Goal: Task Accomplishment & Management: Manage account settings

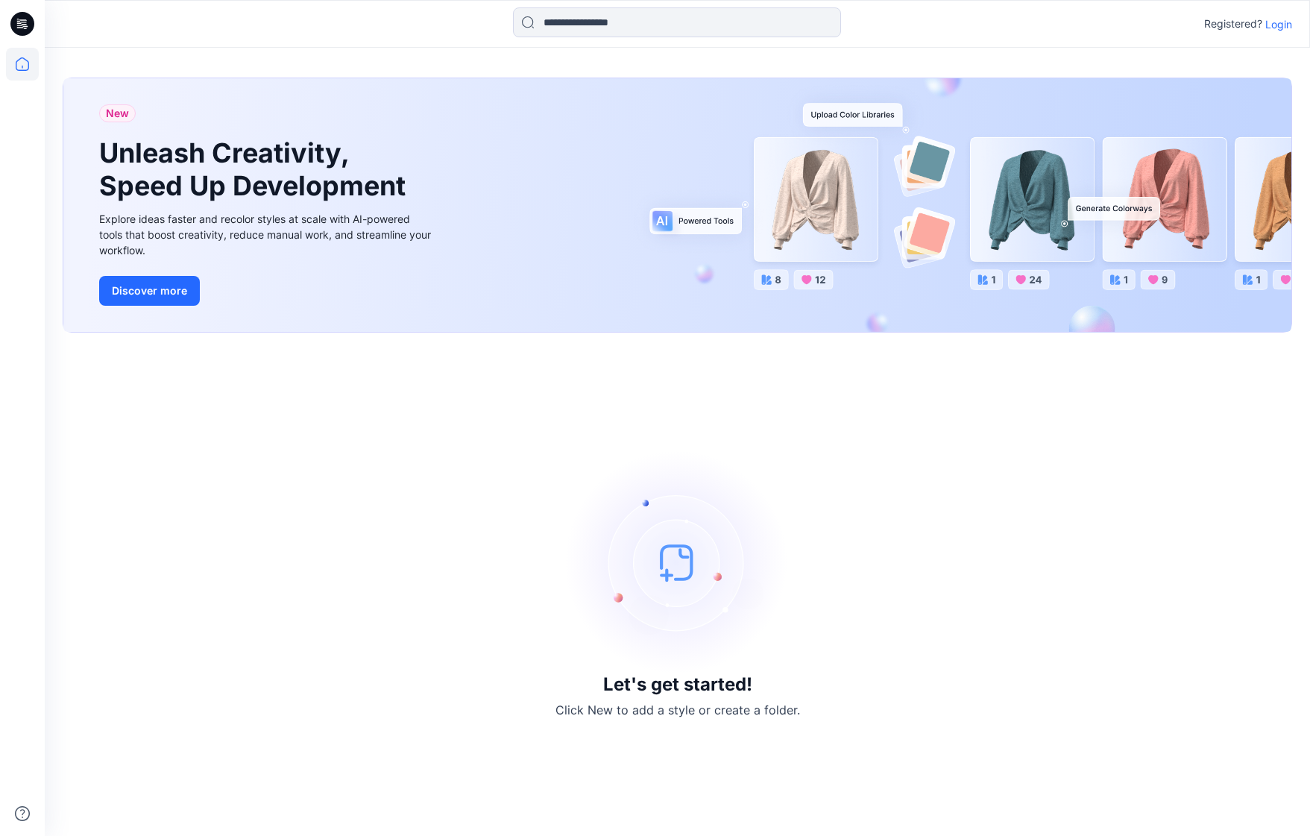
click at [1282, 18] on p "Login" at bounding box center [1278, 24] width 27 height 16
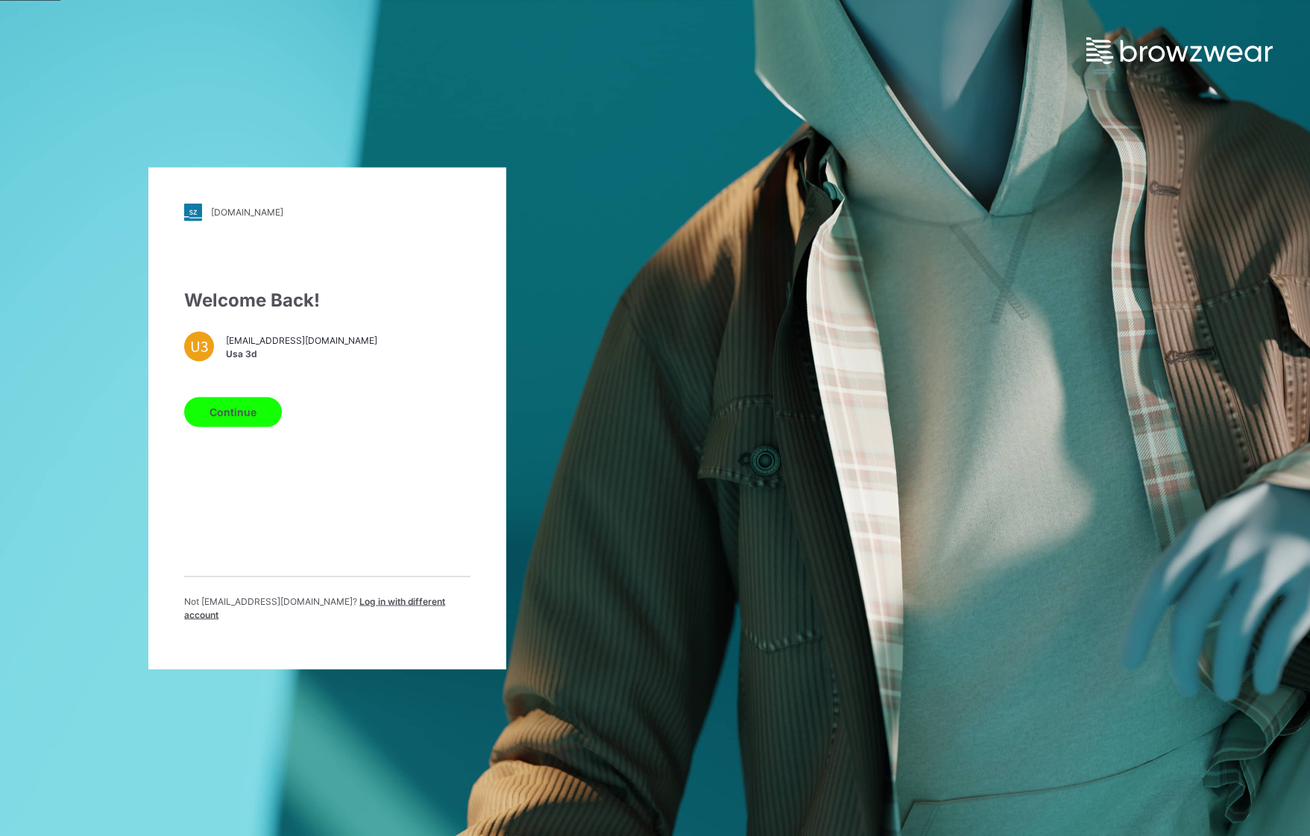
click at [250, 421] on button "Continue" at bounding box center [233, 412] width 98 height 30
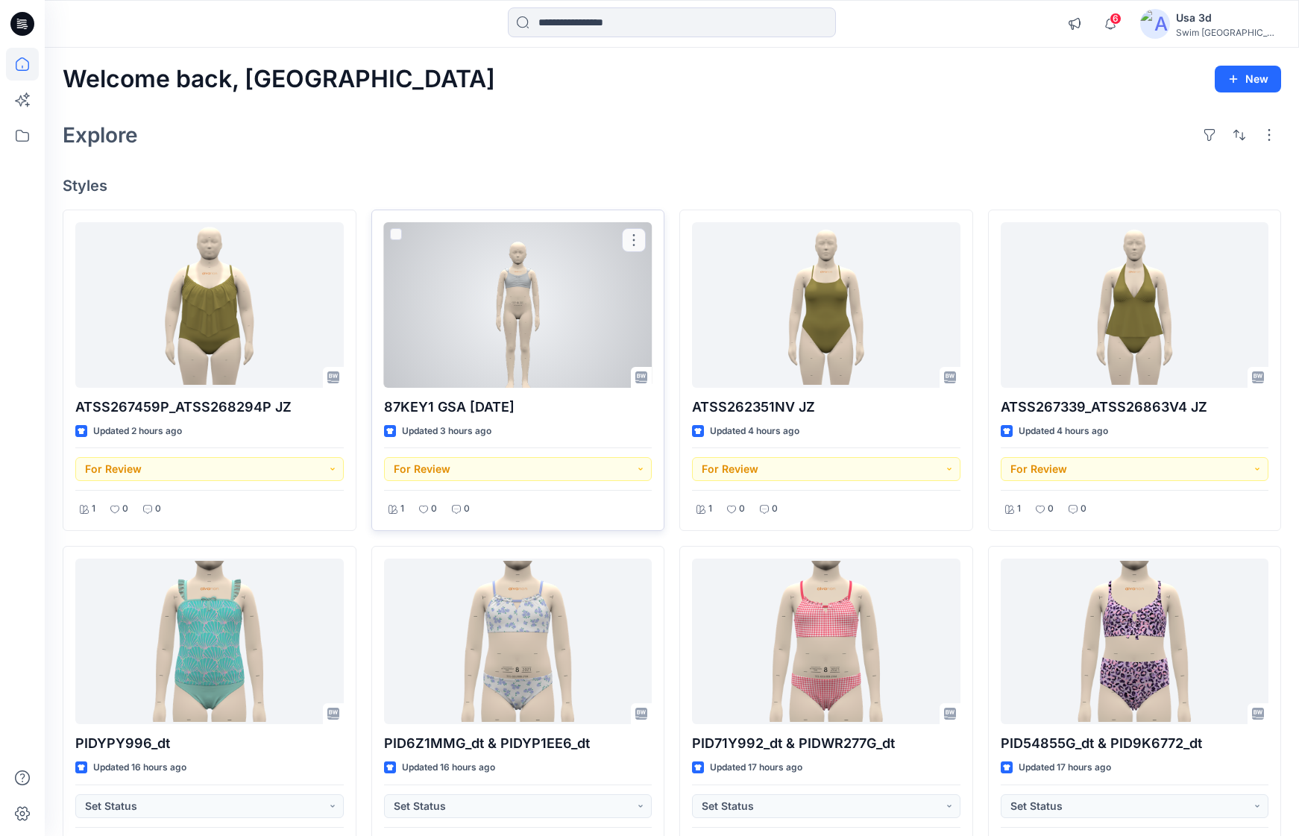
click at [538, 332] on div at bounding box center [518, 305] width 268 height 166
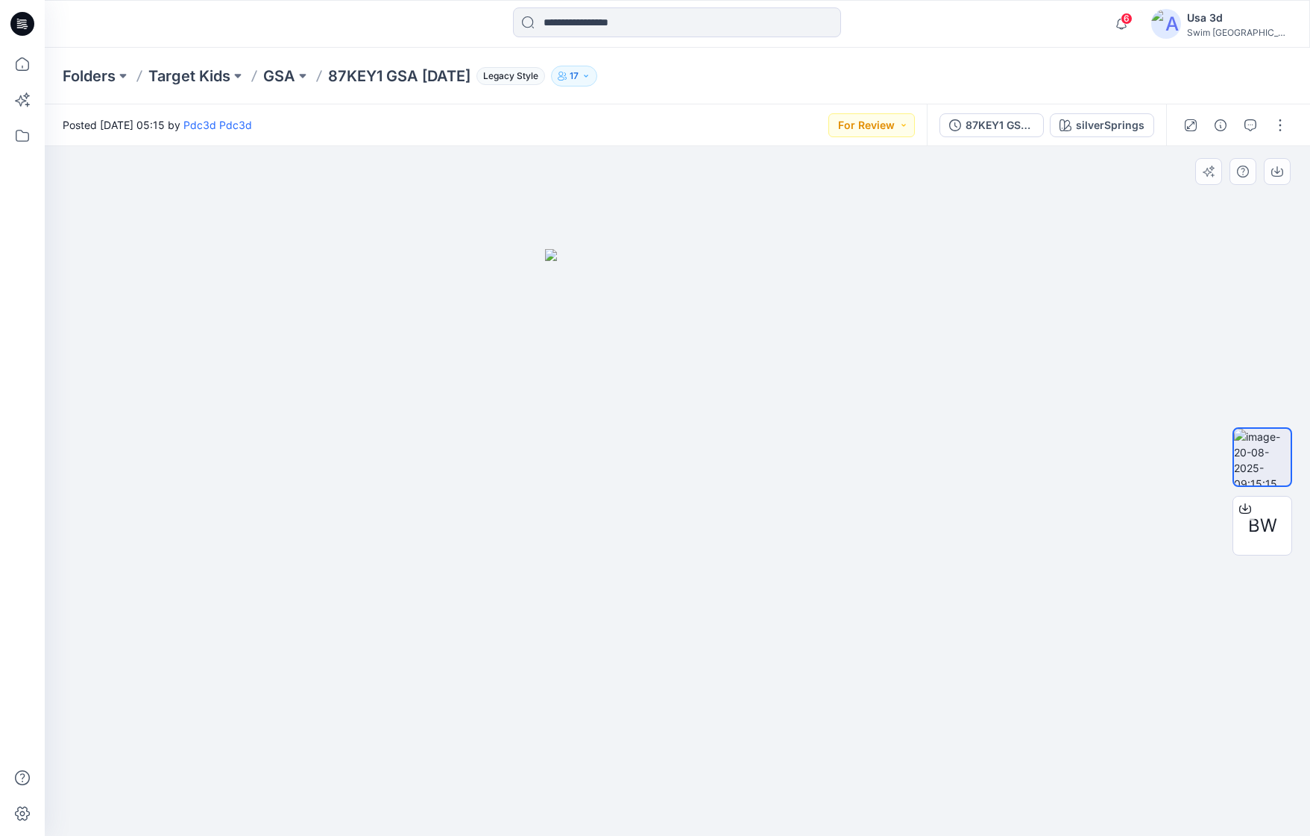
drag, startPoint x: 739, startPoint y: 454, endPoint x: 549, endPoint y: 436, distance: 190.9
click at [549, 436] on img at bounding box center [677, 542] width 265 height 587
click at [981, 128] on div "87KEY1 GSA 2025.8.20" at bounding box center [999, 125] width 69 height 16
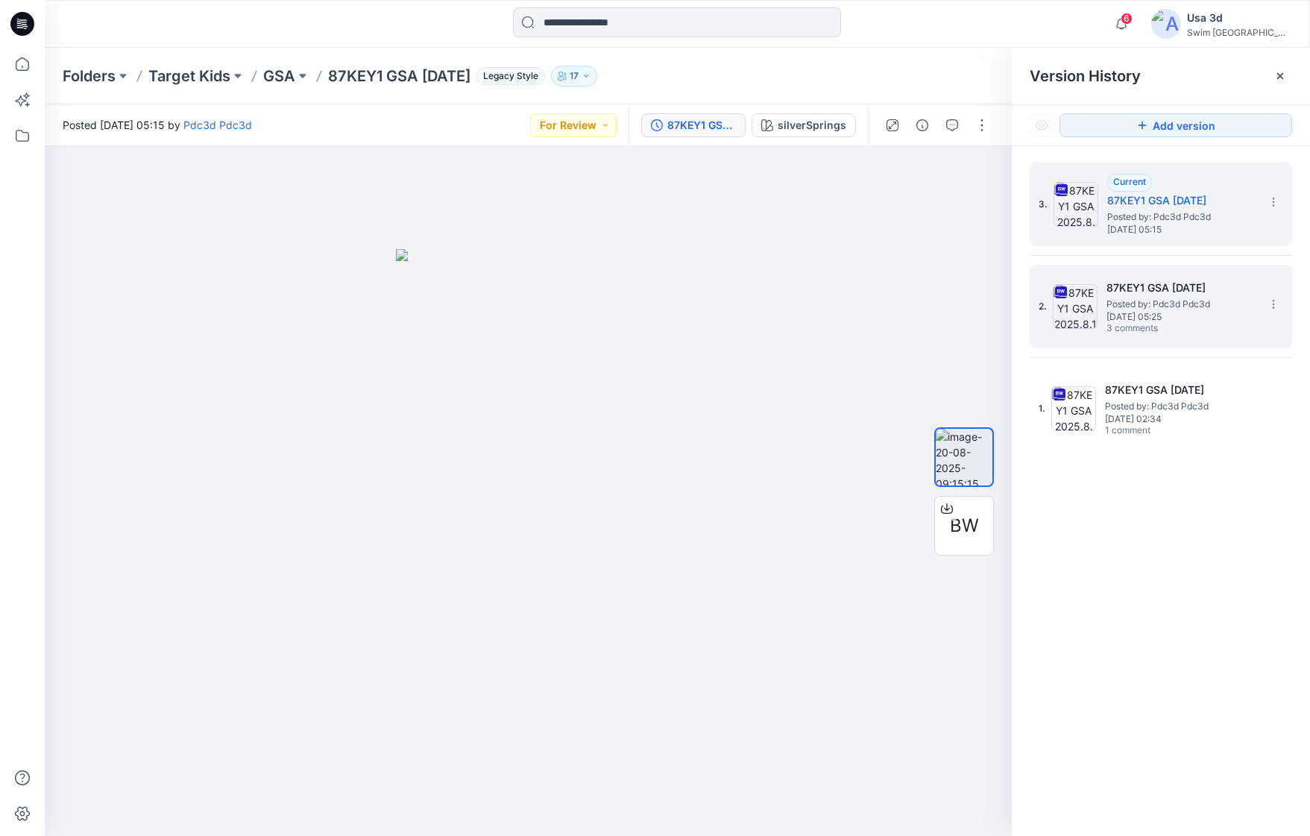
click at [1146, 294] on h5 "87KEY1 GSA 2025.8.13" at bounding box center [1180, 288] width 149 height 18
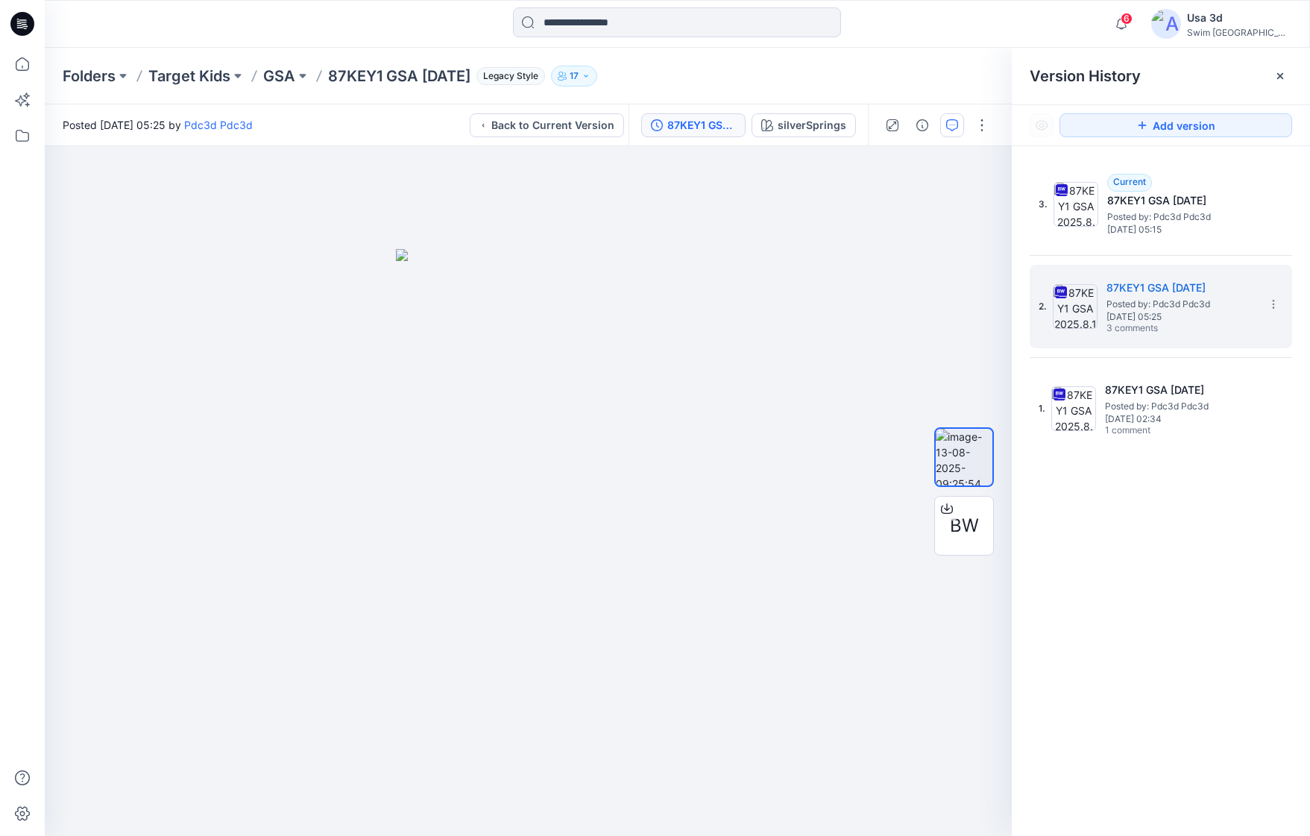
click at [959, 123] on button "button" at bounding box center [952, 125] width 24 height 24
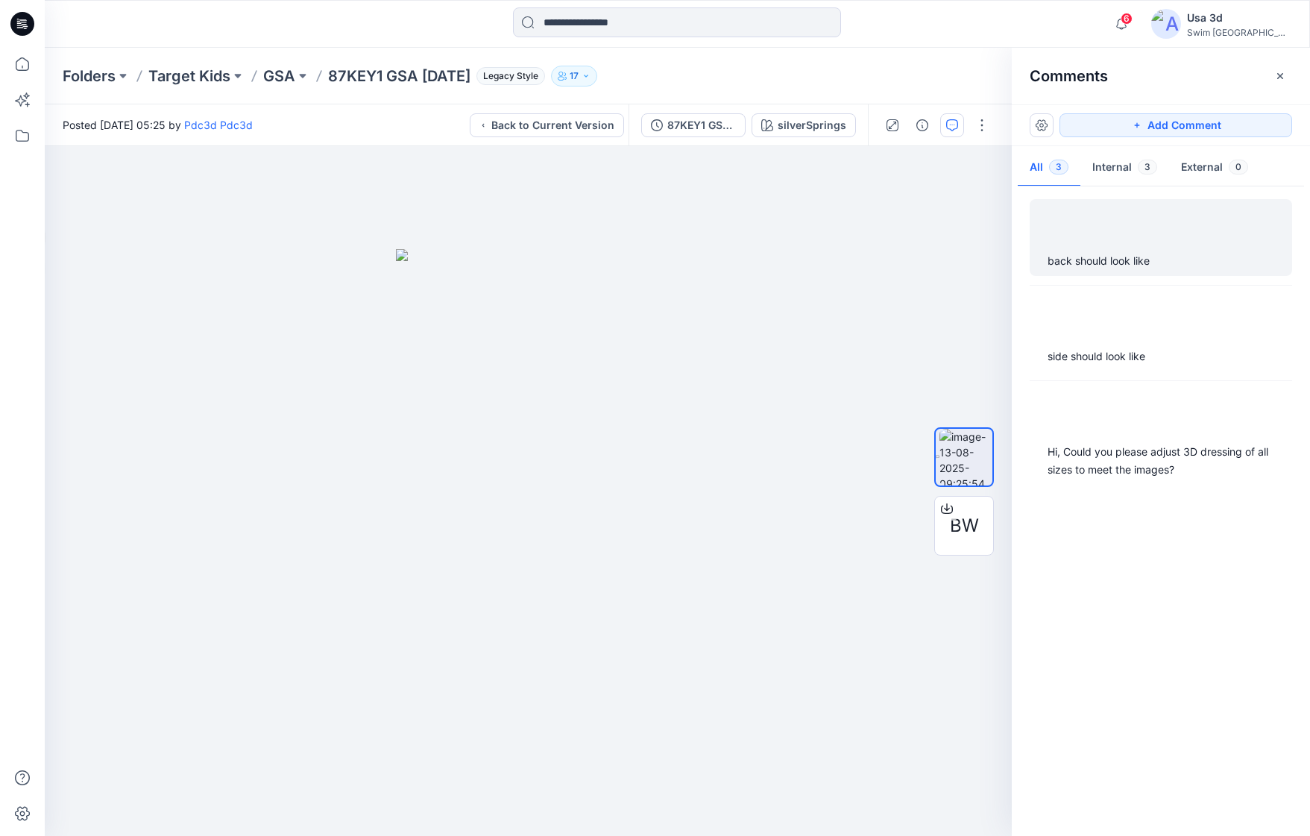
click at [1164, 256] on div "back should look like" at bounding box center [1160, 261] width 227 height 18
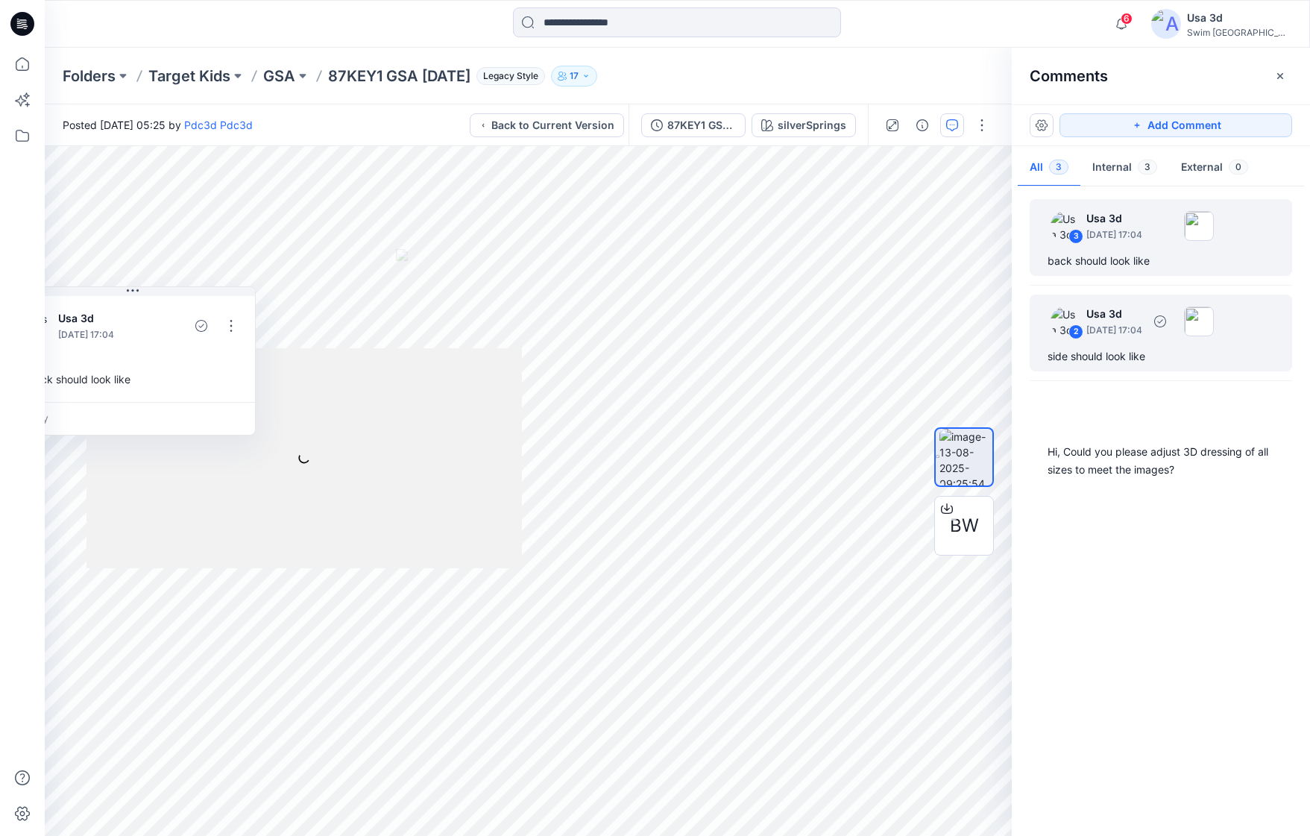
click at [1142, 336] on p "August 18, 2025 17:04" at bounding box center [1114, 330] width 56 height 15
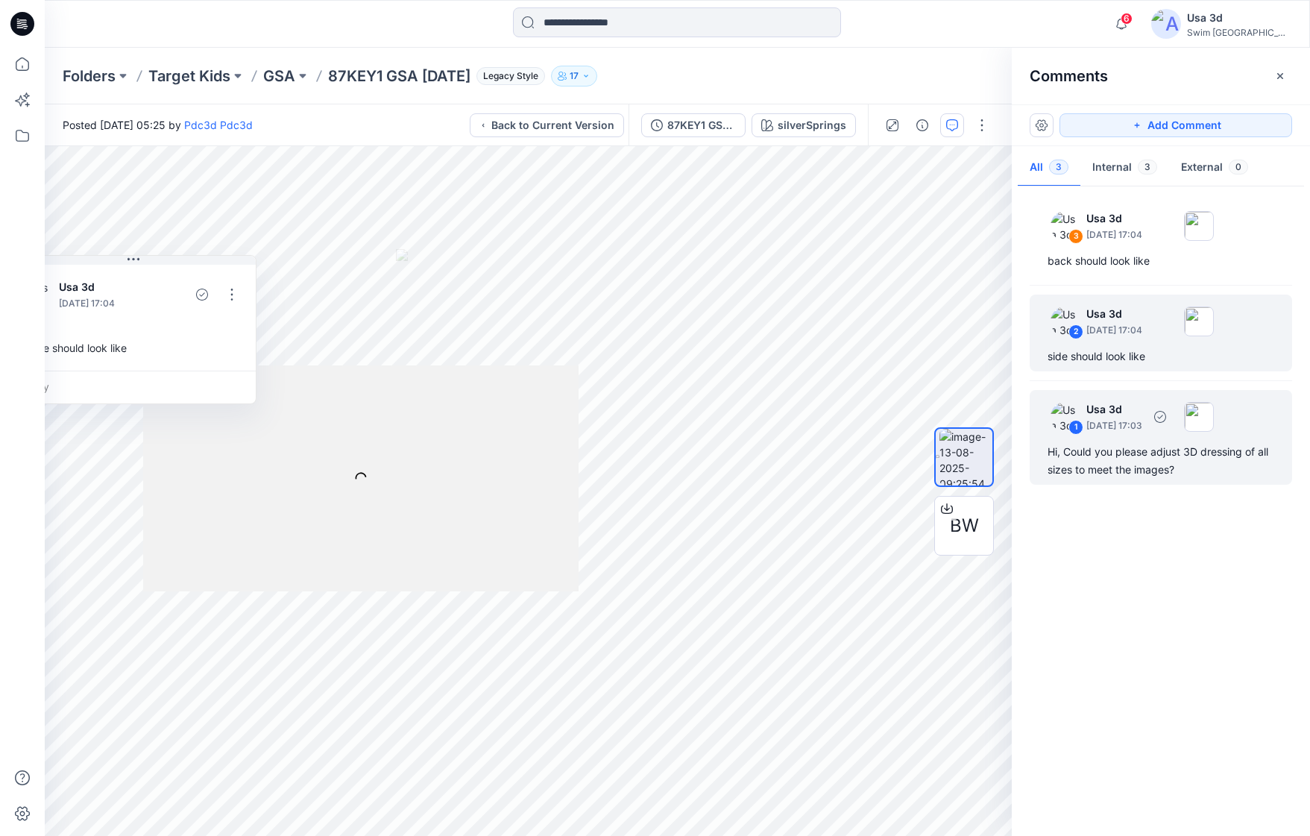
click at [1149, 443] on div "Hi, Could you please adjust 3D dressing of all sizes to meet the images?" at bounding box center [1160, 461] width 227 height 36
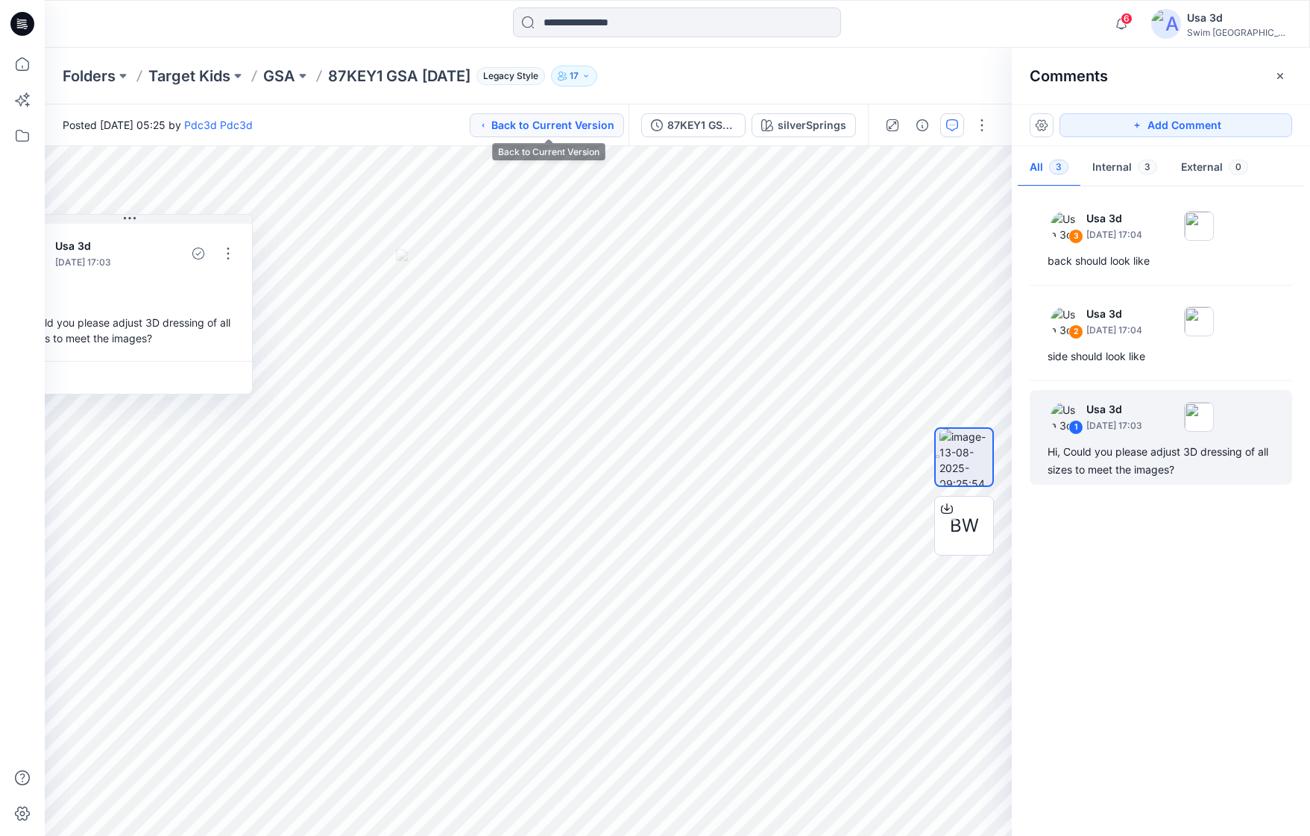
click at [581, 119] on button "Back to Current Version" at bounding box center [547, 125] width 154 height 24
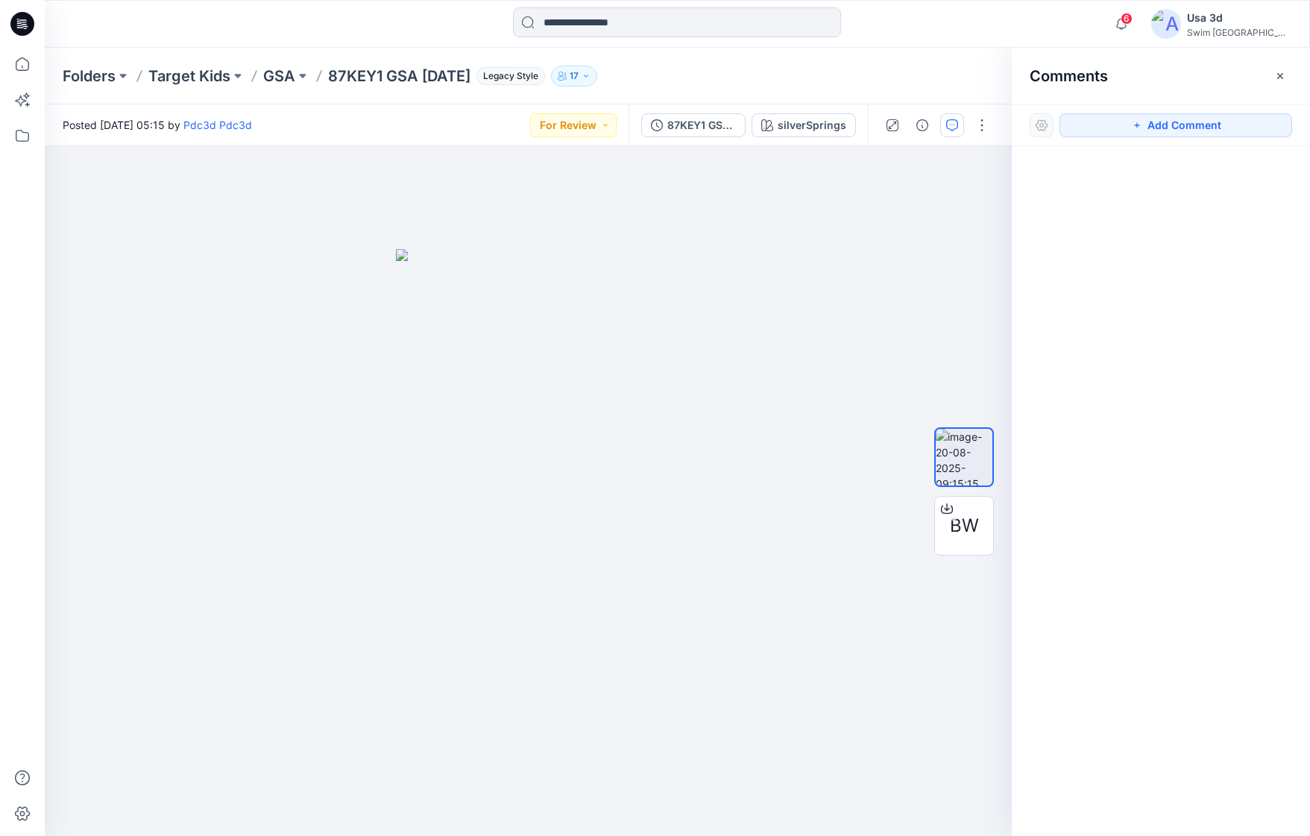
click at [14, 31] on icon at bounding box center [22, 24] width 24 height 24
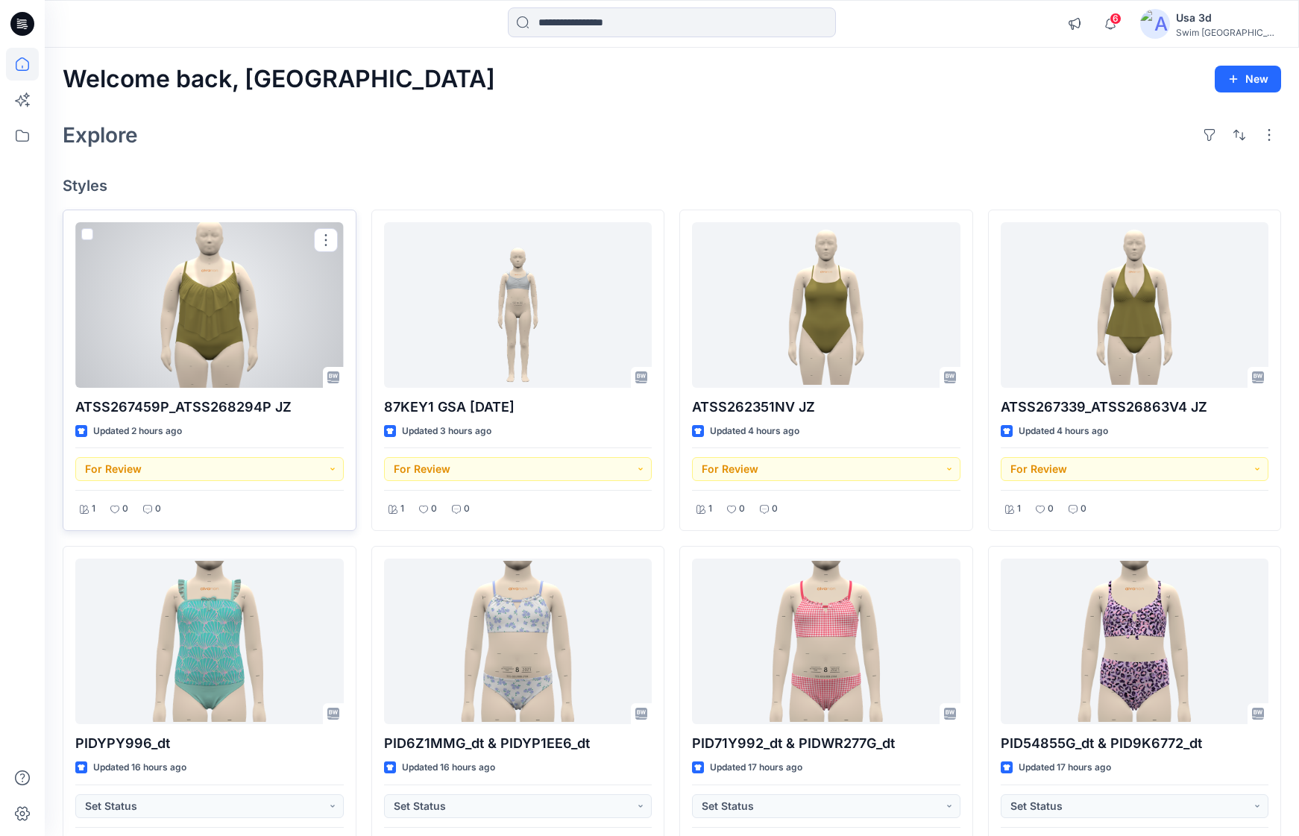
drag, startPoint x: 248, startPoint y: 323, endPoint x: 247, endPoint y: 313, distance: 9.7
click at [247, 322] on div at bounding box center [209, 305] width 268 height 166
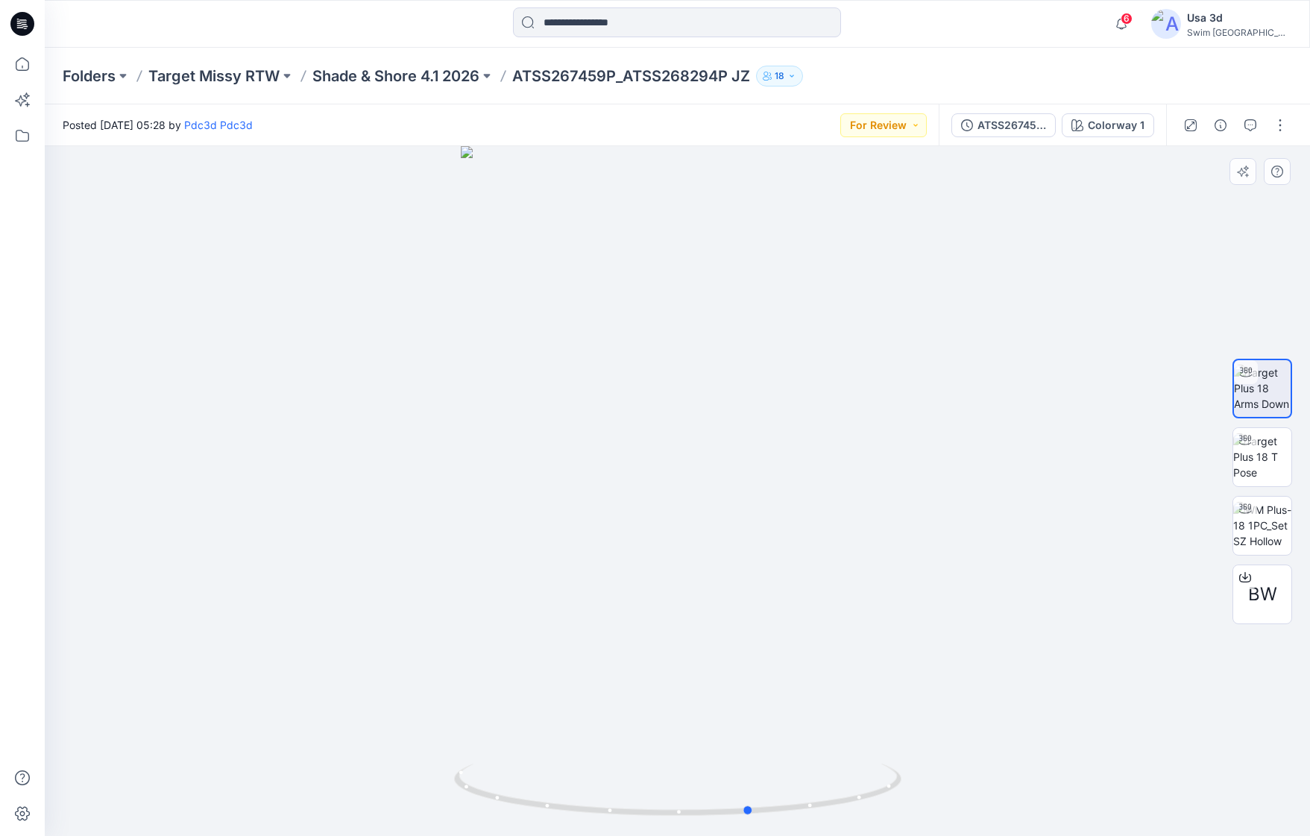
drag, startPoint x: 719, startPoint y: 497, endPoint x: 810, endPoint y: 462, distance: 97.5
click at [810, 462] on div at bounding box center [677, 491] width 1265 height 690
click at [26, 22] on icon at bounding box center [23, 22] width 7 height 1
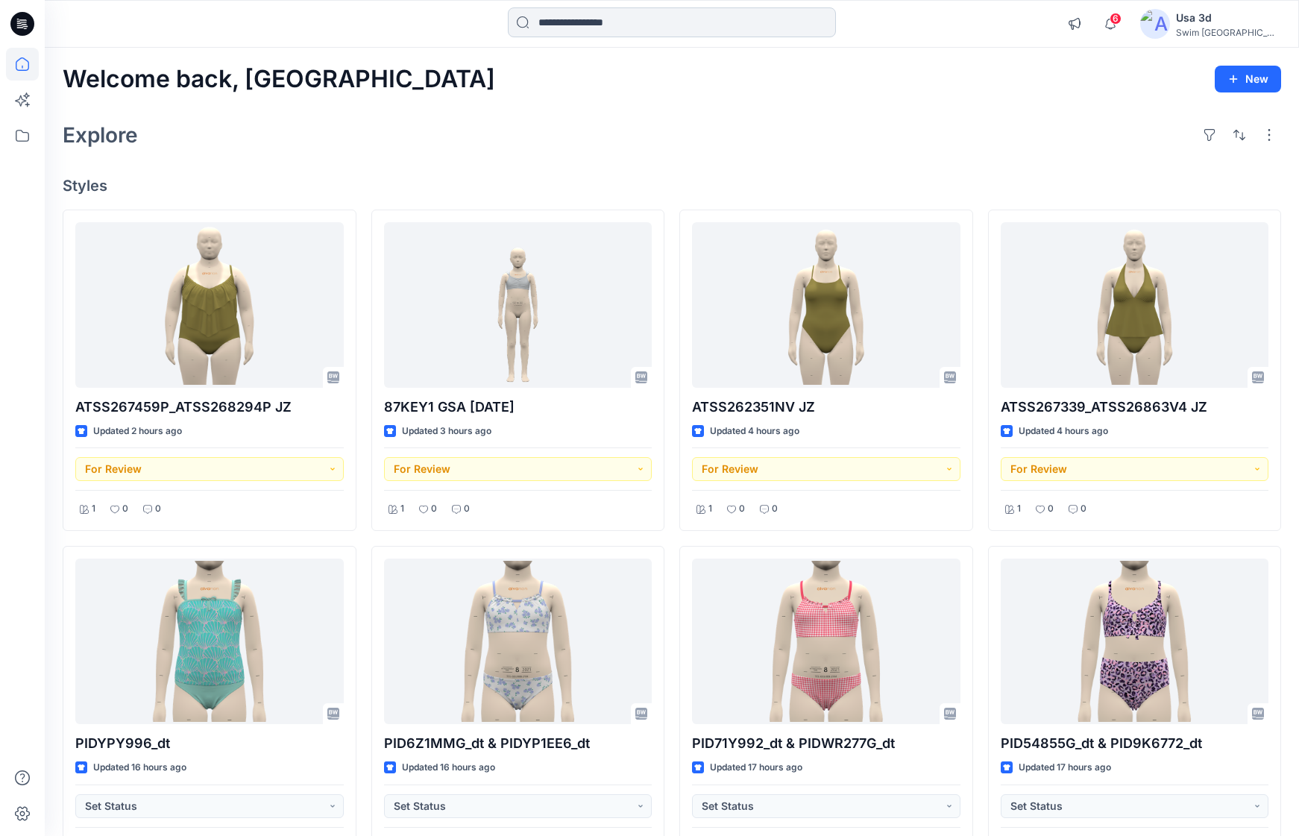
click at [630, 24] on input at bounding box center [672, 22] width 328 height 30
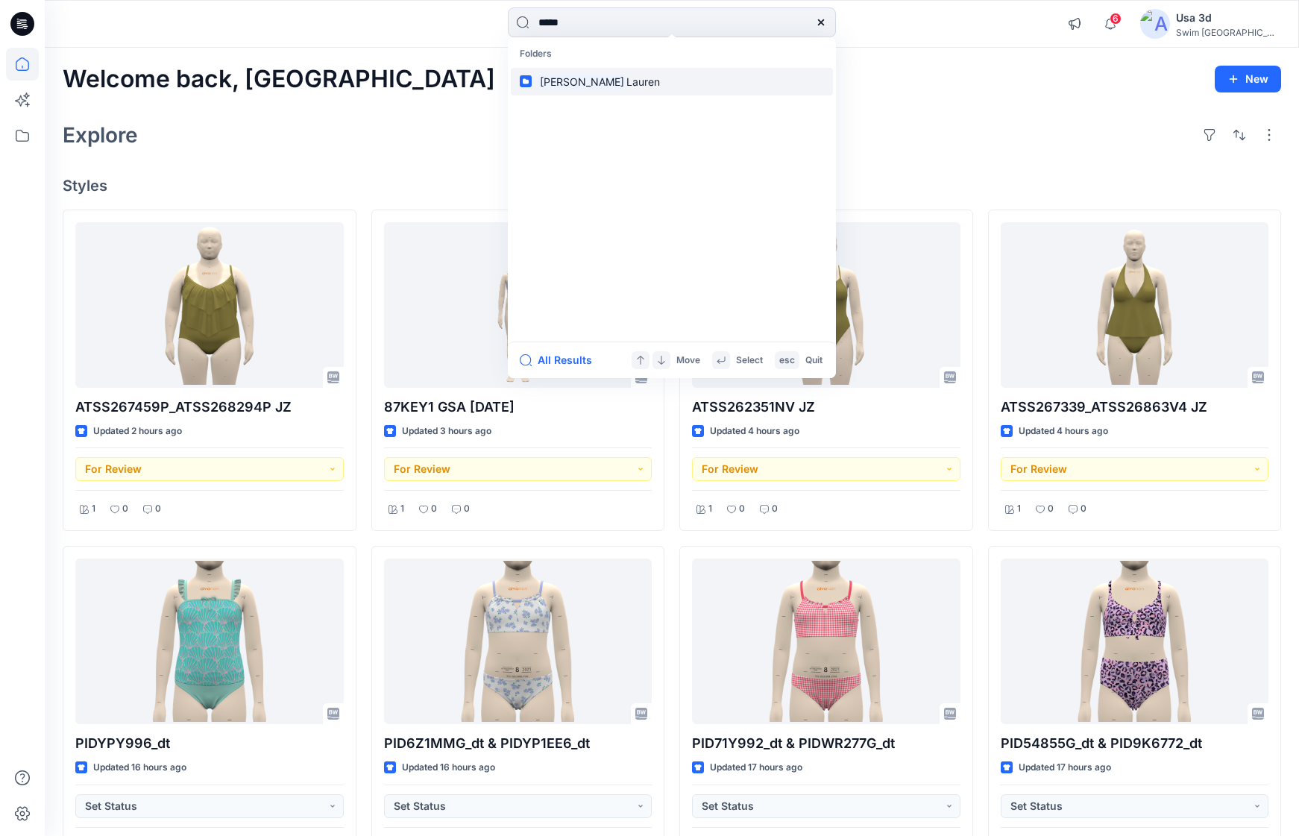
type input "*****"
click at [626, 80] on span "Lauren" at bounding box center [643, 81] width 34 height 13
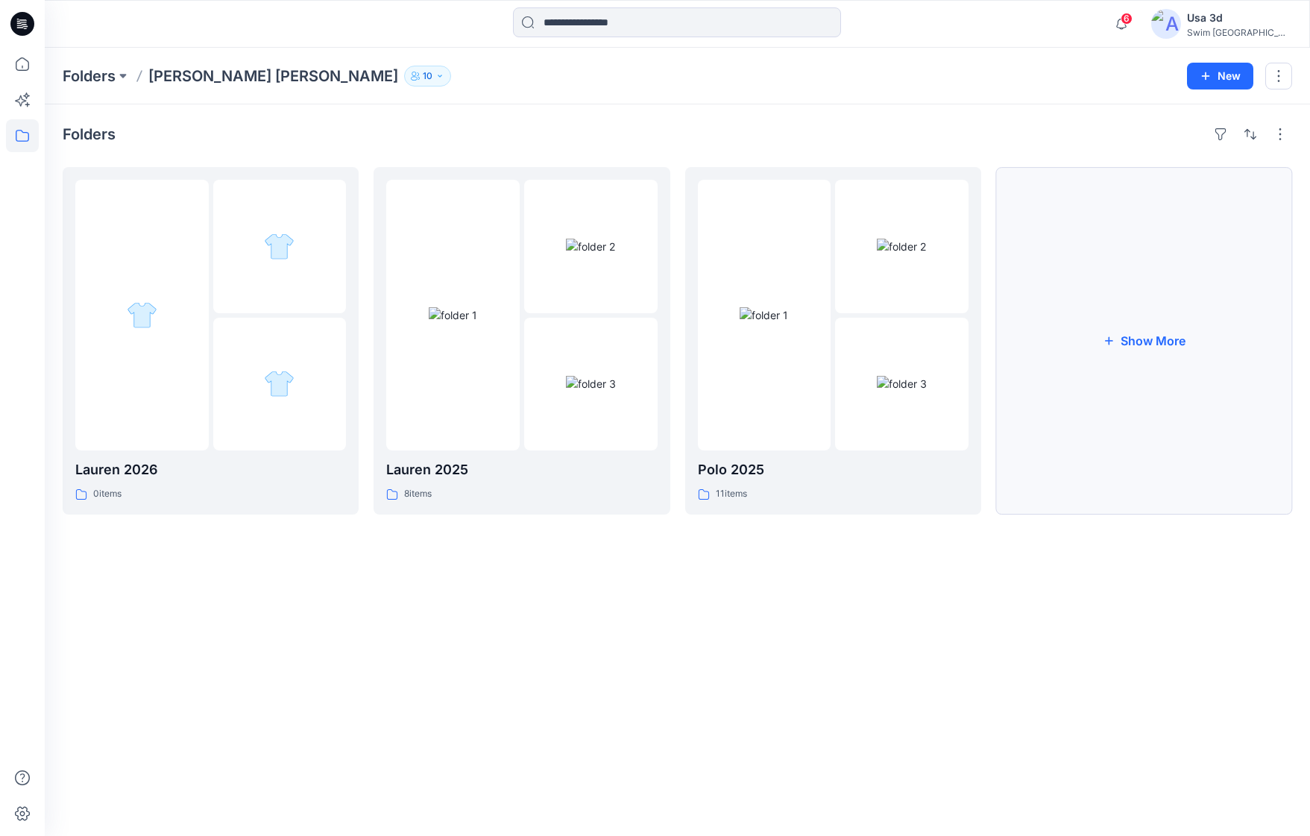
click at [1142, 347] on button "Show More" at bounding box center [1144, 340] width 296 height 347
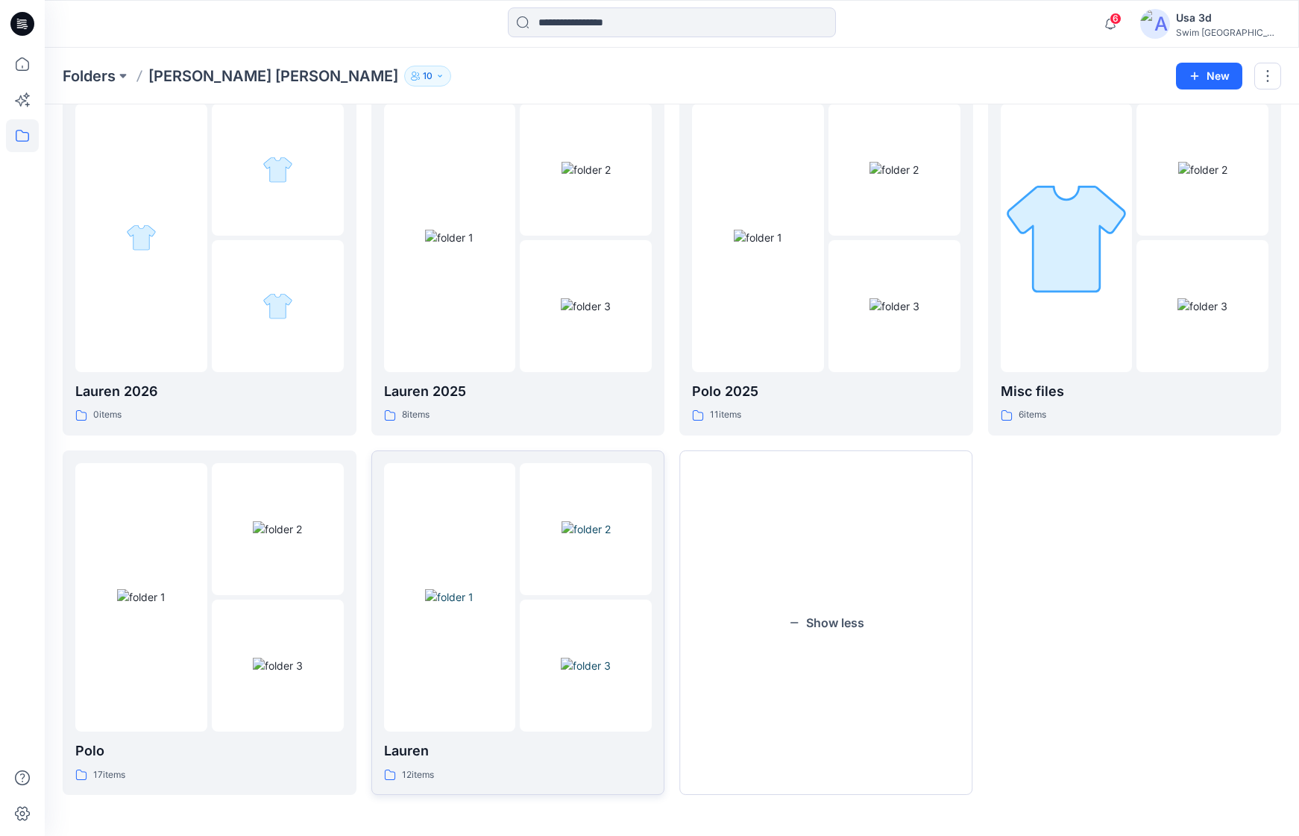
scroll to position [77, 0]
click at [1120, 267] on img at bounding box center [1066, 237] width 130 height 130
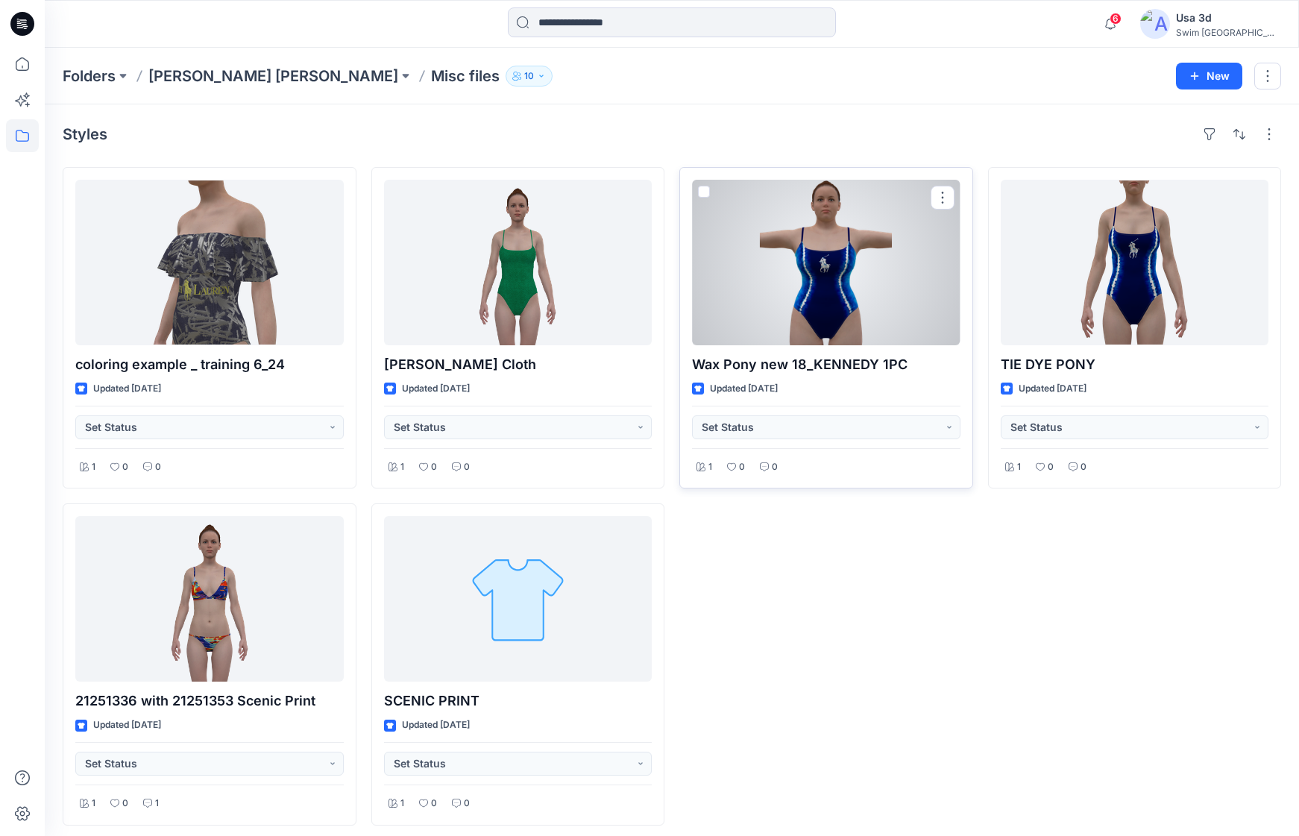
click at [860, 301] on div at bounding box center [826, 263] width 268 height 166
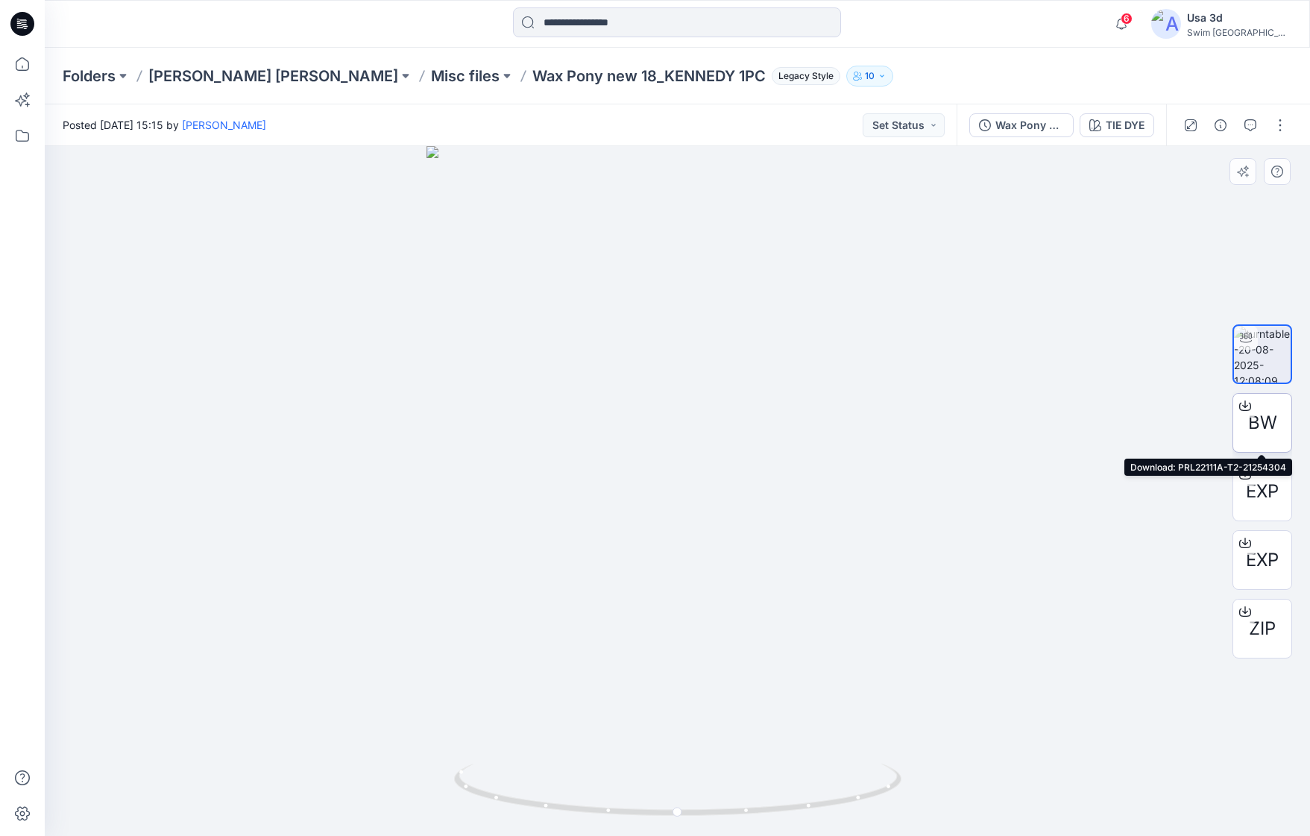
click at [1259, 434] on span "BW" at bounding box center [1262, 422] width 29 height 27
drag, startPoint x: 706, startPoint y: 507, endPoint x: 784, endPoint y: 499, distance: 78.6
click at [784, 499] on div at bounding box center [677, 491] width 1265 height 690
click at [22, 14] on icon at bounding box center [22, 24] width 24 height 24
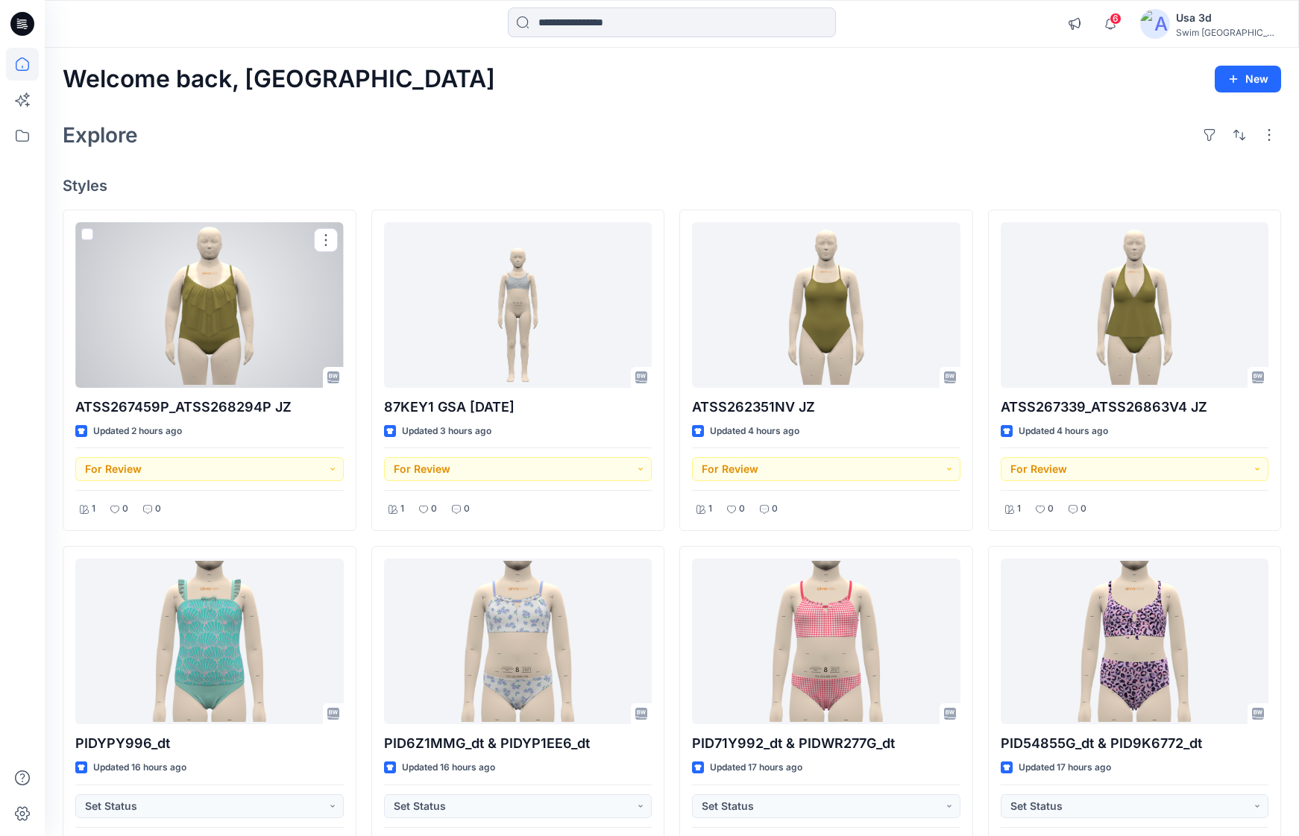
click at [251, 334] on div at bounding box center [209, 305] width 268 height 166
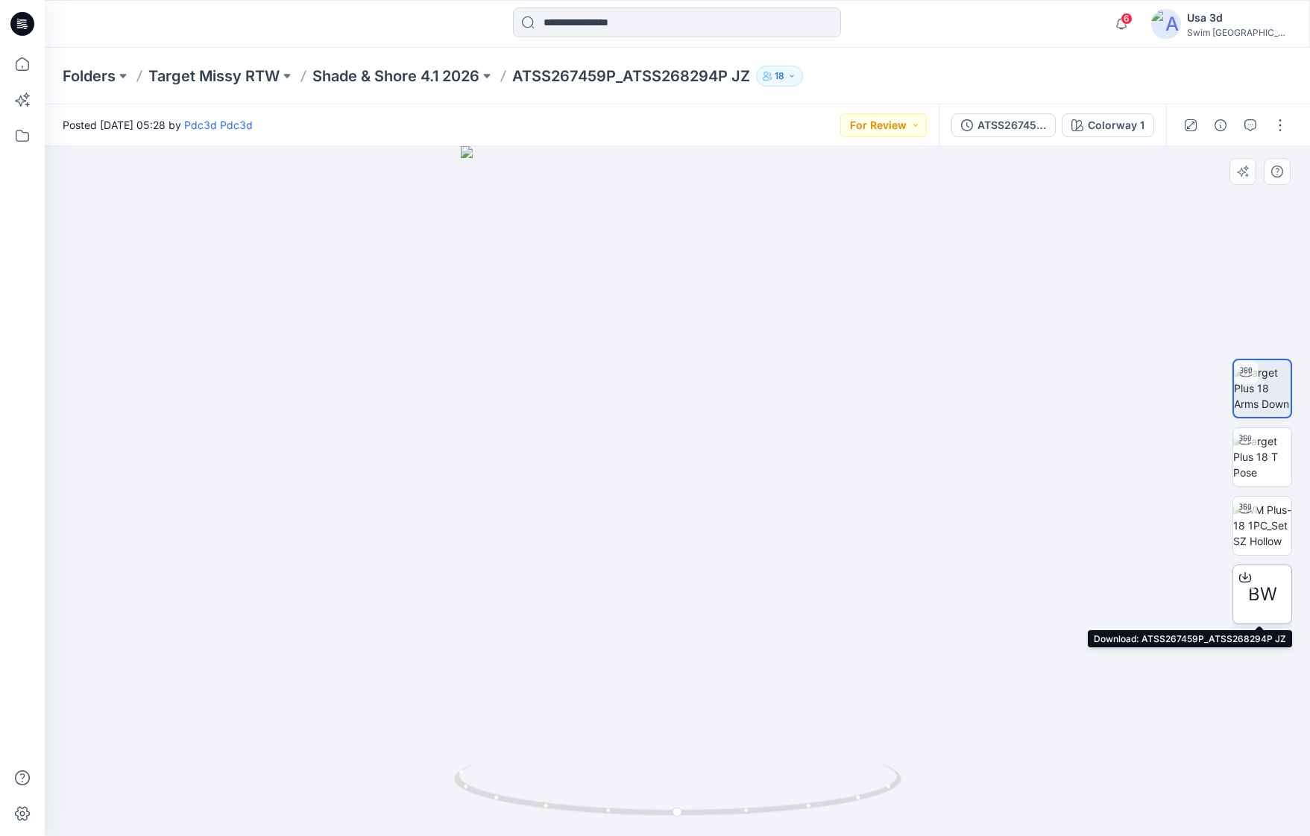
click at [1259, 584] on span "BW" at bounding box center [1262, 594] width 29 height 27
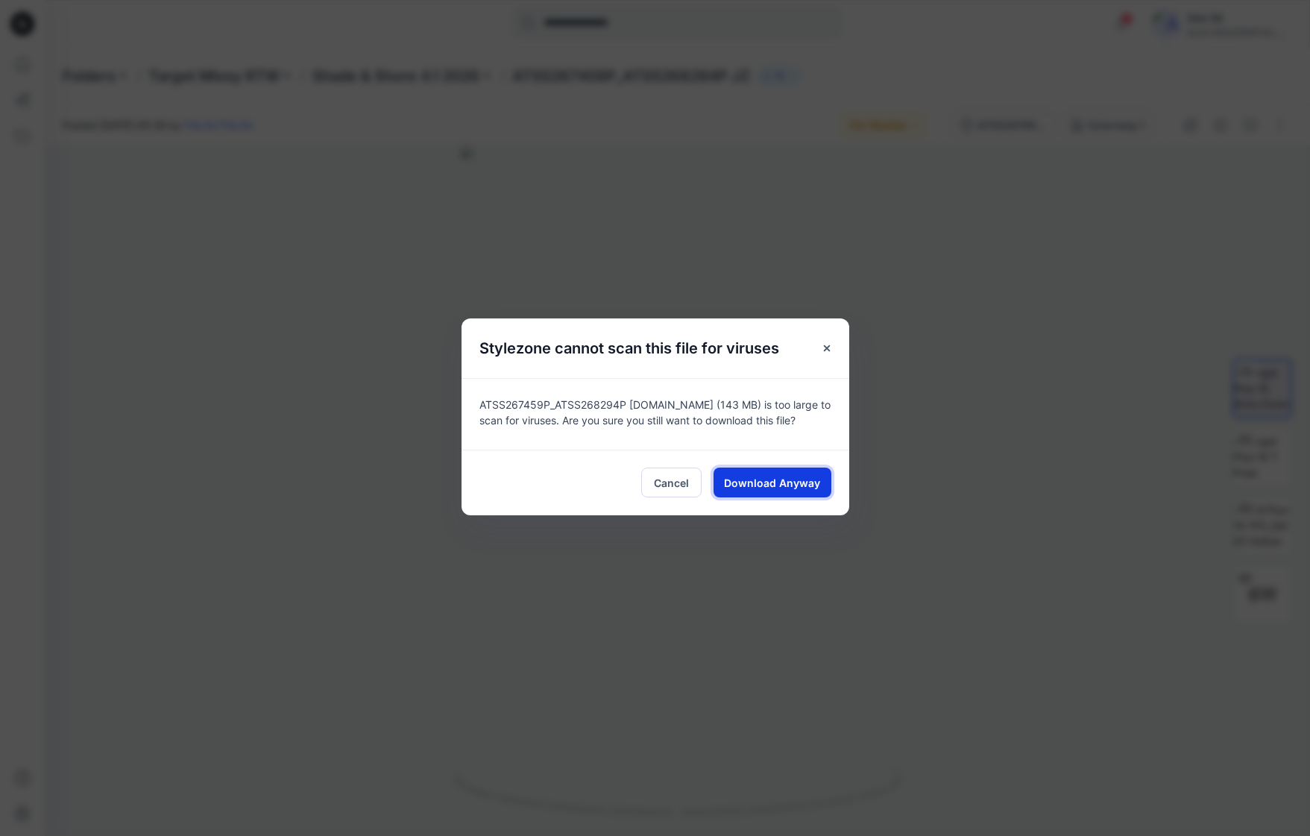
click at [804, 481] on span "Download Anyway" at bounding box center [772, 483] width 96 height 16
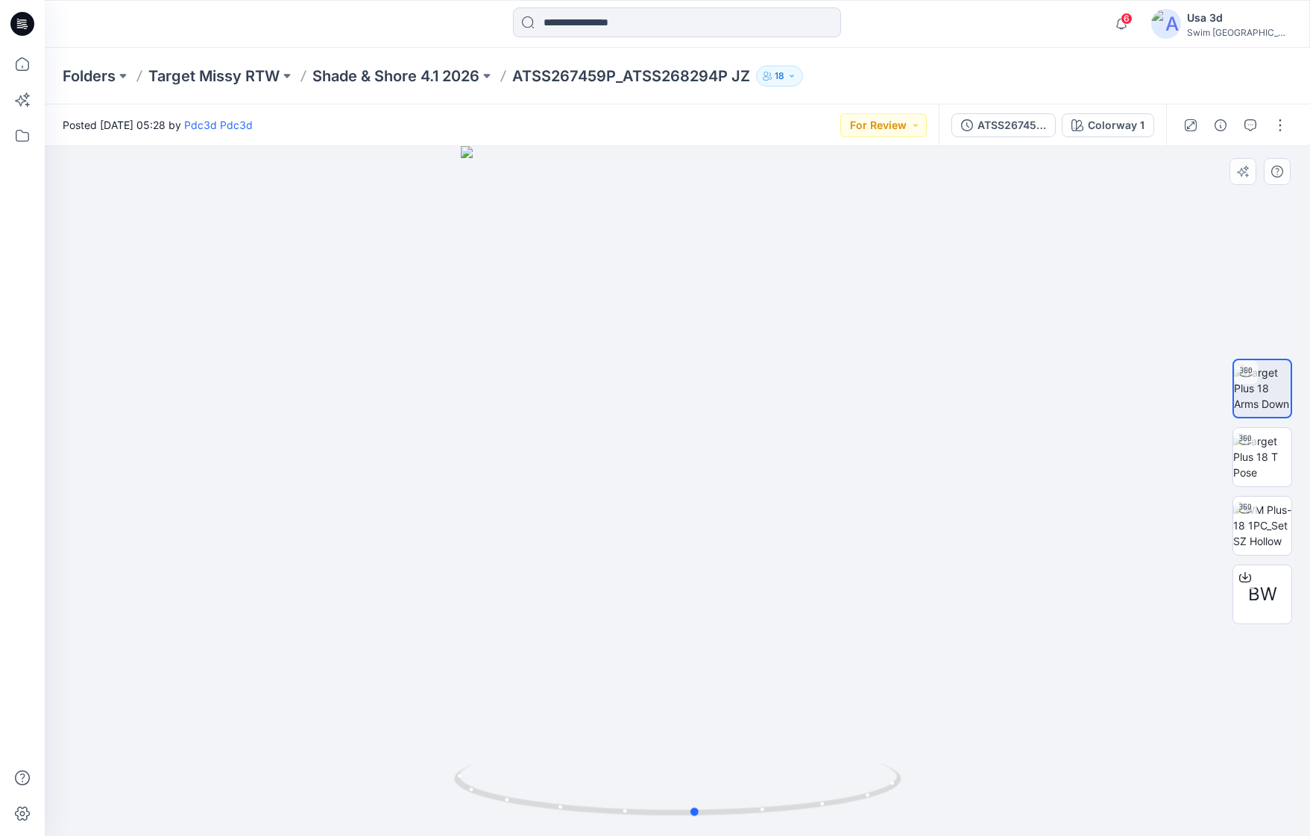
drag, startPoint x: 819, startPoint y: 392, endPoint x: 836, endPoint y: 361, distance: 36.1
click at [836, 361] on div at bounding box center [677, 491] width 1265 height 690
click at [1132, 19] on span "6" at bounding box center [1126, 19] width 12 height 12
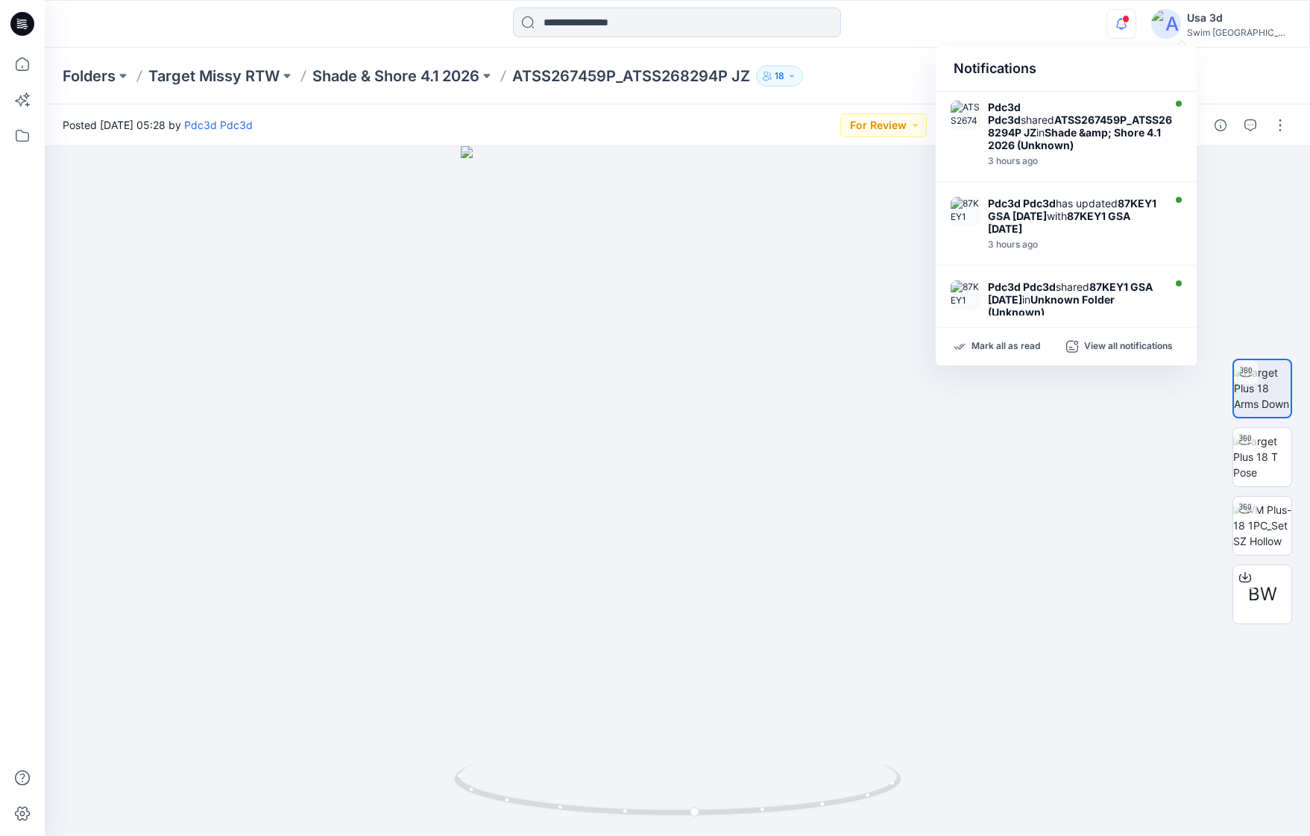
click at [1135, 20] on icon "button" at bounding box center [1121, 24] width 28 height 30
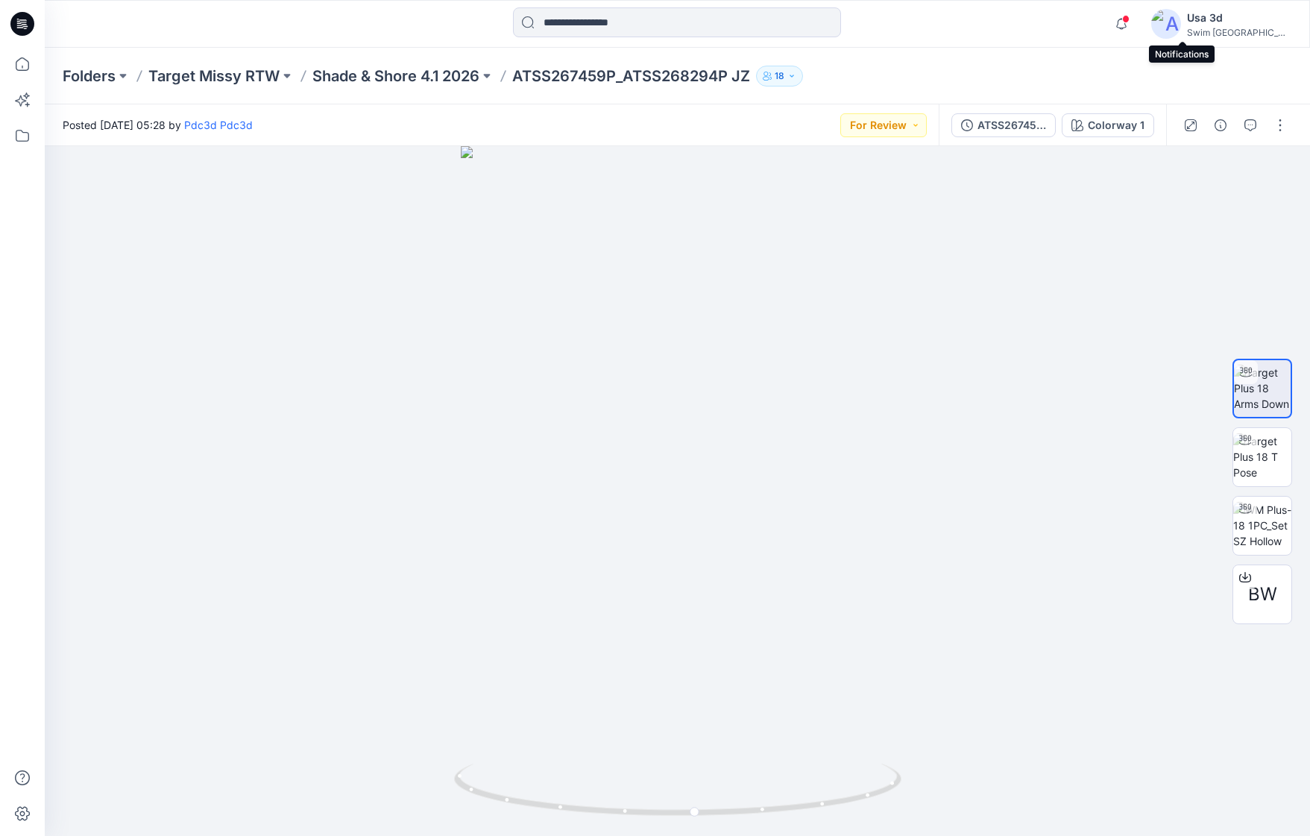
click at [23, 25] on icon at bounding box center [25, 24] width 6 height 1
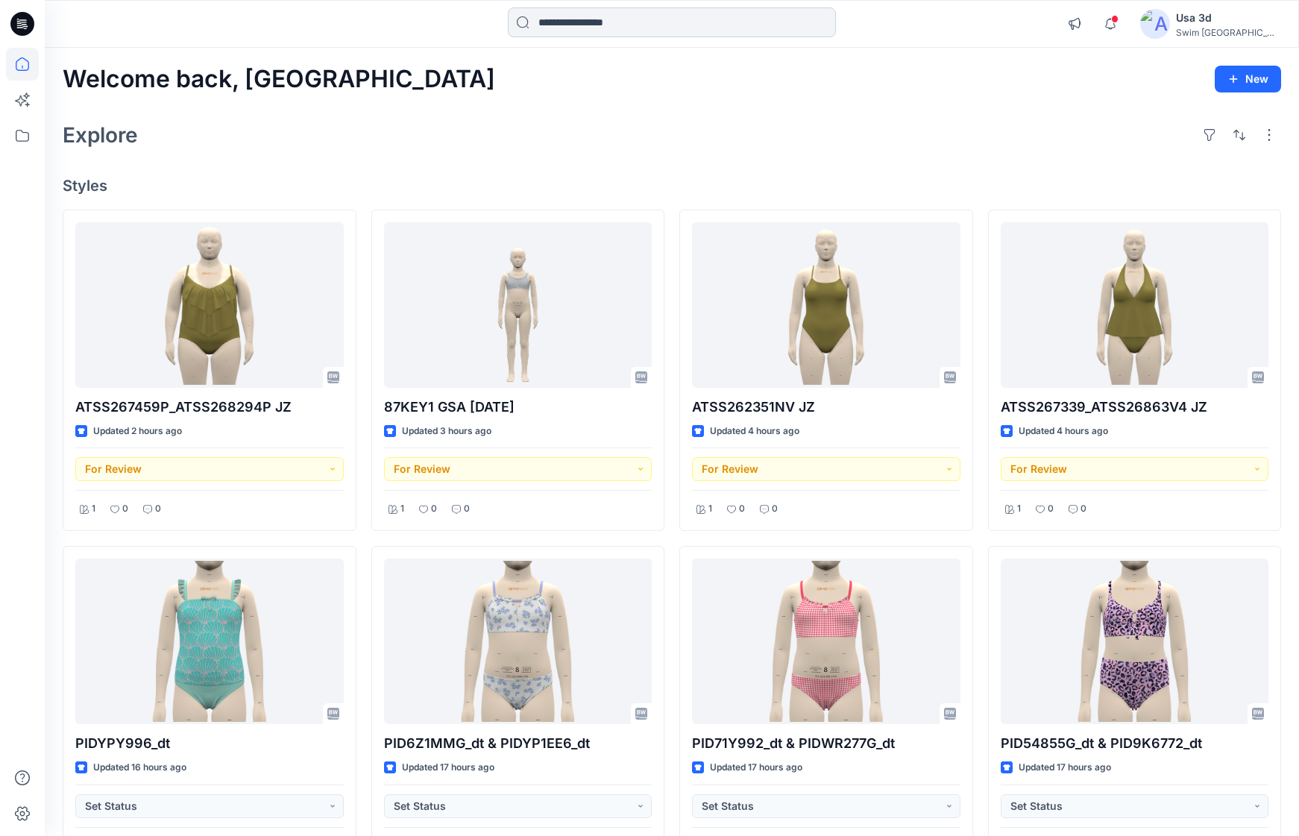
click at [552, 26] on input at bounding box center [672, 22] width 328 height 30
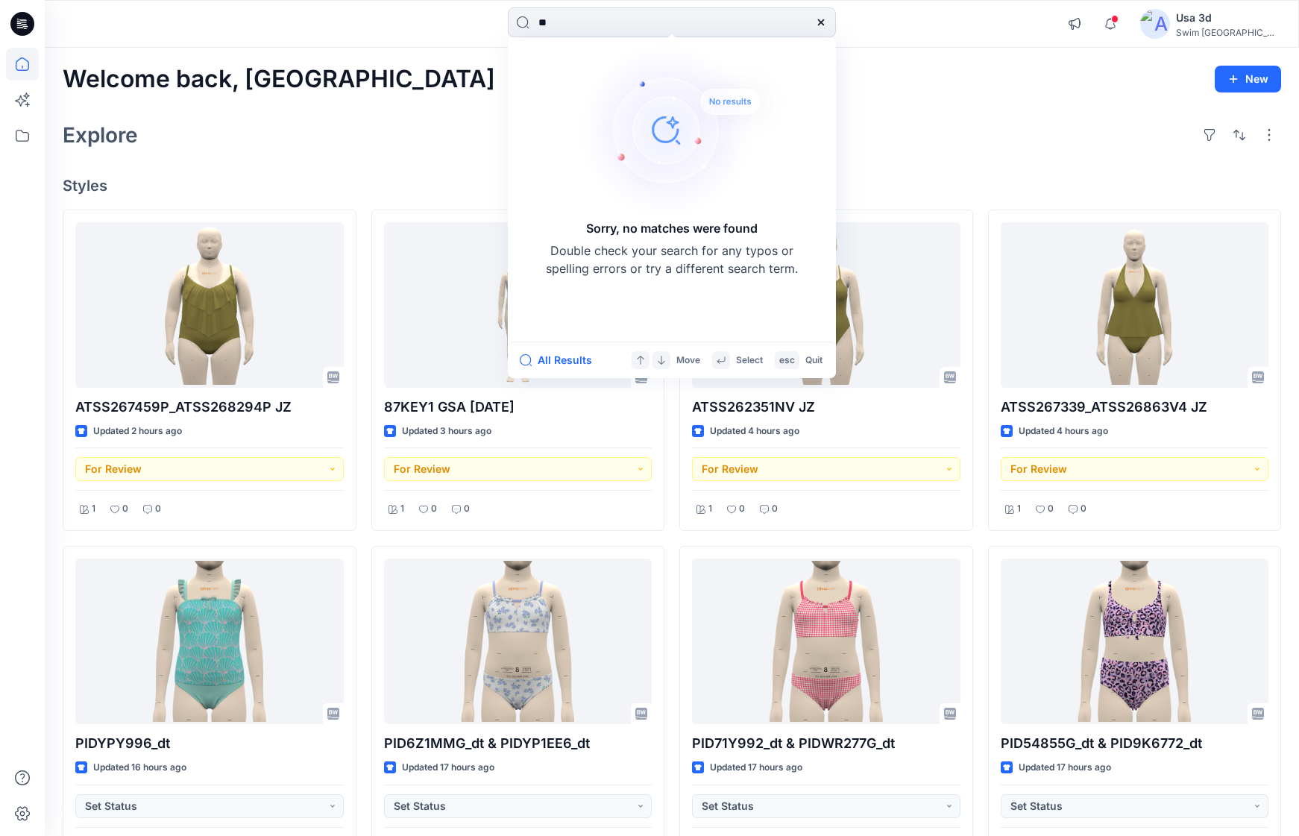
type input "*"
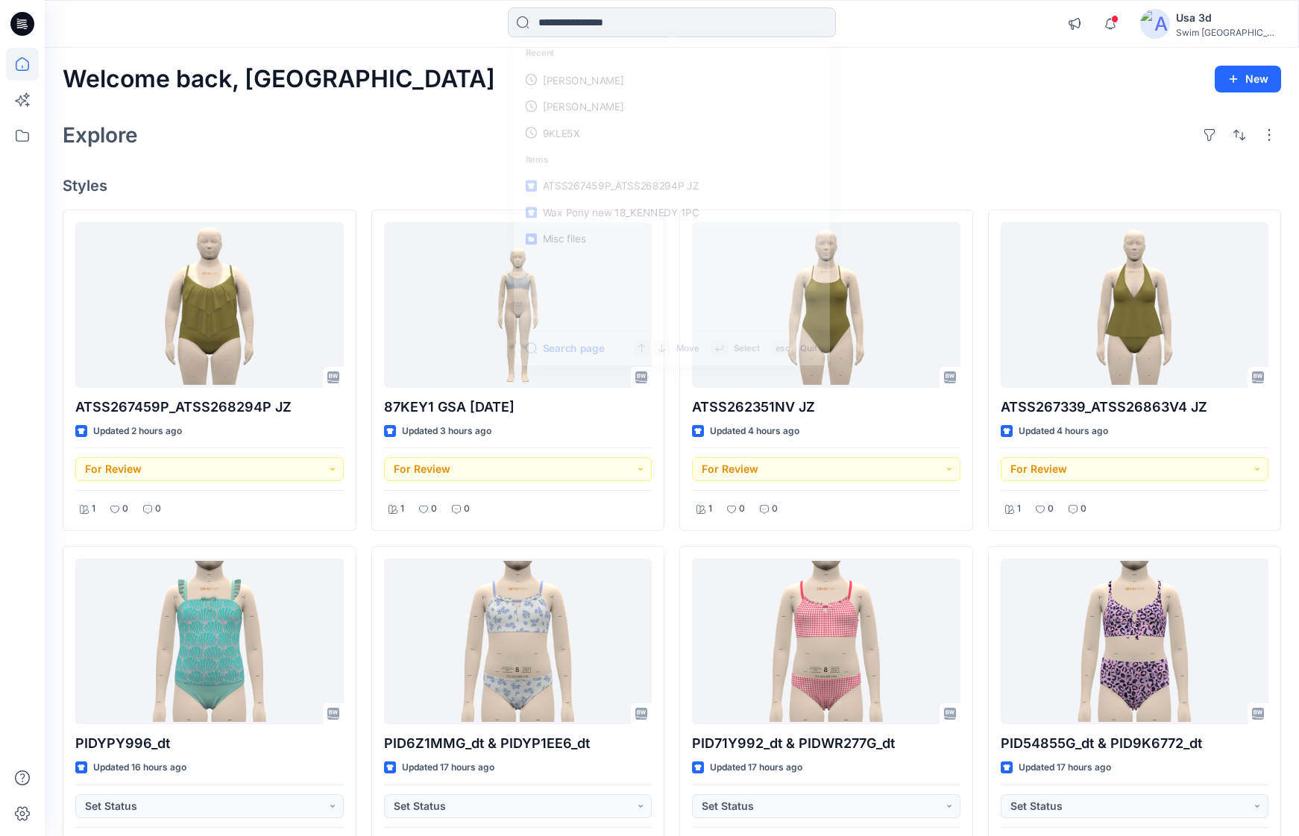
click at [960, 61] on div "Welcome back, Usa New Explore Styles ATSS267459P_ATSS268294P JZ Updated 2 hours…" at bounding box center [672, 661] width 1254 height 1227
click at [1249, 78] on button "New" at bounding box center [1247, 79] width 66 height 27
click at [1065, 78] on div "Welcome back, Usa New New Style New Folder New Collection" at bounding box center [672, 80] width 1218 height 28
click at [1244, 81] on button "New" at bounding box center [1247, 79] width 66 height 27
click at [1225, 145] on p "New Folder" at bounding box center [1203, 145] width 55 height 16
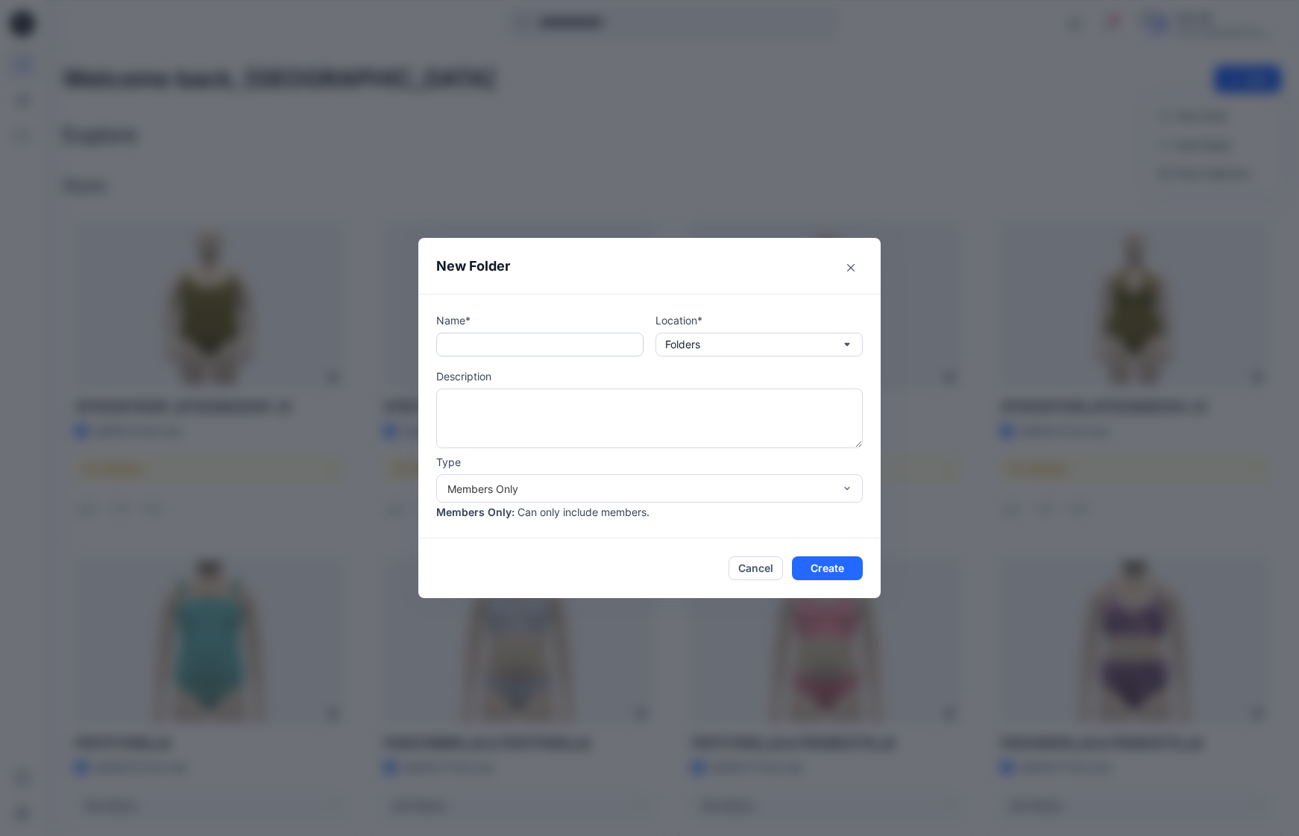
click at [610, 342] on input "text" at bounding box center [539, 344] width 207 height 24
click at [756, 347] on button "Folders" at bounding box center [758, 344] width 207 height 24
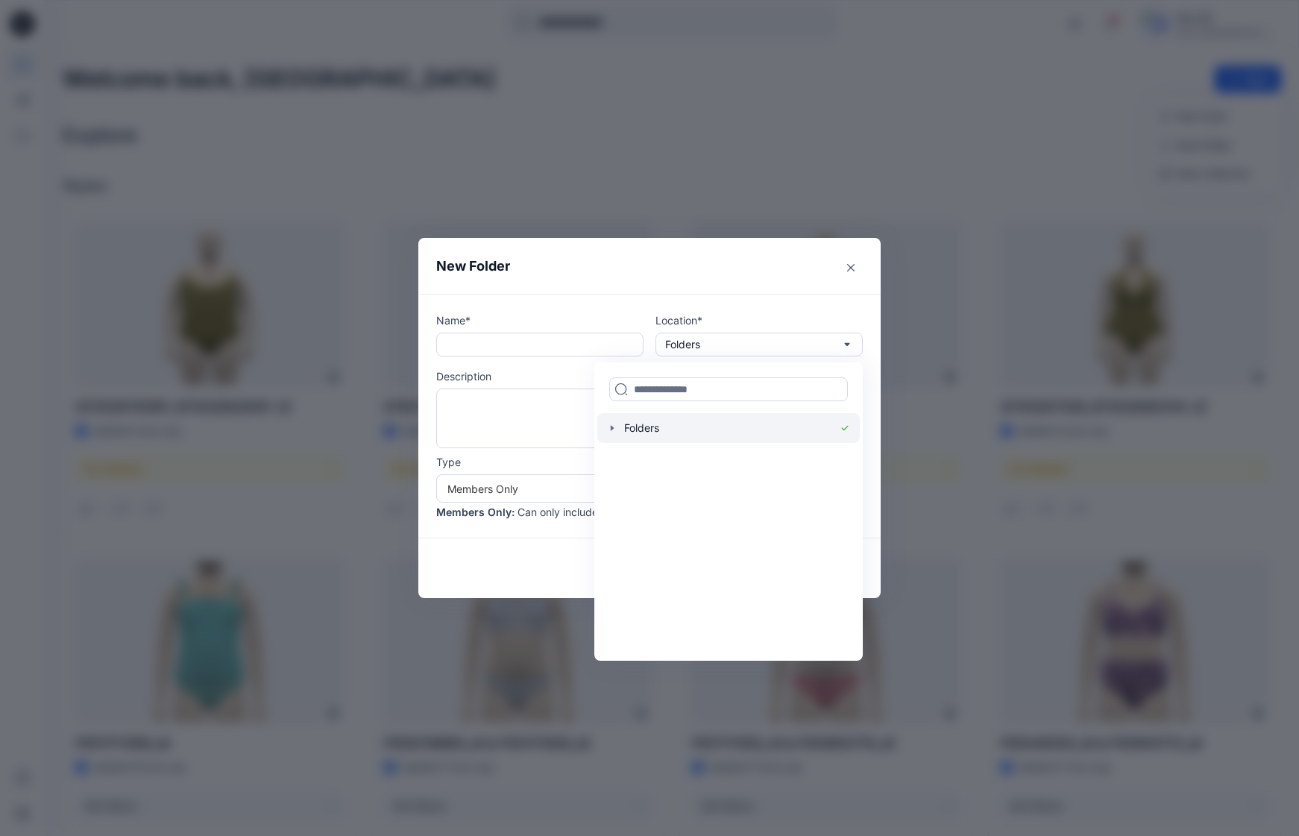
click at [618, 429] on icon "button" at bounding box center [612, 428] width 12 height 12
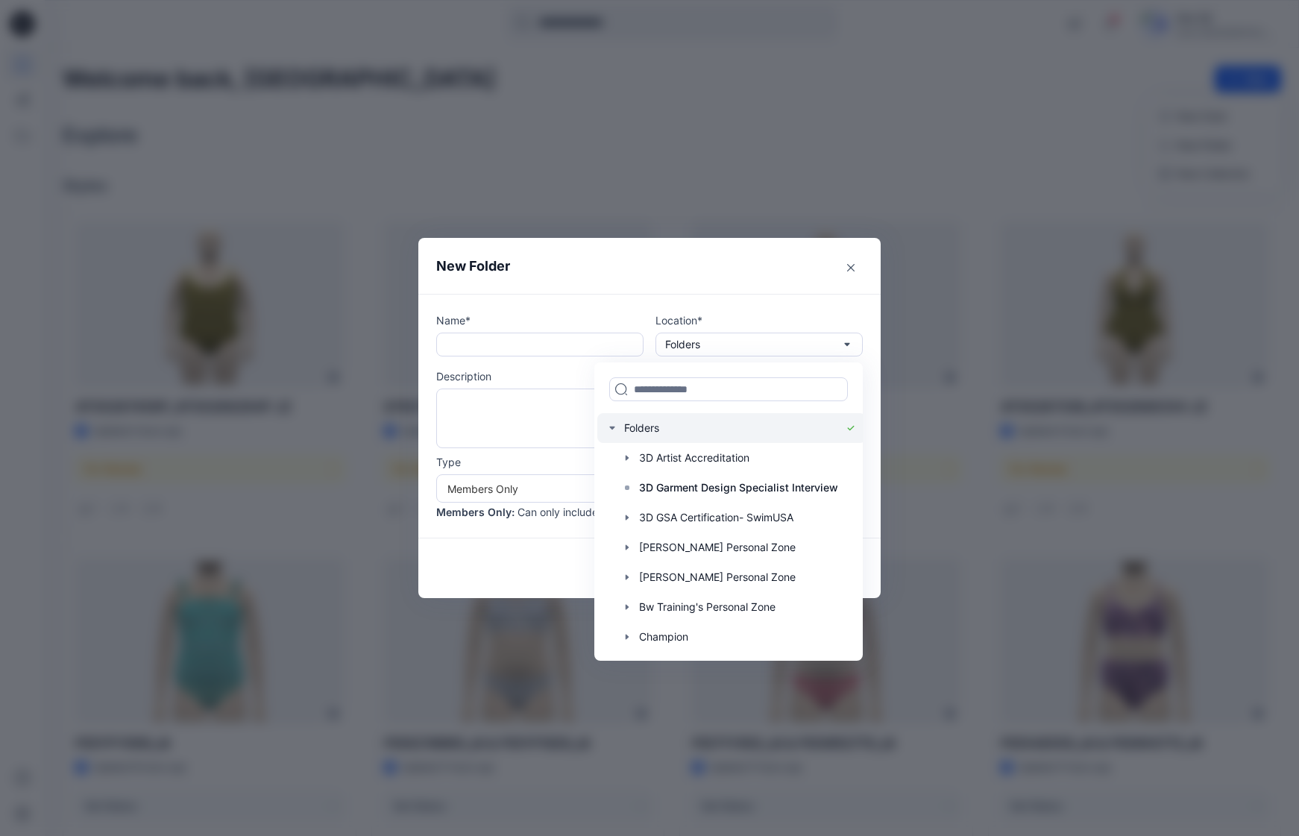
click at [616, 429] on icon "button" at bounding box center [612, 428] width 12 height 12
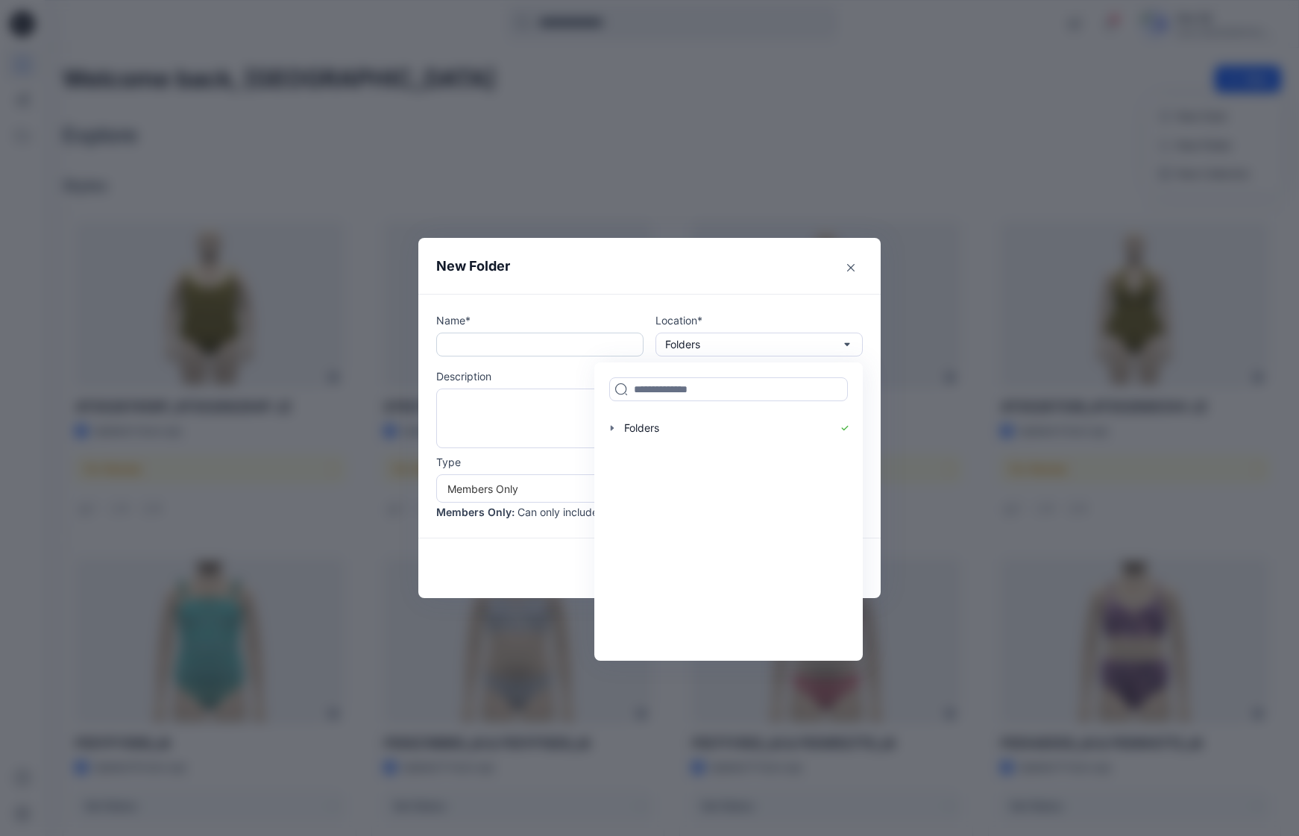
click at [497, 342] on input "text" at bounding box center [539, 344] width 207 height 24
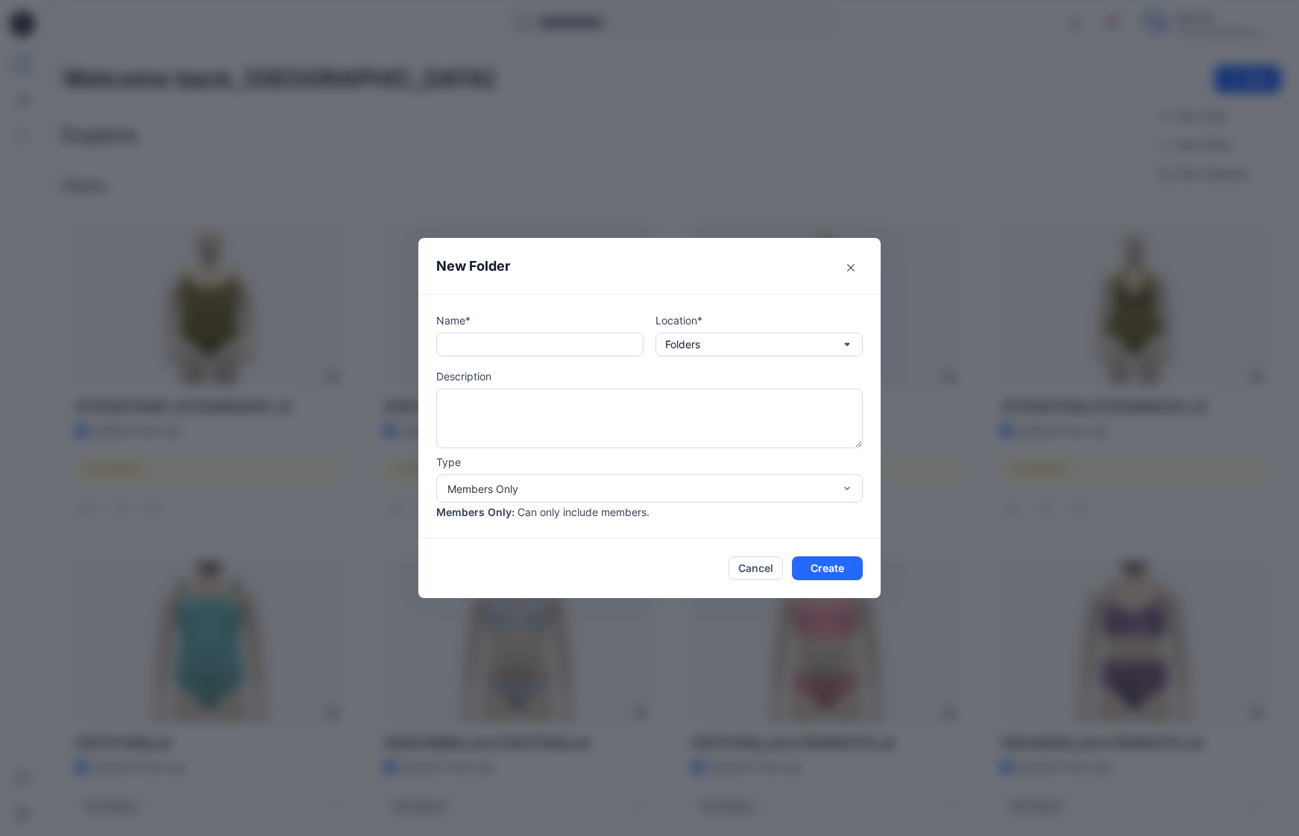
paste input "**********"
type input "**********"
click at [828, 570] on button "Create" at bounding box center [827, 568] width 71 height 24
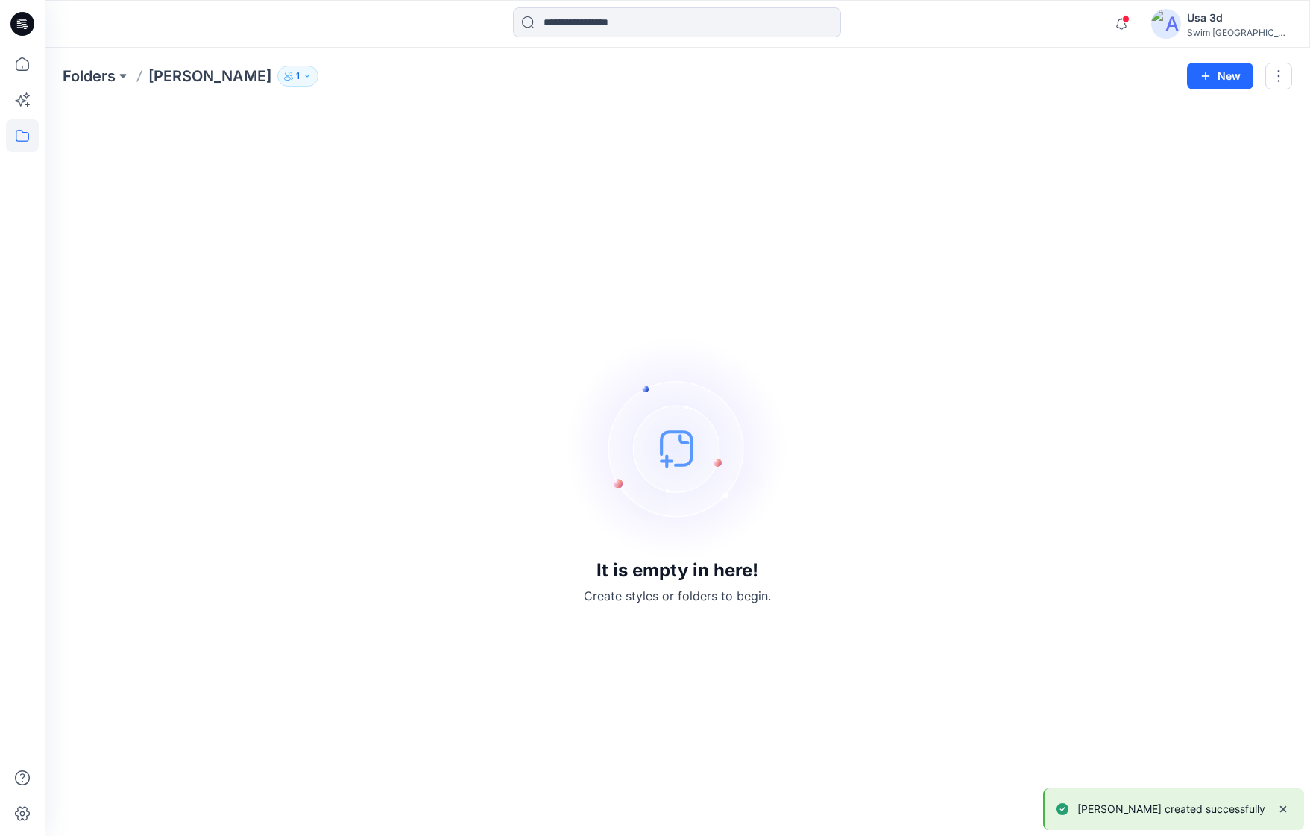
click at [303, 78] on icon "button" at bounding box center [307, 76] width 9 height 9
click at [461, 122] on icon "Manage Users" at bounding box center [464, 119] width 12 height 12
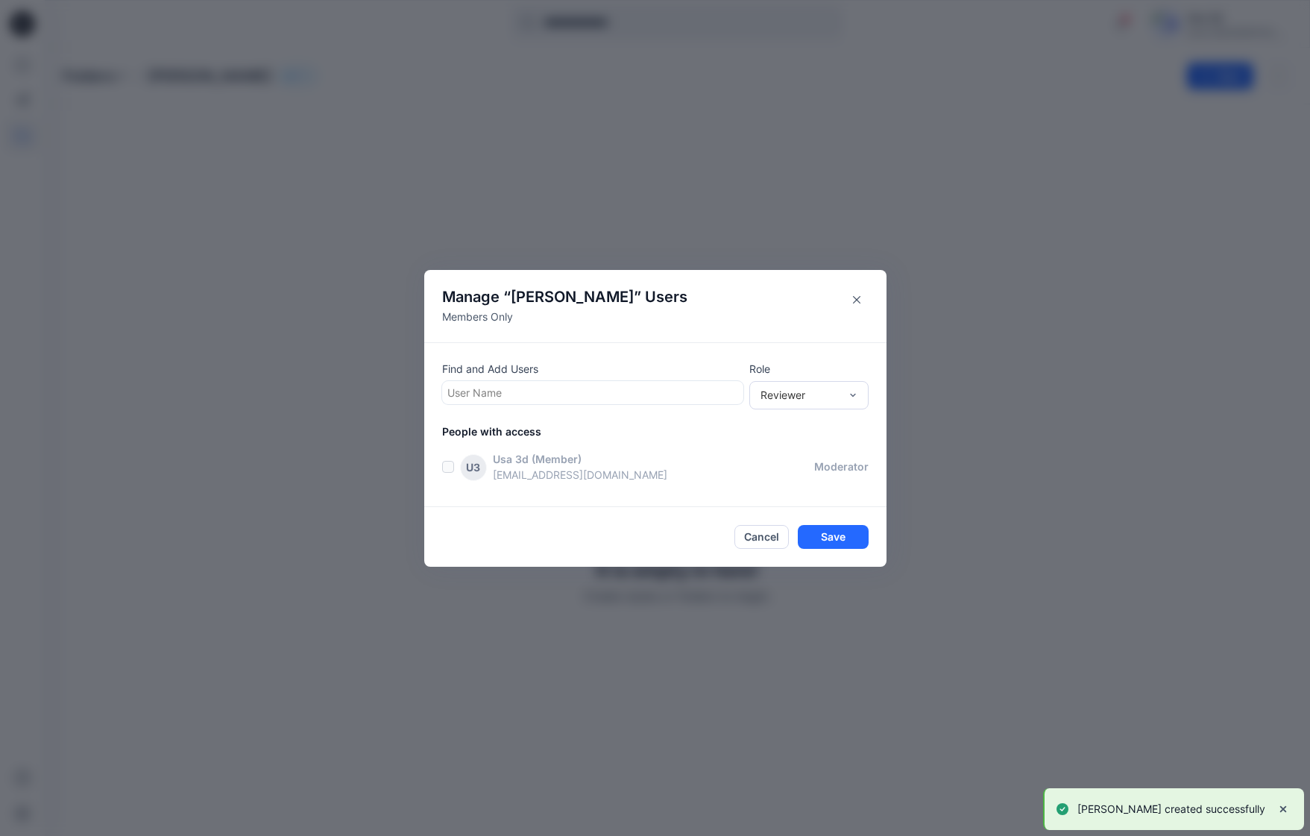
click at [609, 386] on div at bounding box center [592, 392] width 291 height 19
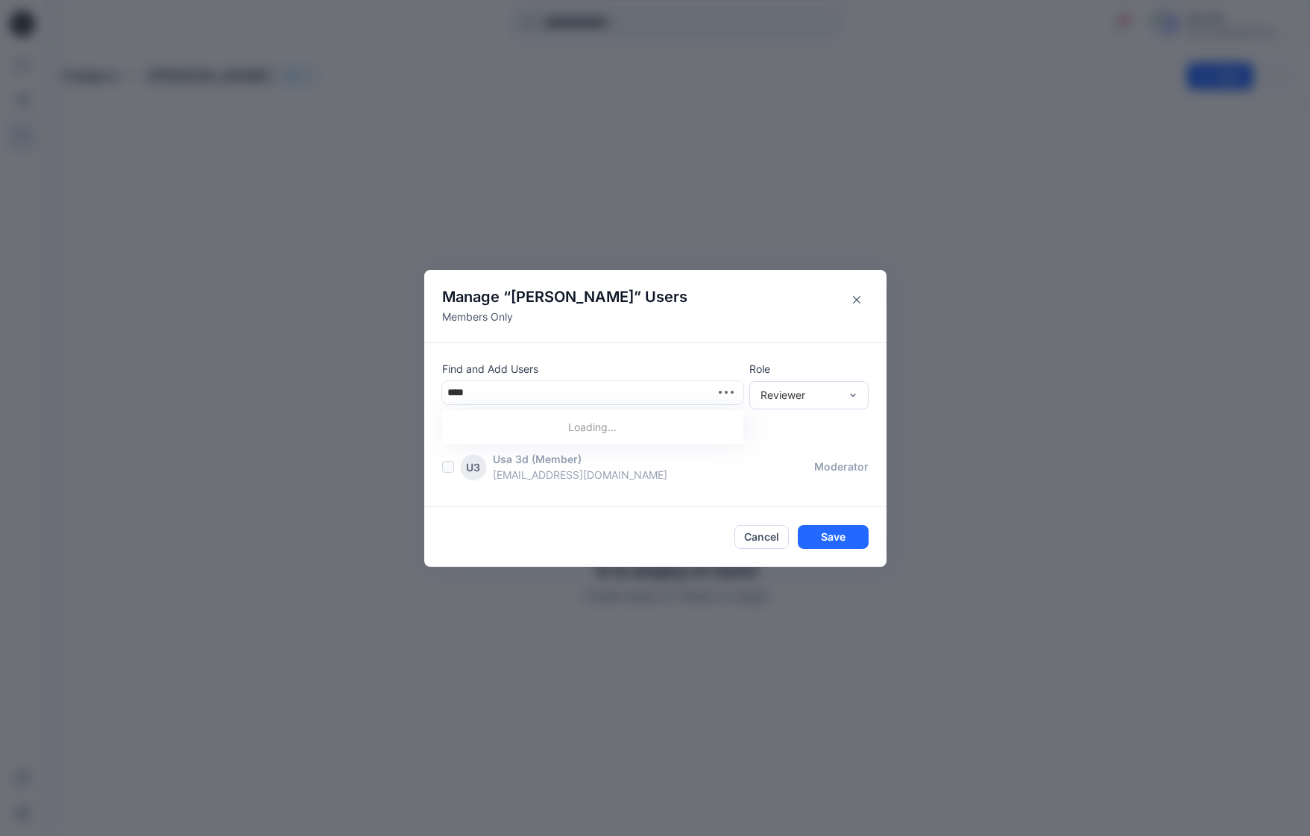
type input "*****"
click at [589, 434] on div "PT Patty Tucciarone" at bounding box center [592, 429] width 283 height 21
click at [782, 394] on div "Reviewer" at bounding box center [799, 395] width 79 height 16
click at [675, 349] on div "Find and Add Users Patty Tucciarone Role 4 results available. Use Up and Down t…" at bounding box center [655, 424] width 462 height 166
click at [563, 393] on div at bounding box center [645, 393] width 186 height 19
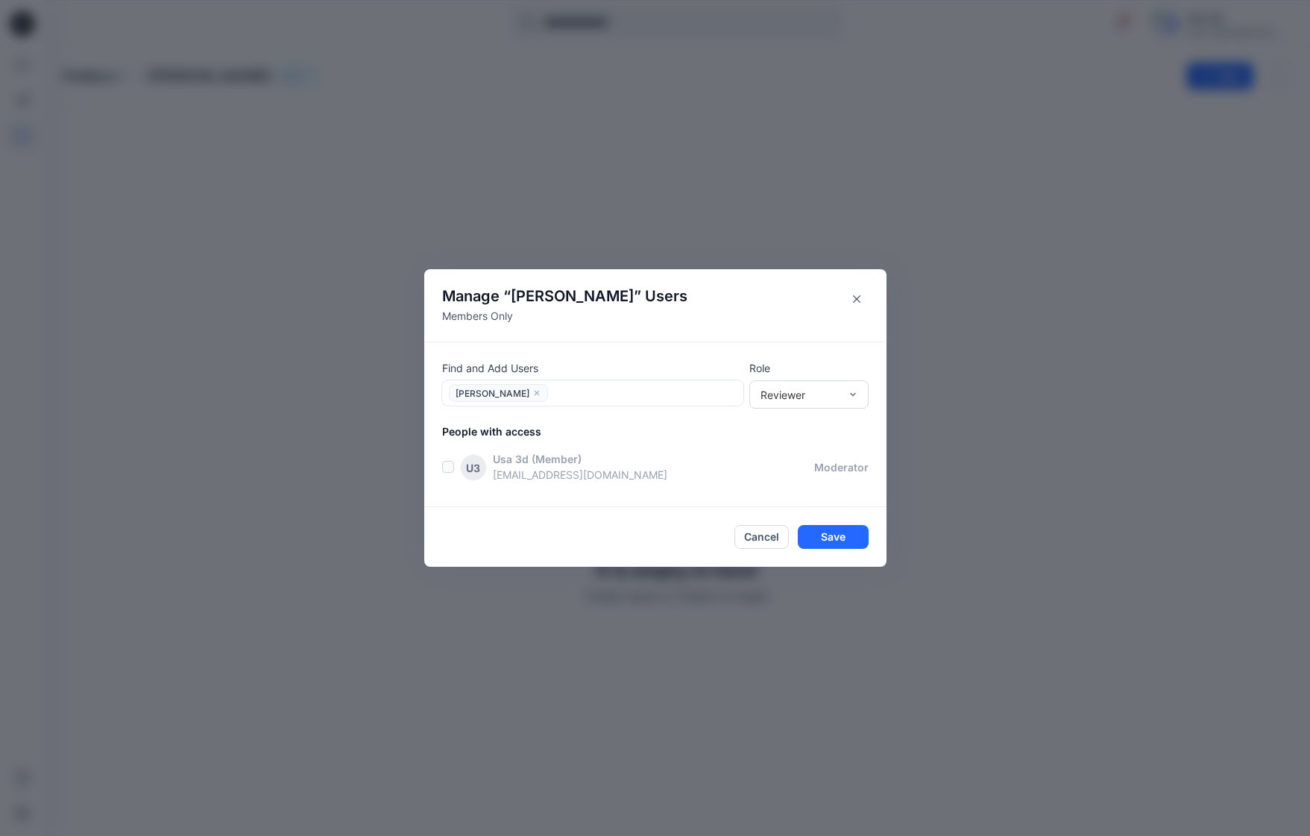
click at [555, 394] on div at bounding box center [645, 393] width 186 height 19
click at [567, 392] on div at bounding box center [645, 393] width 186 height 19
type input "***"
click at [593, 426] on div "PP Pdc3d Pdc3d" at bounding box center [592, 430] width 283 height 21
type input "*****"
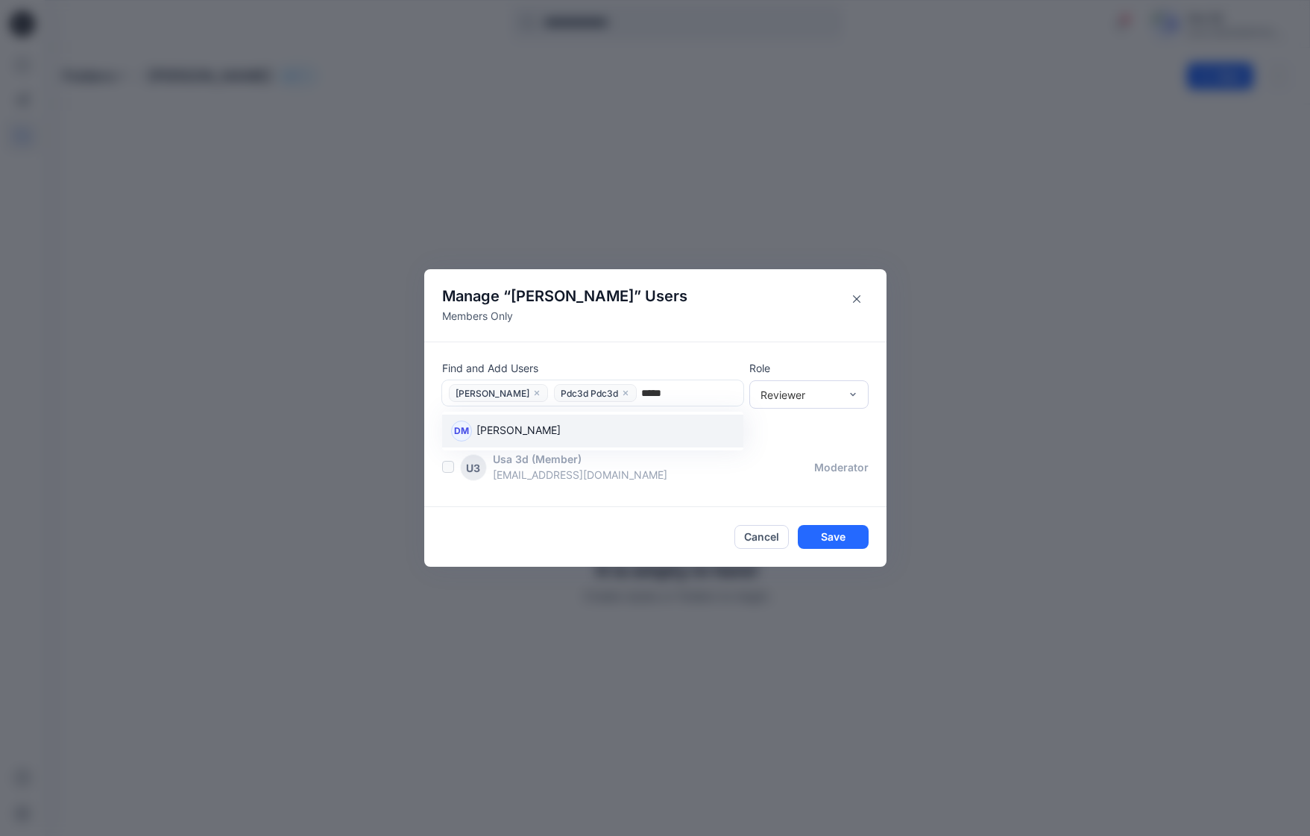
click at [558, 415] on div "DM Diana Munoz" at bounding box center [592, 431] width 301 height 33
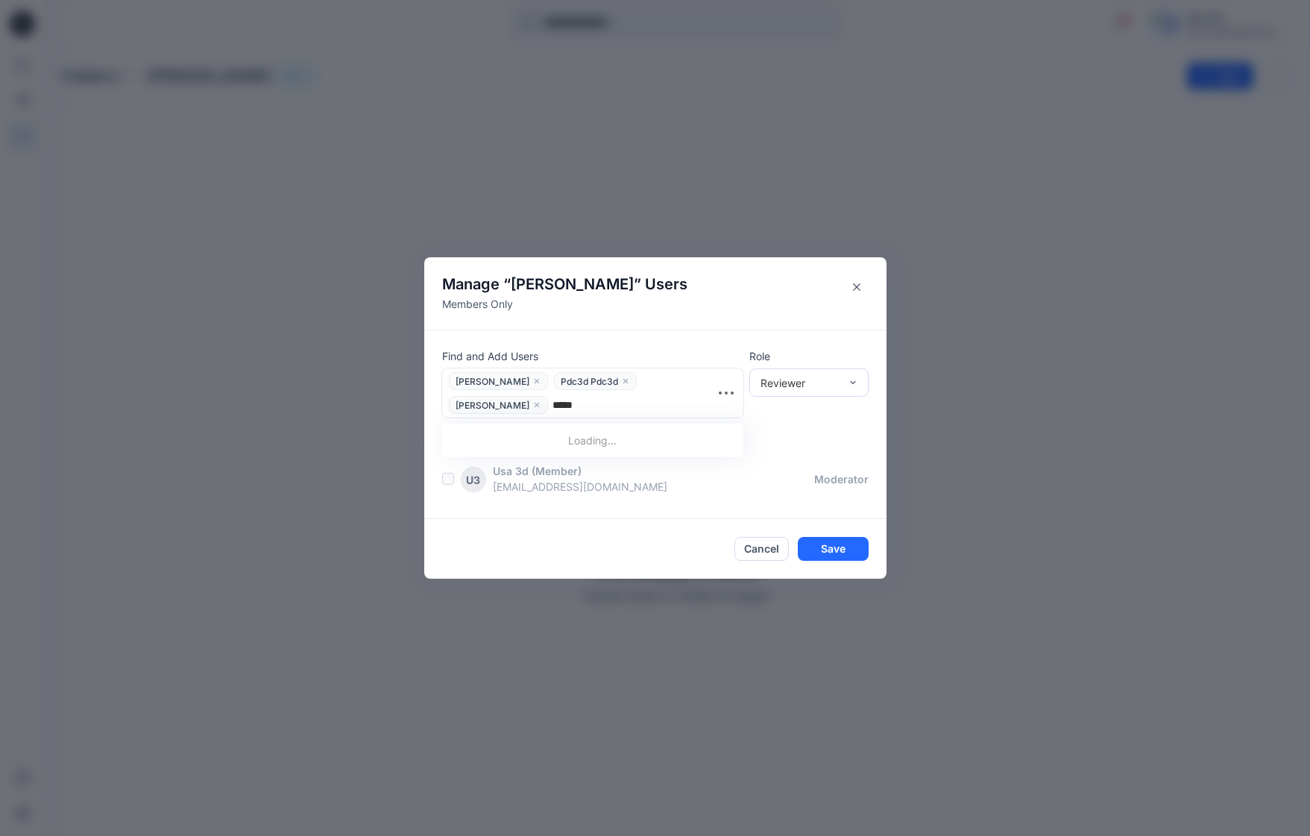
type input "*****"
type input "*******"
click at [540, 449] on p "Yesenia Reyes" at bounding box center [518, 443] width 84 height 19
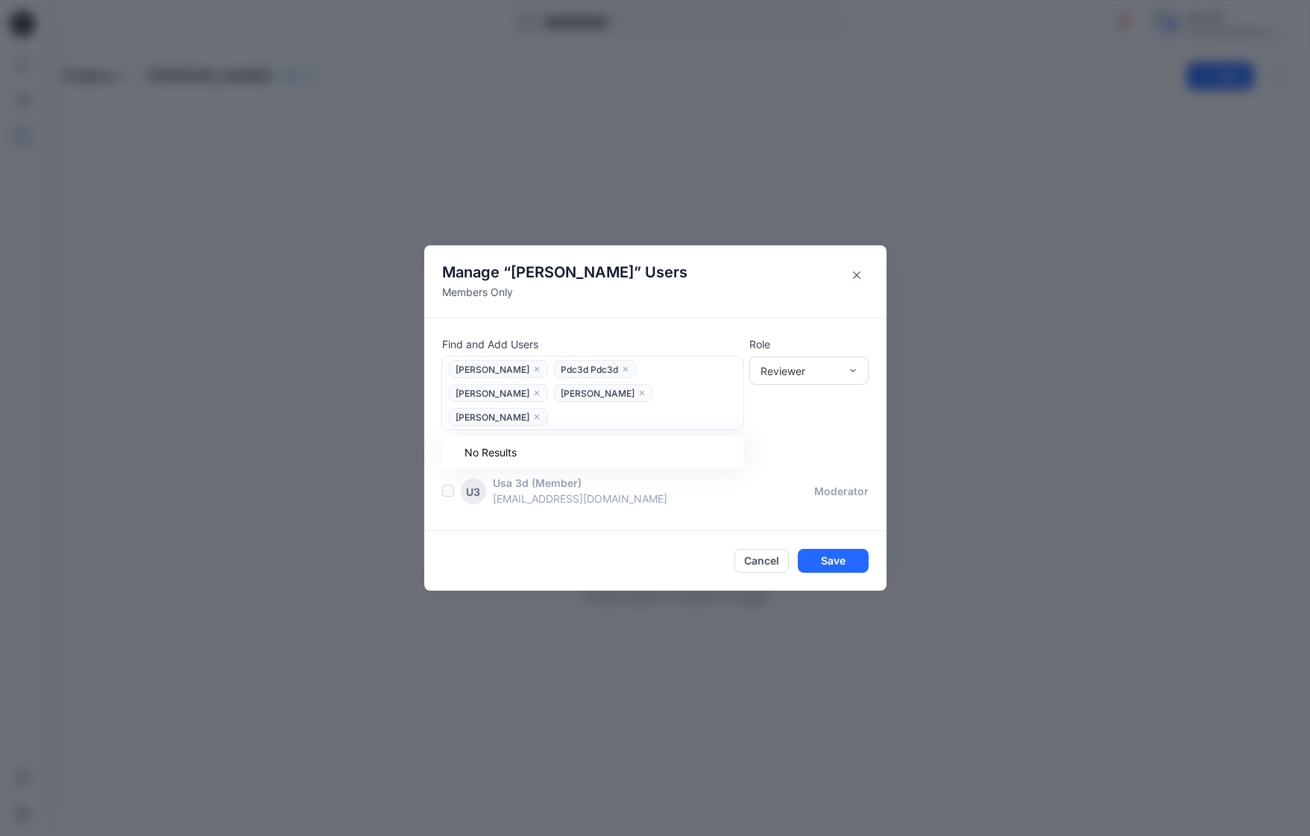
click at [529, 411] on span "Yesenia Reyes" at bounding box center [493, 419] width 74 height 16
click at [670, 408] on div at bounding box center [645, 417] width 186 height 19
drag, startPoint x: 828, startPoint y: 553, endPoint x: 479, endPoint y: 497, distance: 354.2
click at [496, 531] on footer "Cancel Save" at bounding box center [655, 561] width 462 height 60
click at [448, 485] on label at bounding box center [448, 491] width 12 height 12
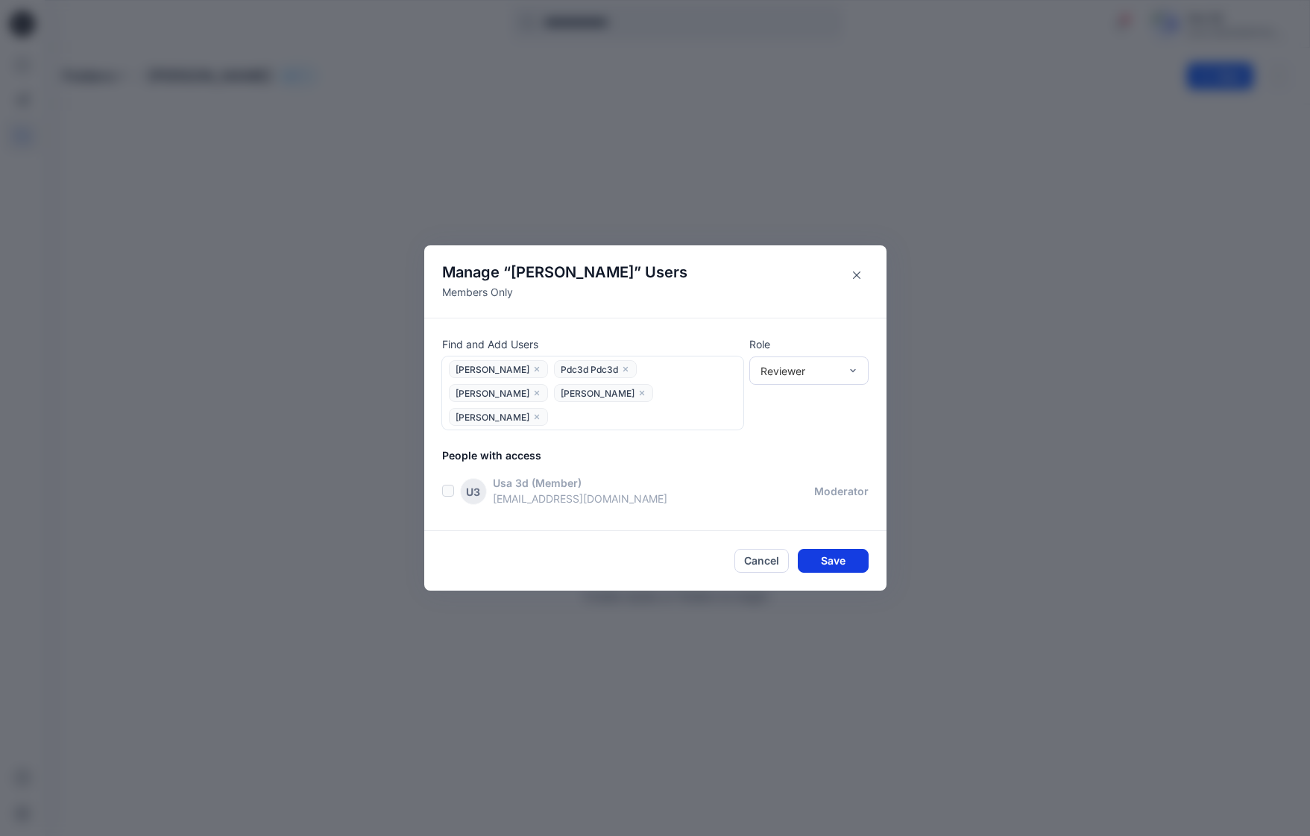
click at [836, 549] on button "Save" at bounding box center [833, 561] width 71 height 24
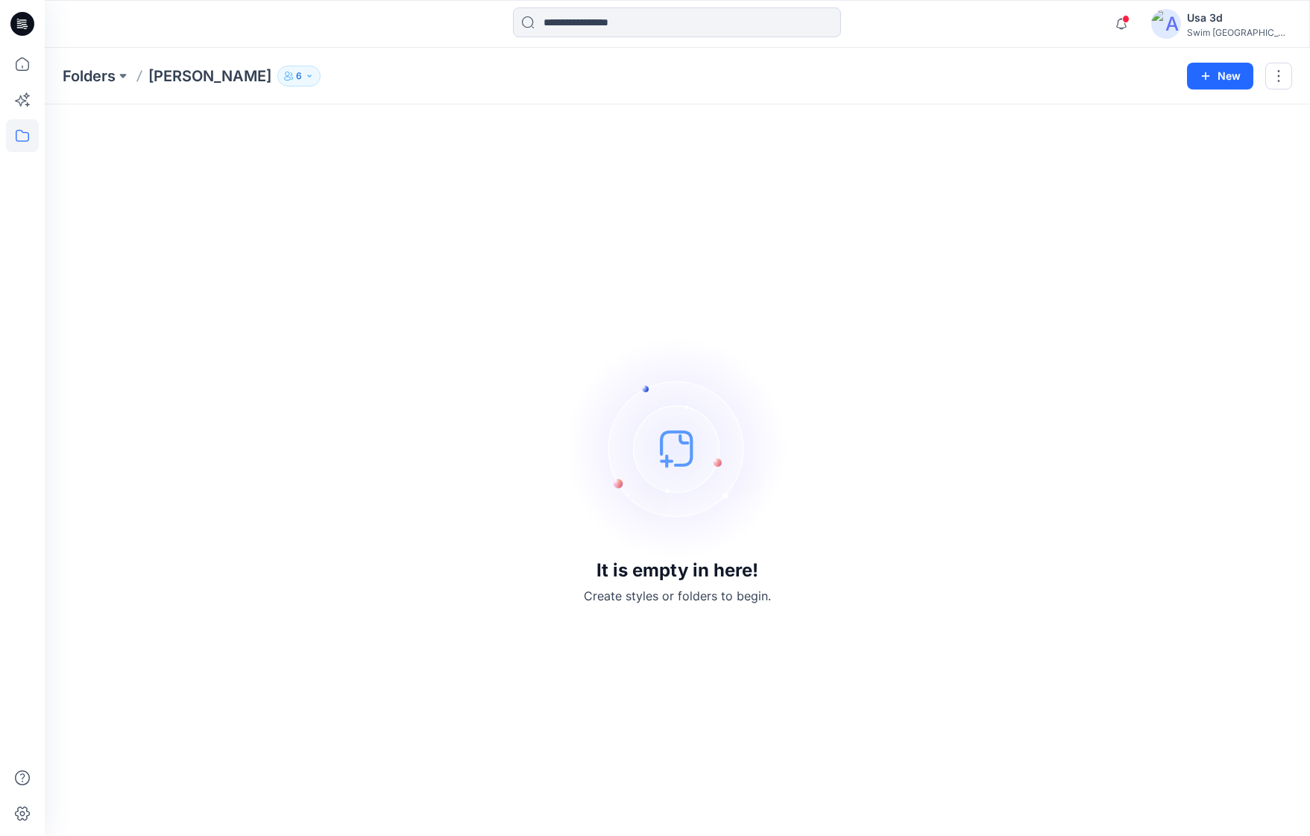
click at [277, 70] on button "6" at bounding box center [298, 76] width 43 height 21
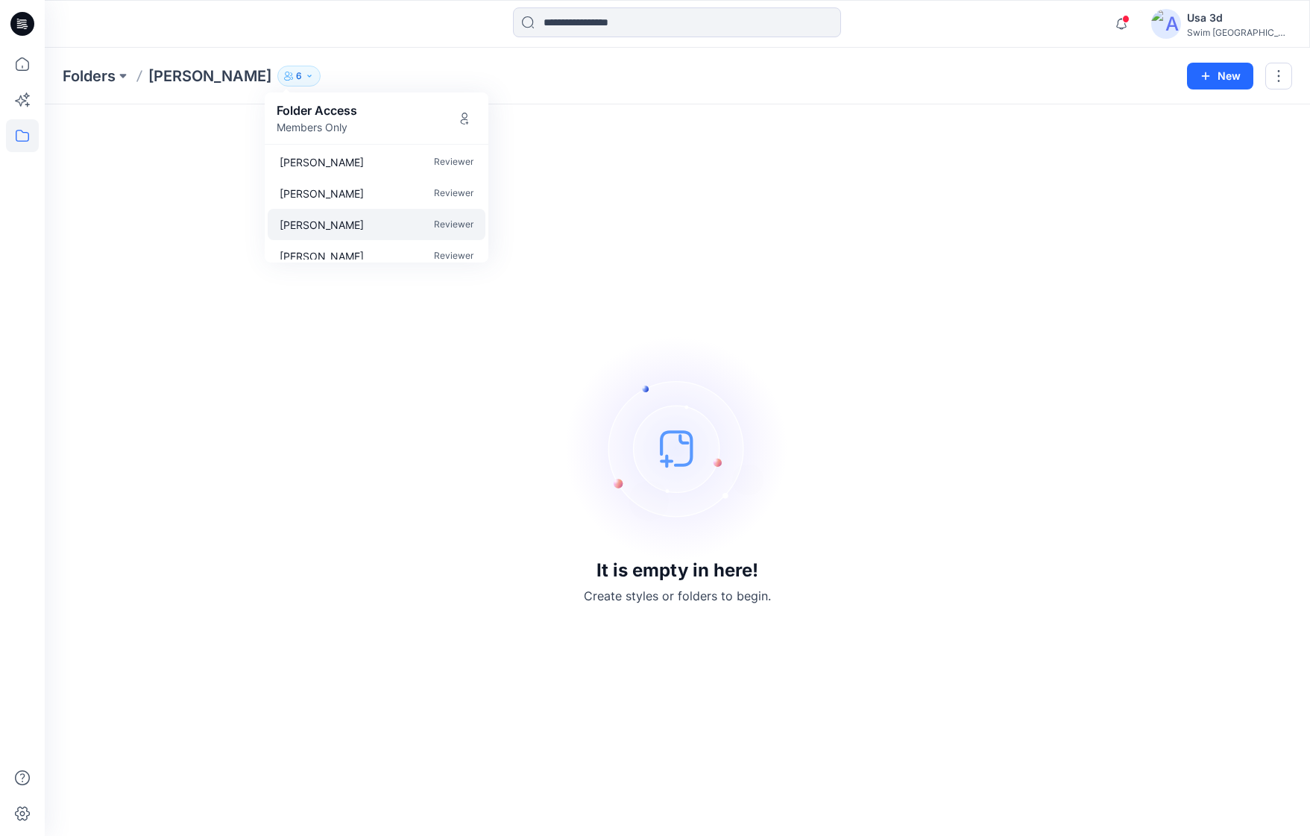
click at [423, 224] on div "Yesenia Reyes Reviewer" at bounding box center [377, 224] width 218 height 31
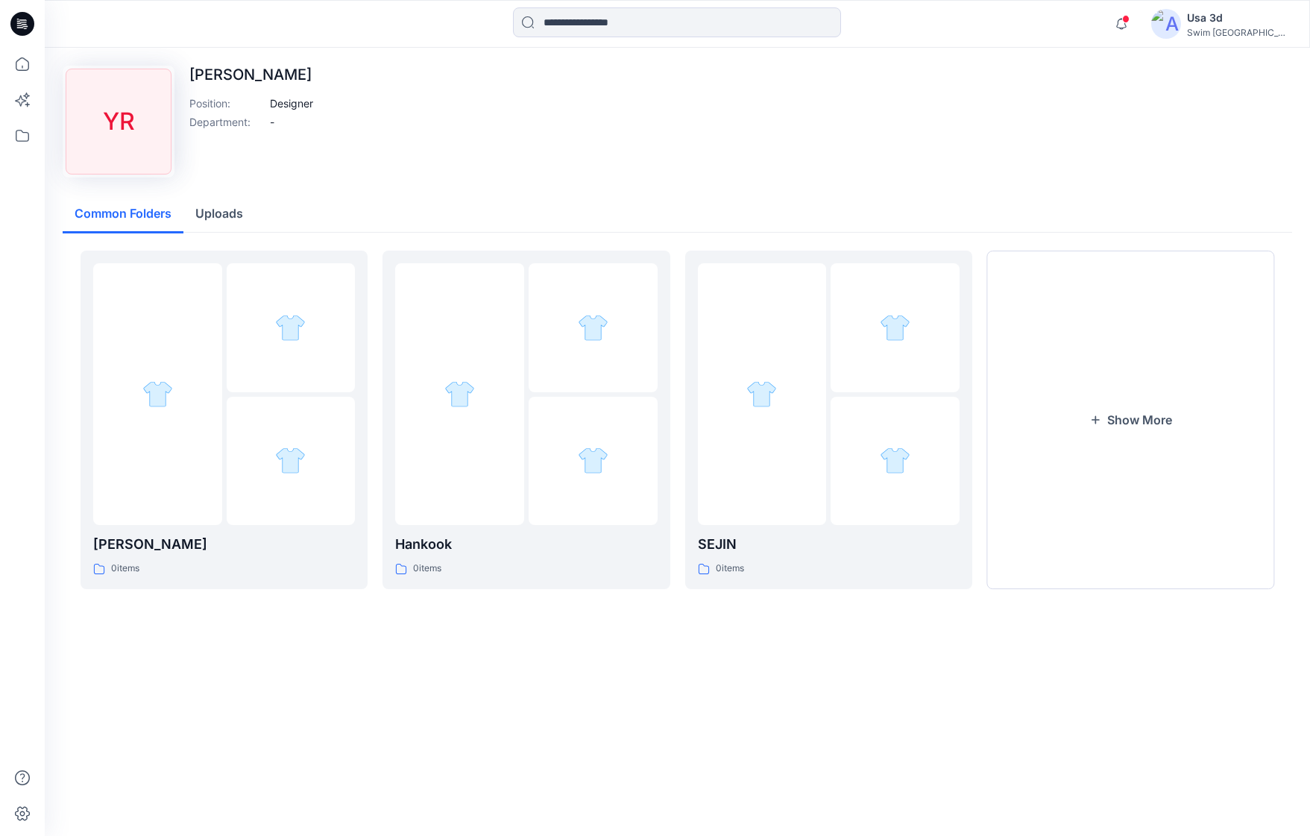
click at [28, 28] on icon at bounding box center [22, 24] width 24 height 24
click at [1181, 11] on img at bounding box center [1166, 24] width 30 height 30
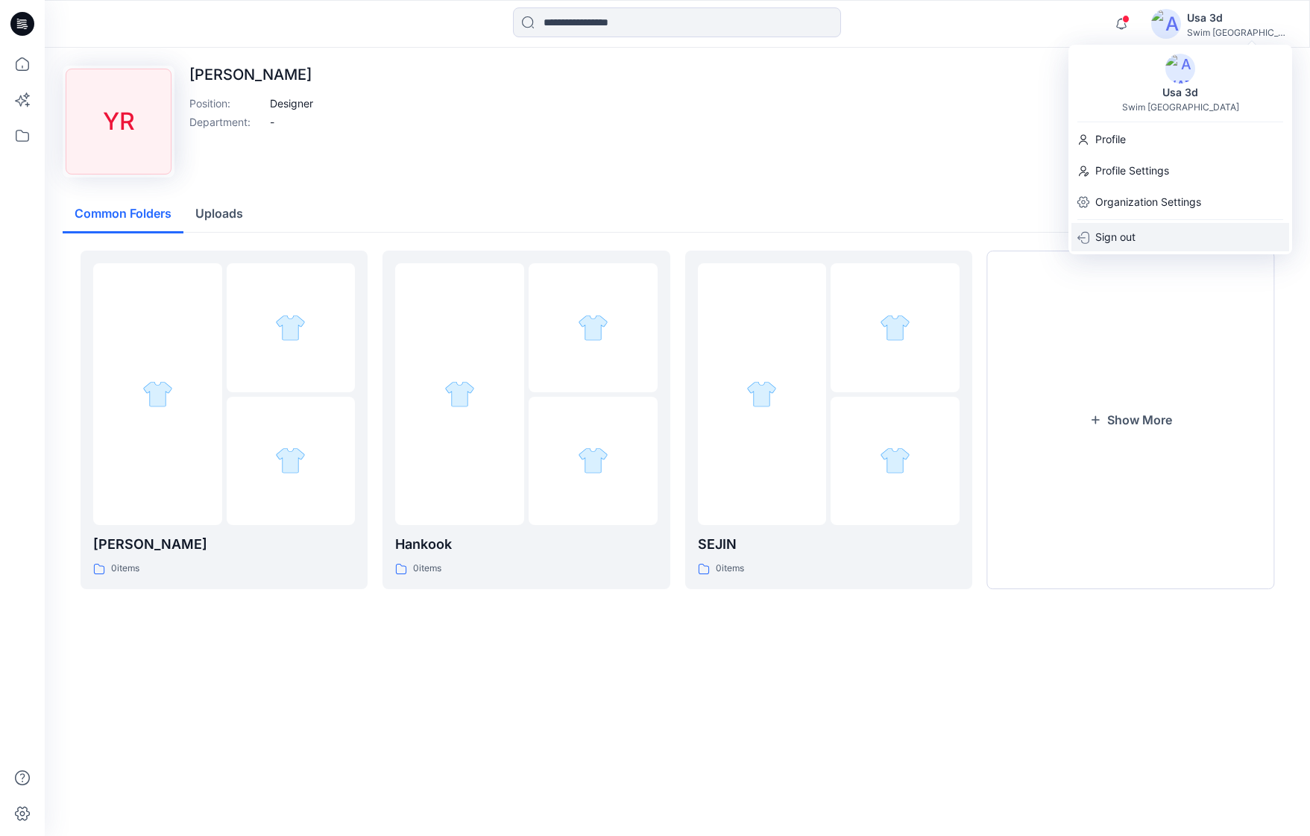
click at [1130, 235] on p "Sign out" at bounding box center [1115, 237] width 40 height 28
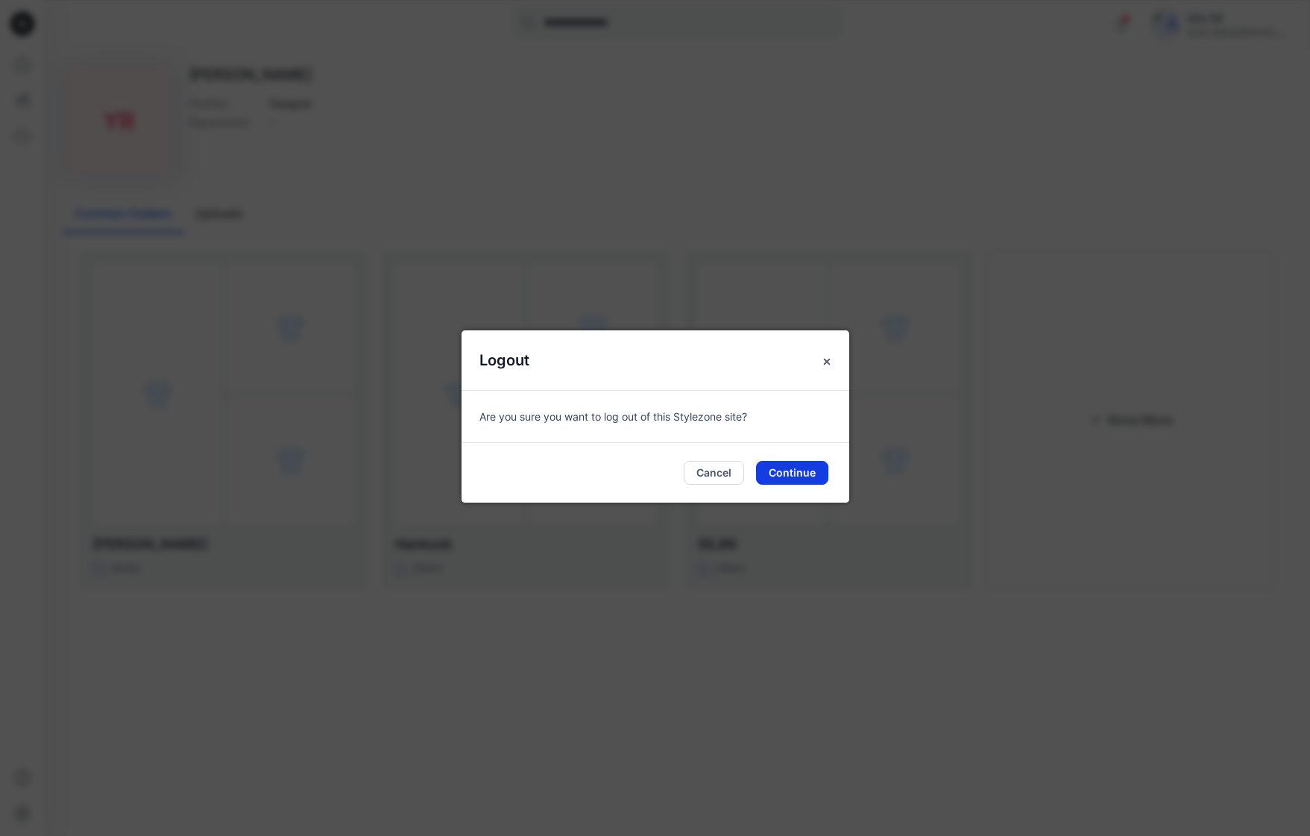
click at [789, 478] on button "Continue" at bounding box center [792, 473] width 72 height 24
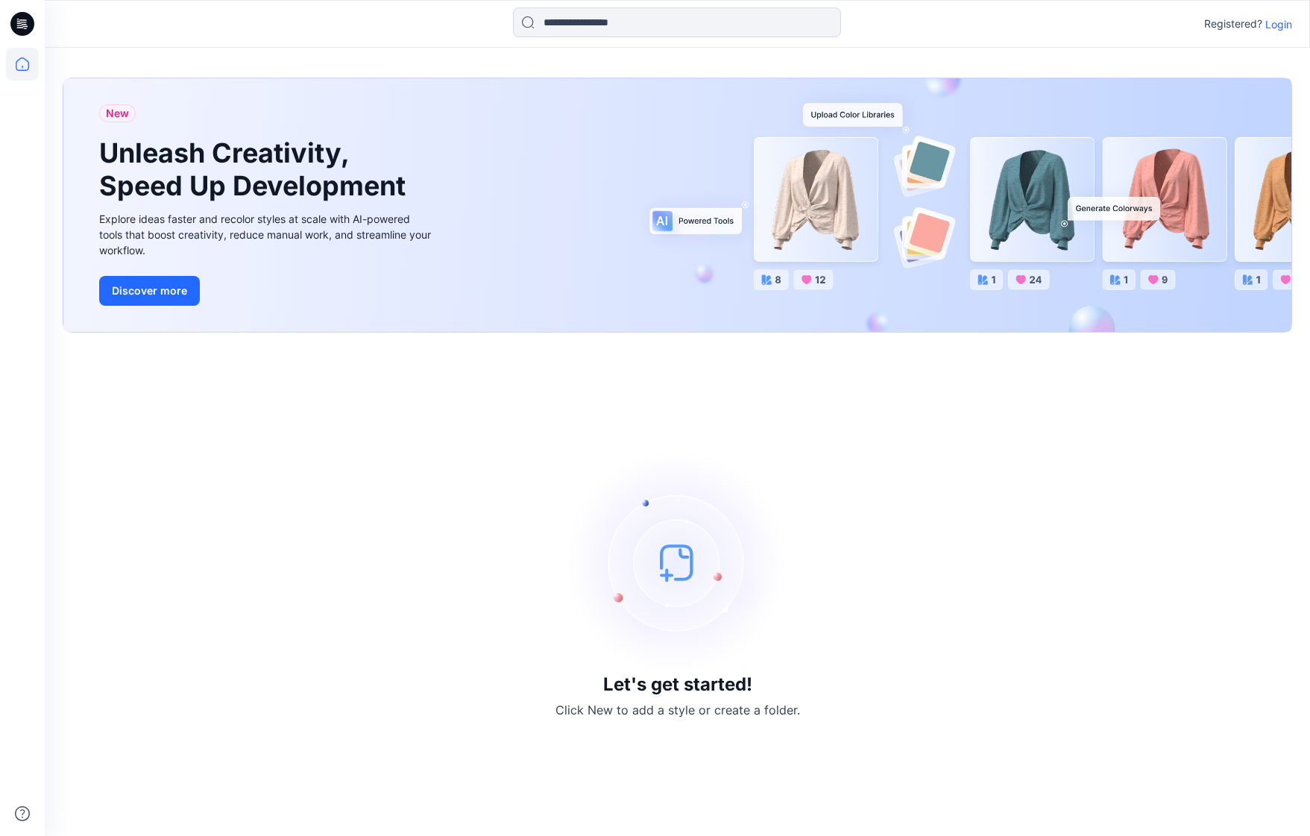
click at [1270, 28] on p "Login" at bounding box center [1278, 24] width 27 height 16
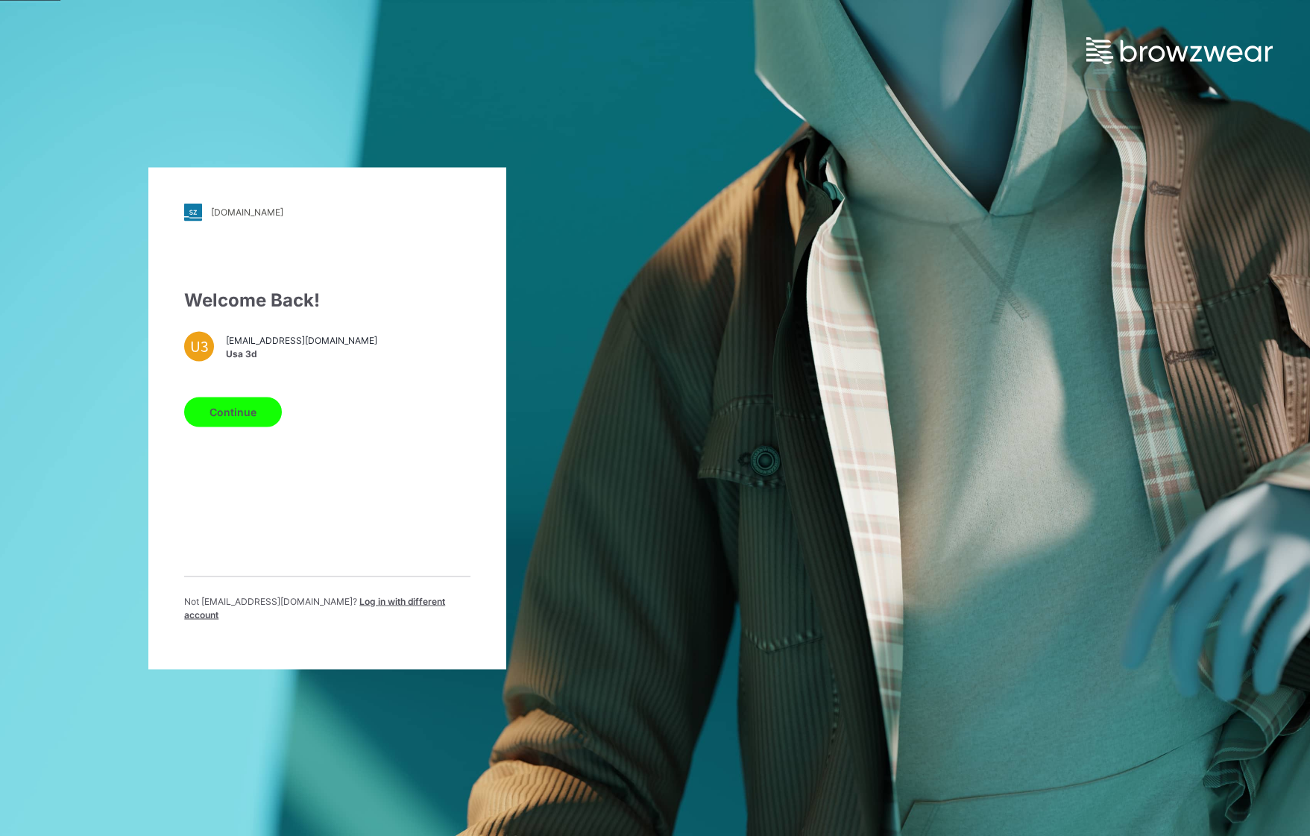
click at [364, 613] on p "Not usa3d@swimusa.com ? Log in with different account" at bounding box center [327, 607] width 286 height 27
click at [364, 610] on span "Log in with different account" at bounding box center [314, 607] width 261 height 25
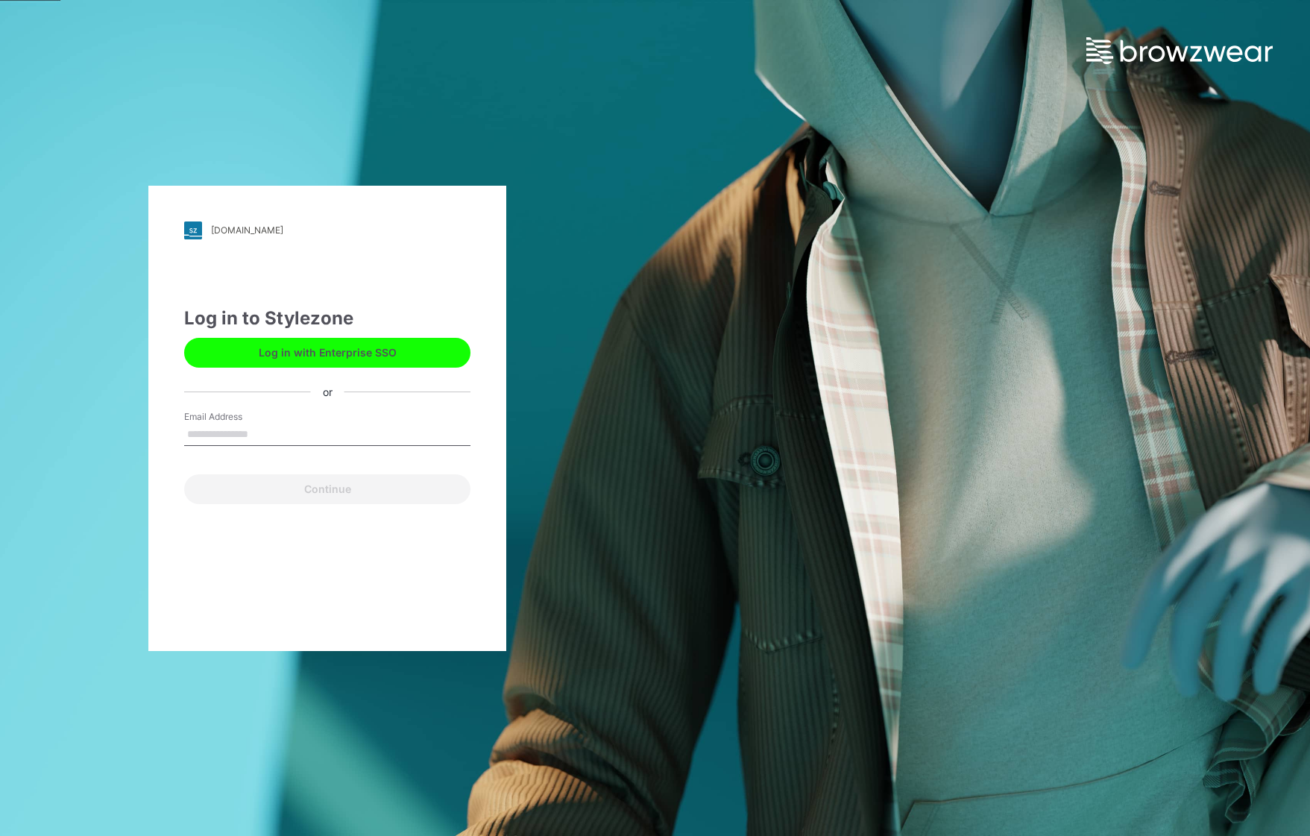
click at [269, 432] on input "Email Address" at bounding box center [327, 434] width 286 height 22
type input "**********"
click at [312, 484] on button "Continue" at bounding box center [327, 489] width 286 height 30
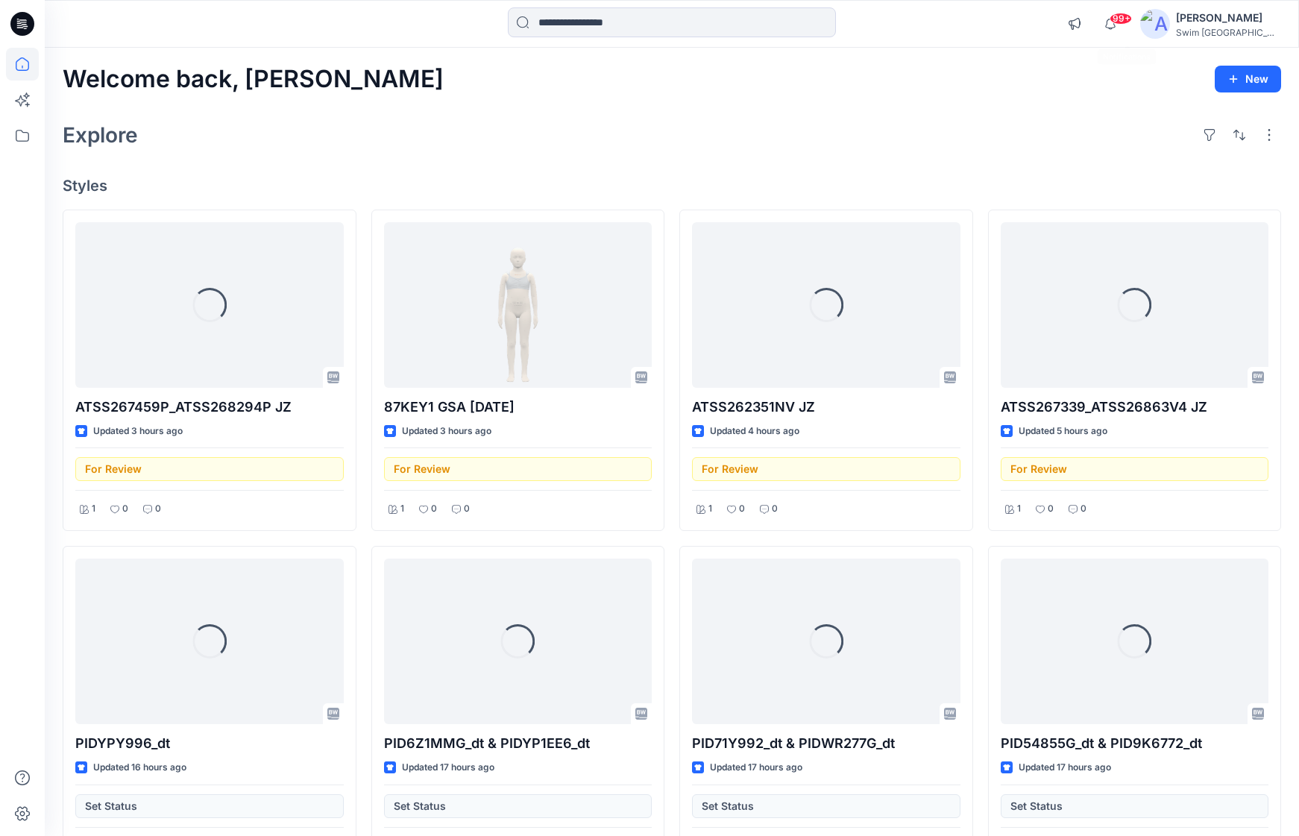
click at [1208, 32] on div "Swim [GEOGRAPHIC_DATA]" at bounding box center [1228, 32] width 104 height 11
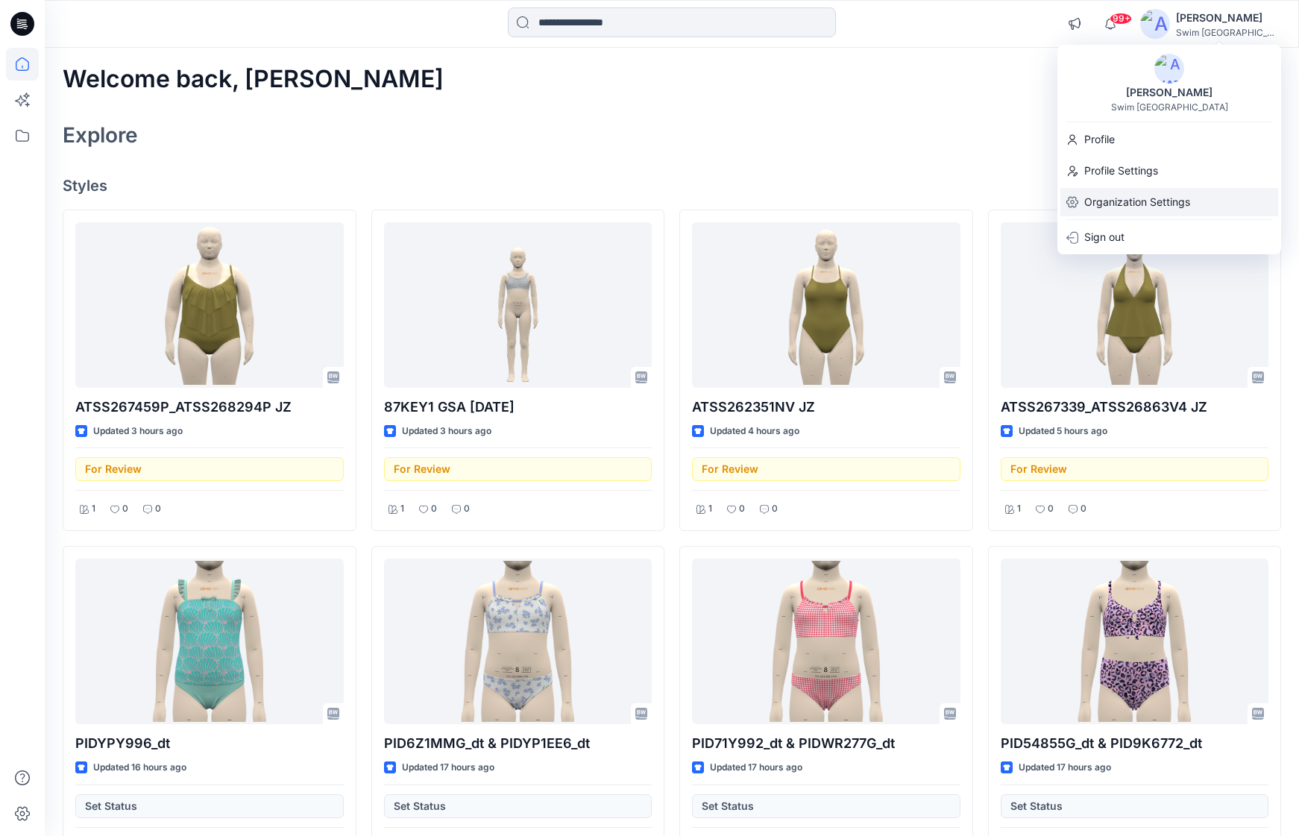
click at [1129, 210] on p "Organization Settings" at bounding box center [1137, 202] width 106 height 28
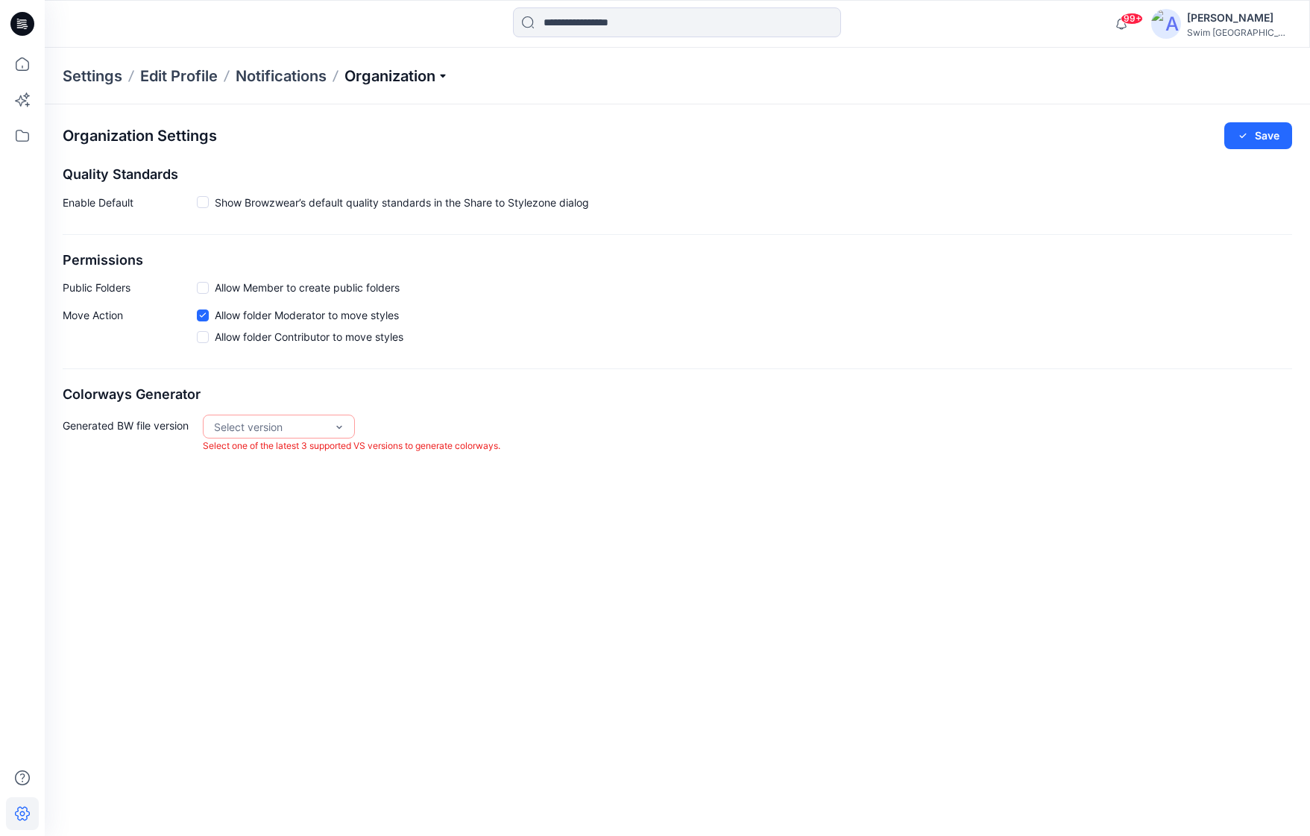
click at [447, 82] on p "Organization" at bounding box center [396, 76] width 104 height 21
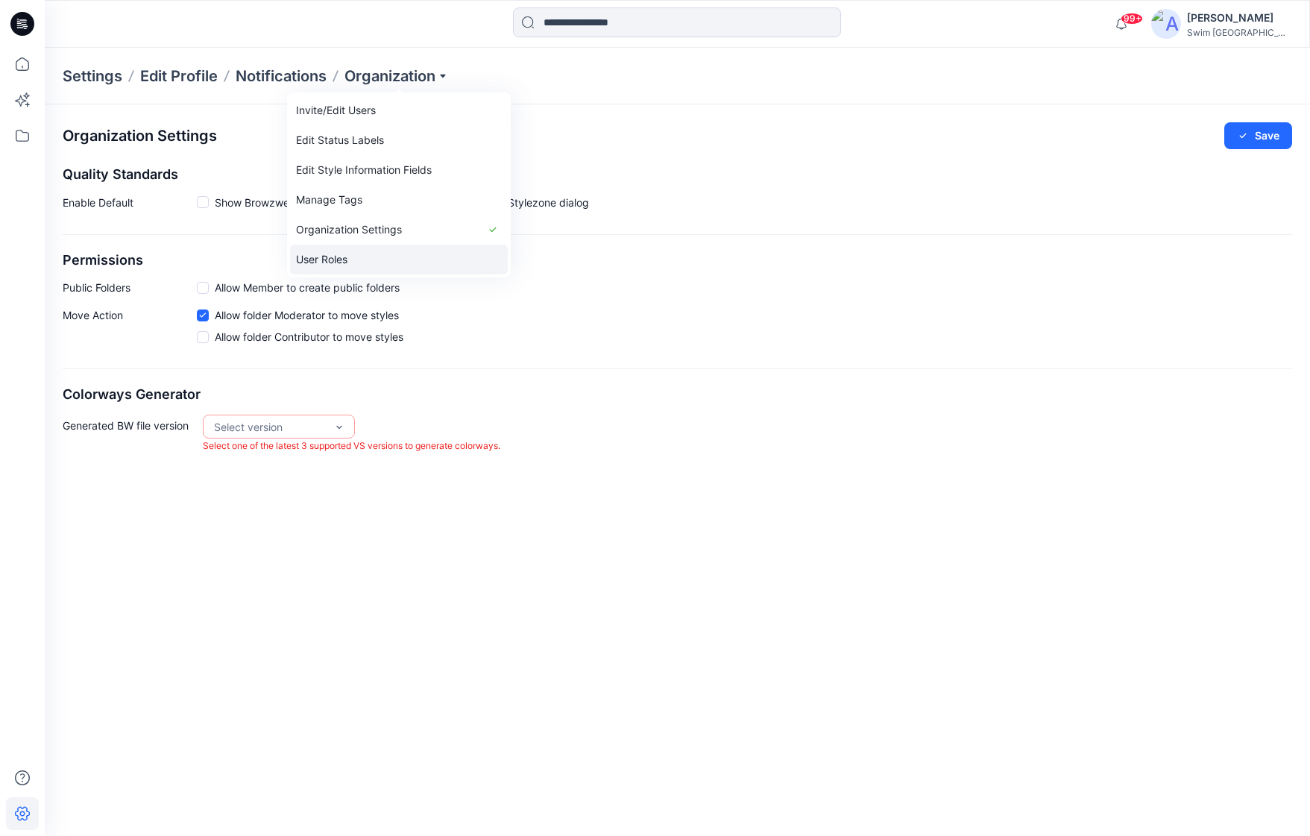
click at [372, 256] on link "User Roles" at bounding box center [399, 260] width 218 height 30
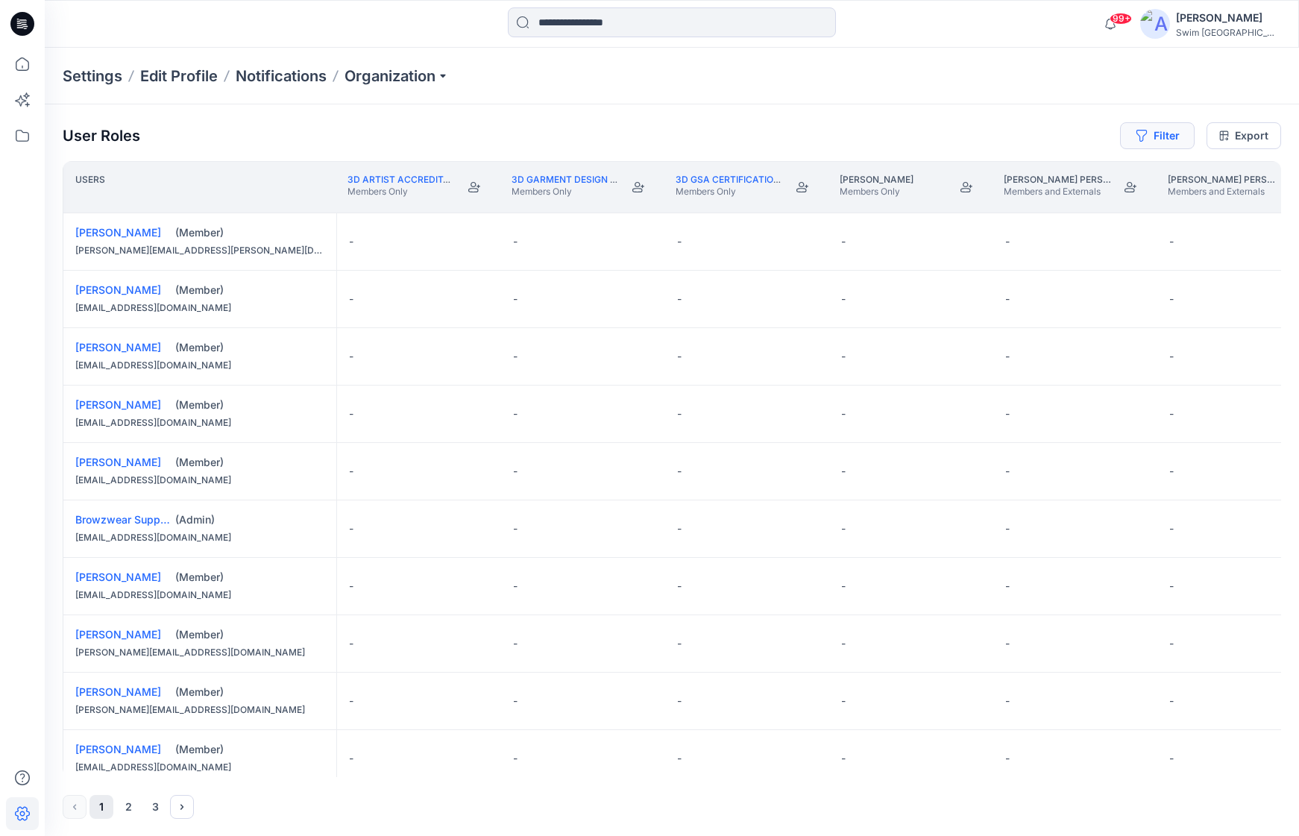
click at [1162, 131] on button "Filter" at bounding box center [1157, 135] width 75 height 27
click at [912, 171] on div at bounding box center [931, 175] width 154 height 19
type input "******"
click at [886, 205] on p "[PERSON_NAME]" at bounding box center [904, 212] width 84 height 16
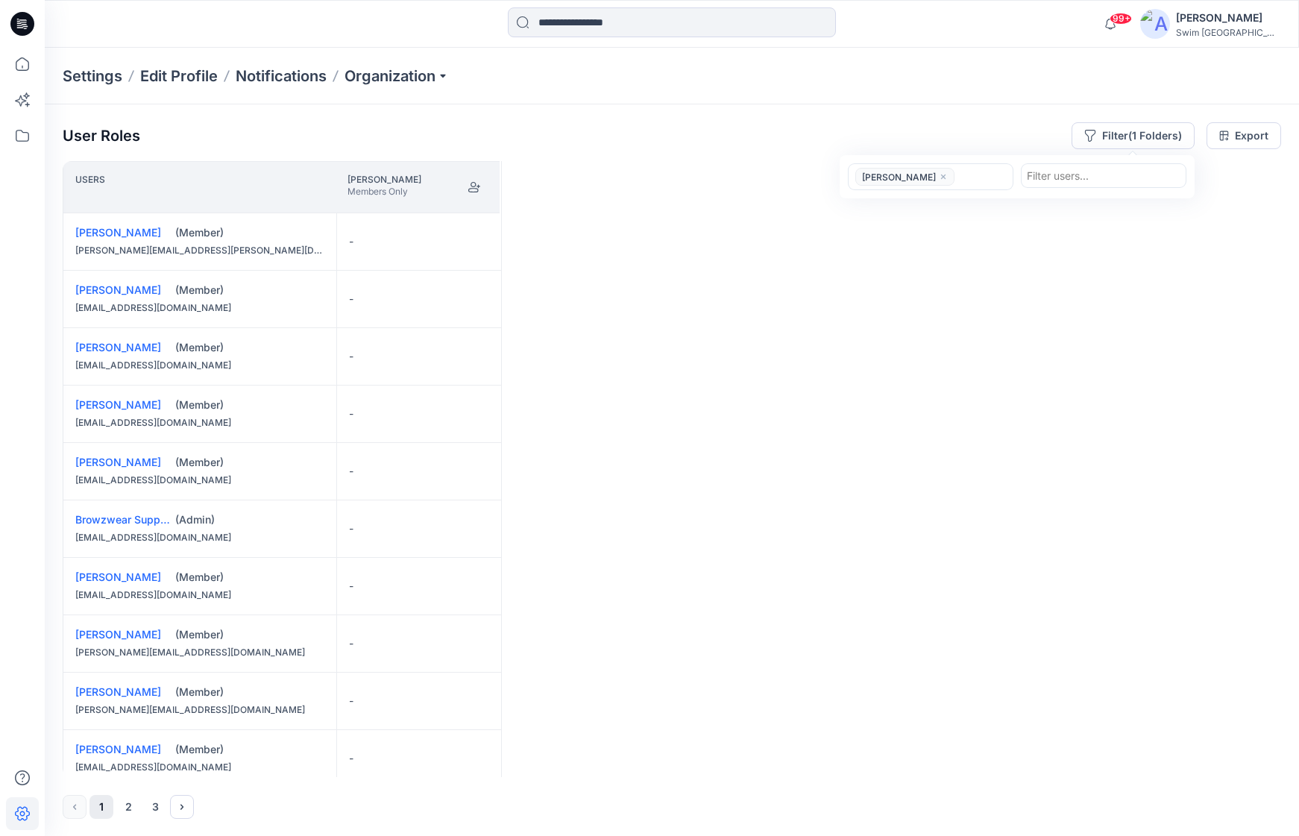
click at [1096, 177] on div at bounding box center [1104, 175] width 154 height 19
type input "***"
click at [1090, 215] on p "Pdc3d Pdc3d" at bounding box center [1090, 213] width 69 height 19
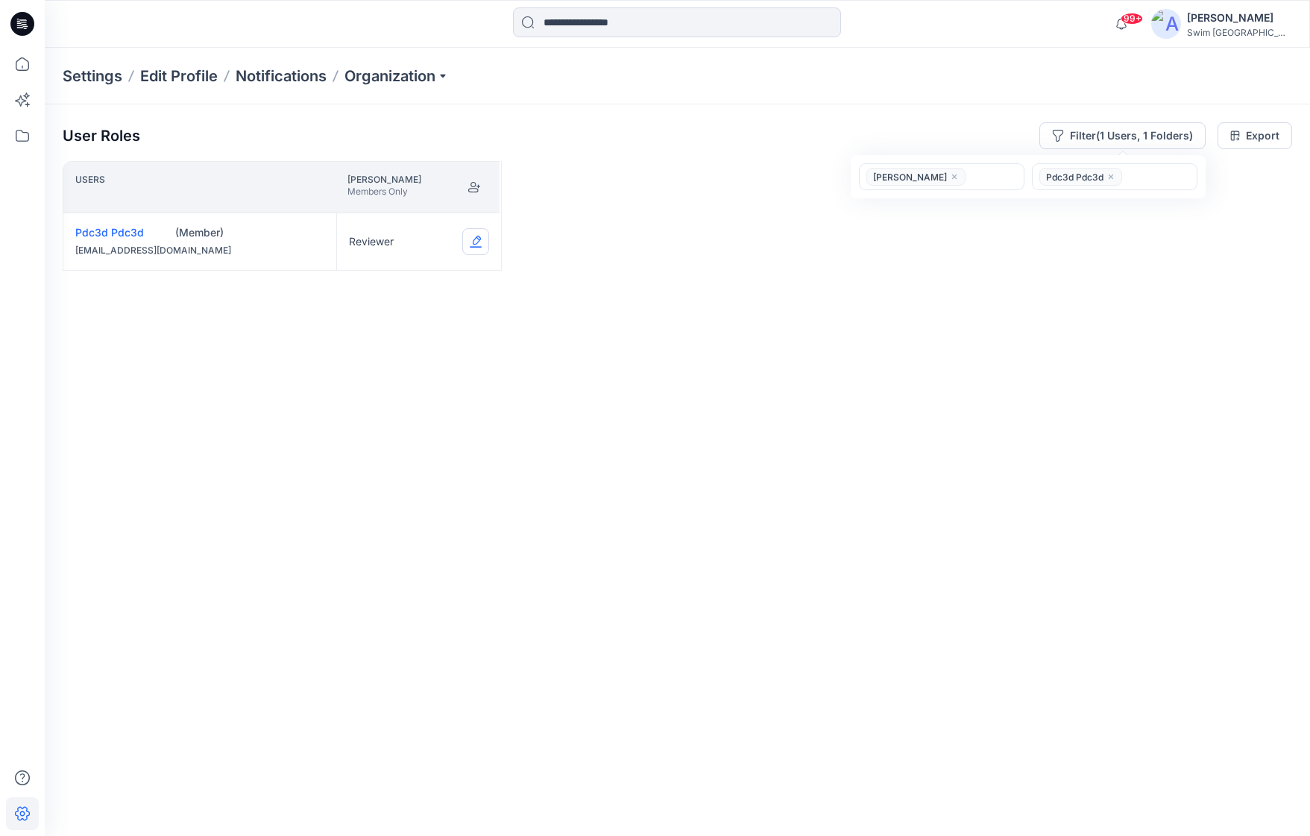
click at [480, 237] on button "Edit Role" at bounding box center [475, 241] width 27 height 27
click at [405, 354] on button "Moderator" at bounding box center [405, 357] width 161 height 27
click at [469, 243] on button "Edit Role" at bounding box center [475, 241] width 27 height 27
click at [1161, 136] on button "Filter (1 Users, 1 Folders)" at bounding box center [1122, 135] width 166 height 27
click at [1135, 177] on div at bounding box center [1158, 177] width 65 height 19
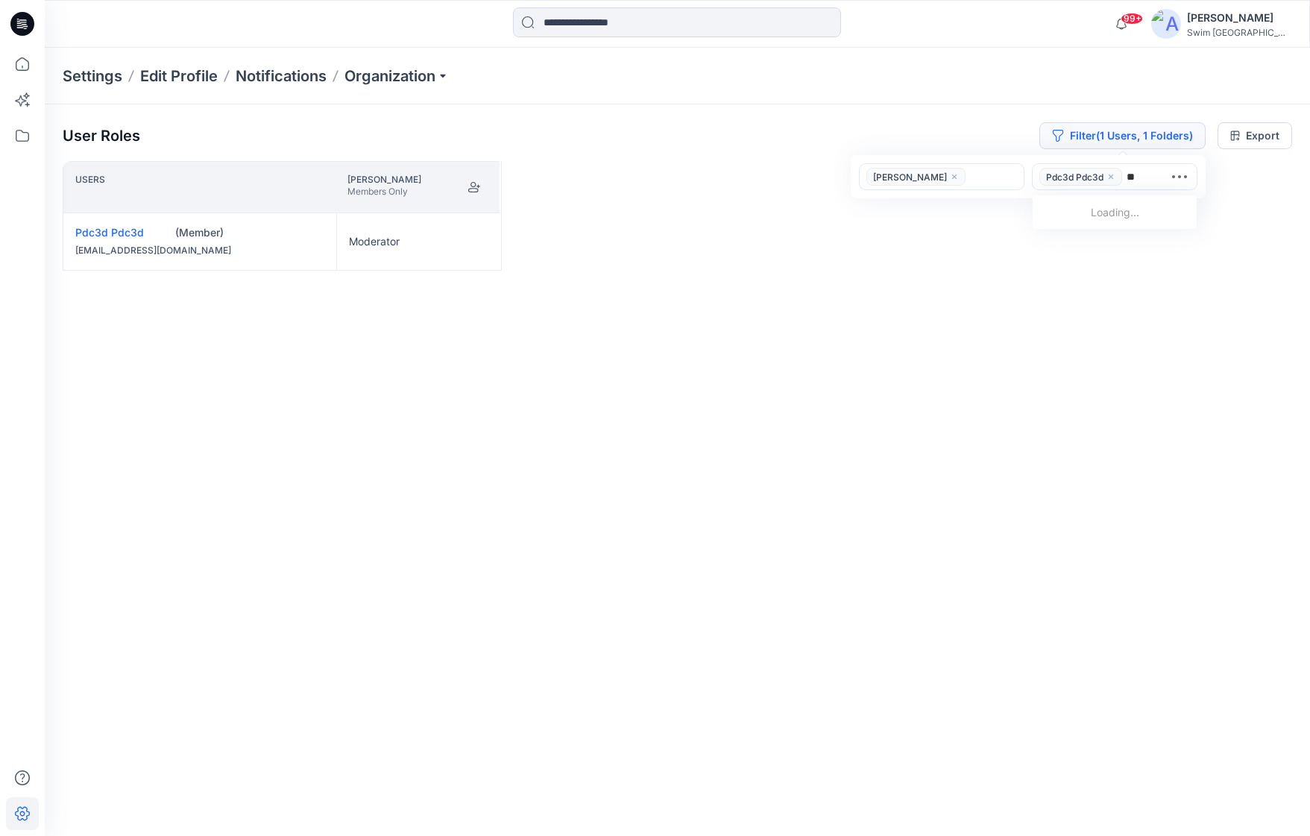
type input "***"
click at [1095, 211] on p "Usa 3d" at bounding box center [1084, 215] width 35 height 19
click at [291, 78] on p "Notifications" at bounding box center [281, 76] width 91 height 21
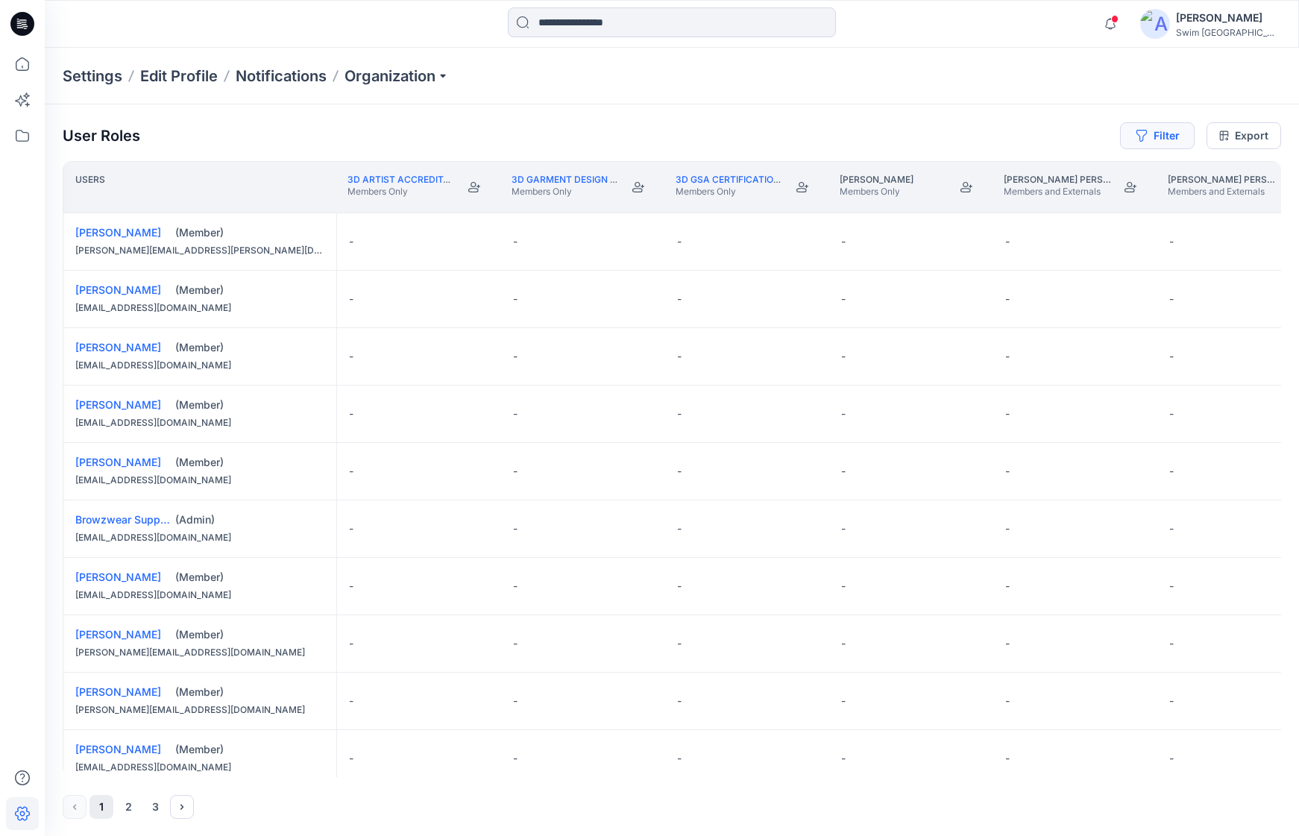
click at [1135, 131] on icon "button" at bounding box center [1141, 136] width 12 height 12
click at [952, 170] on div at bounding box center [931, 175] width 154 height 19
type input "******"
click at [937, 207] on div "Ashley Graham" at bounding box center [930, 210] width 146 height 17
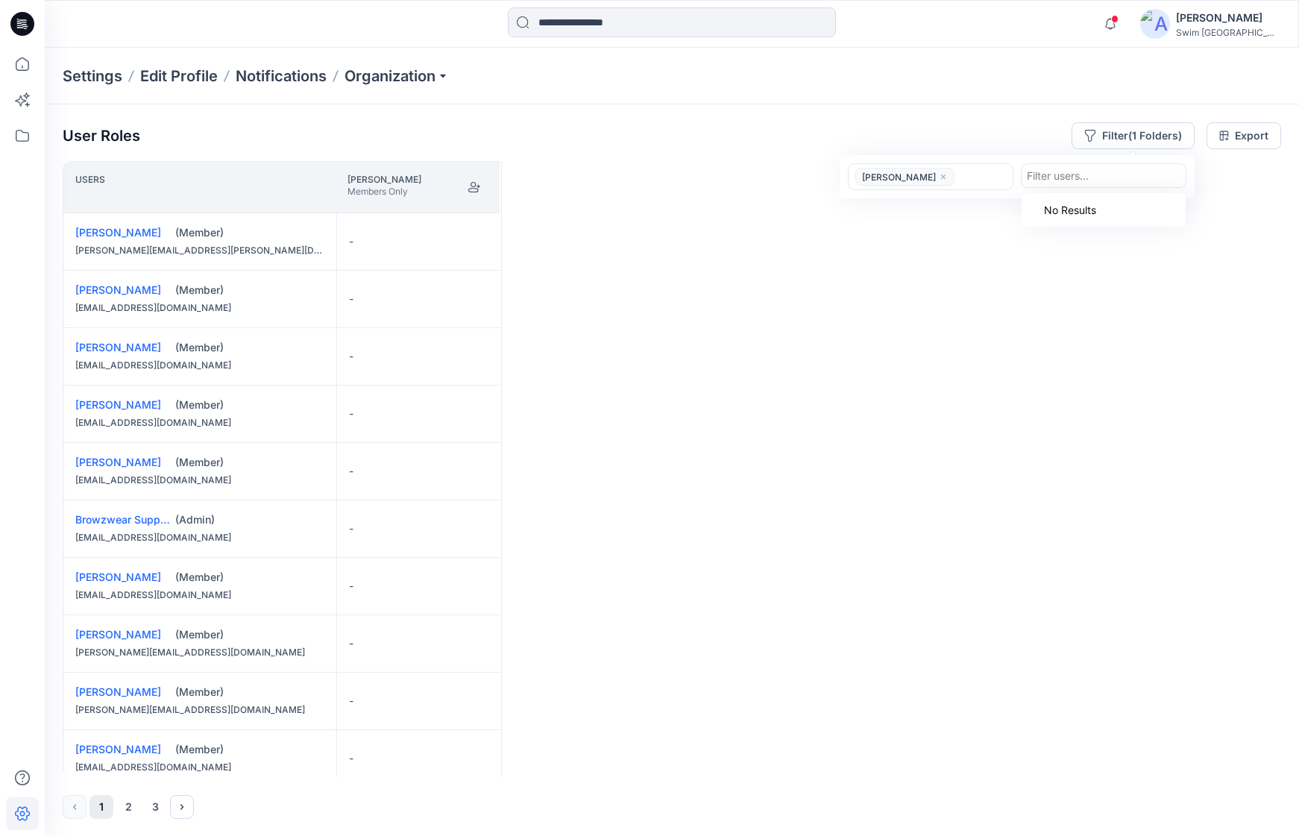
click at [1093, 179] on div at bounding box center [1104, 175] width 154 height 19
type input "*******"
click at [1100, 218] on p "Yesenia Reyes" at bounding box center [1098, 213] width 84 height 19
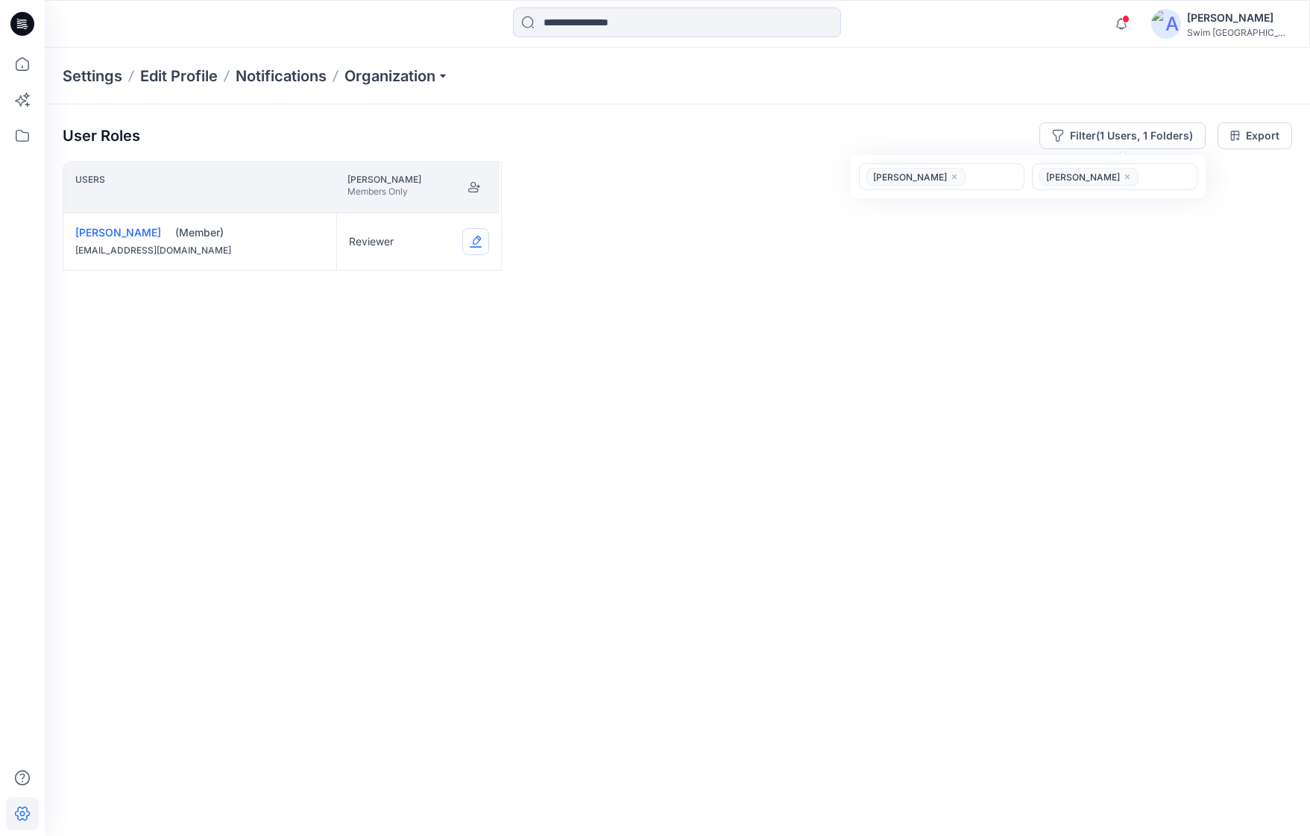
click at [475, 240] on button "Edit Role" at bounding box center [475, 241] width 27 height 27
click at [389, 333] on button "Contributor" at bounding box center [405, 331] width 161 height 27
click at [1137, 136] on button "Filter (1 Users, 1 Folders)" at bounding box center [1122, 135] width 166 height 27
drag, startPoint x: 1131, startPoint y: 180, endPoint x: 1140, endPoint y: 180, distance: 8.9
click at [1143, 180] on input "text" at bounding box center [1144, 177] width 3 height 16
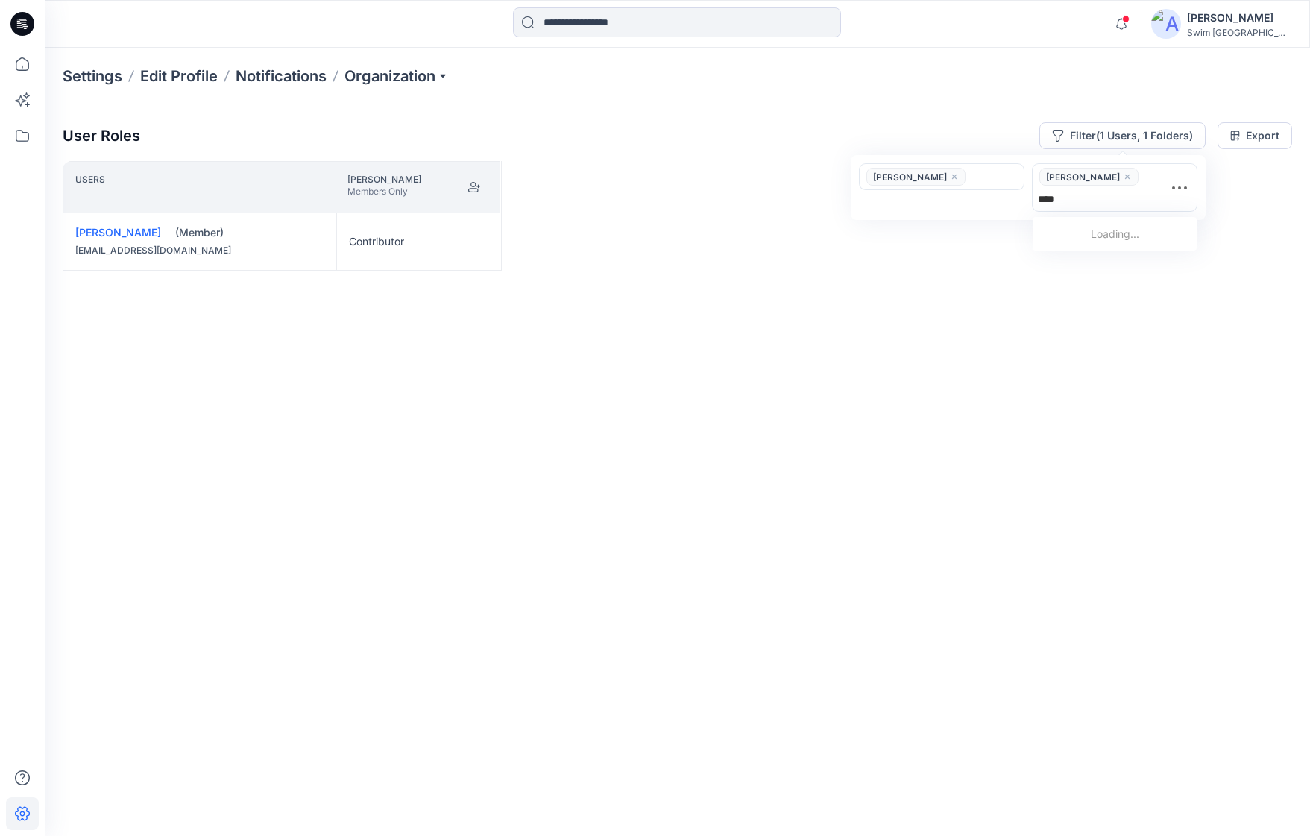
type input "*****"
click at [1127, 205] on div "MK Megan Kim" at bounding box center [1114, 214] width 146 height 21
click at [476, 239] on button "Edit Role" at bounding box center [475, 241] width 27 height 27
click at [276, 77] on p "Notifications" at bounding box center [281, 76] width 91 height 21
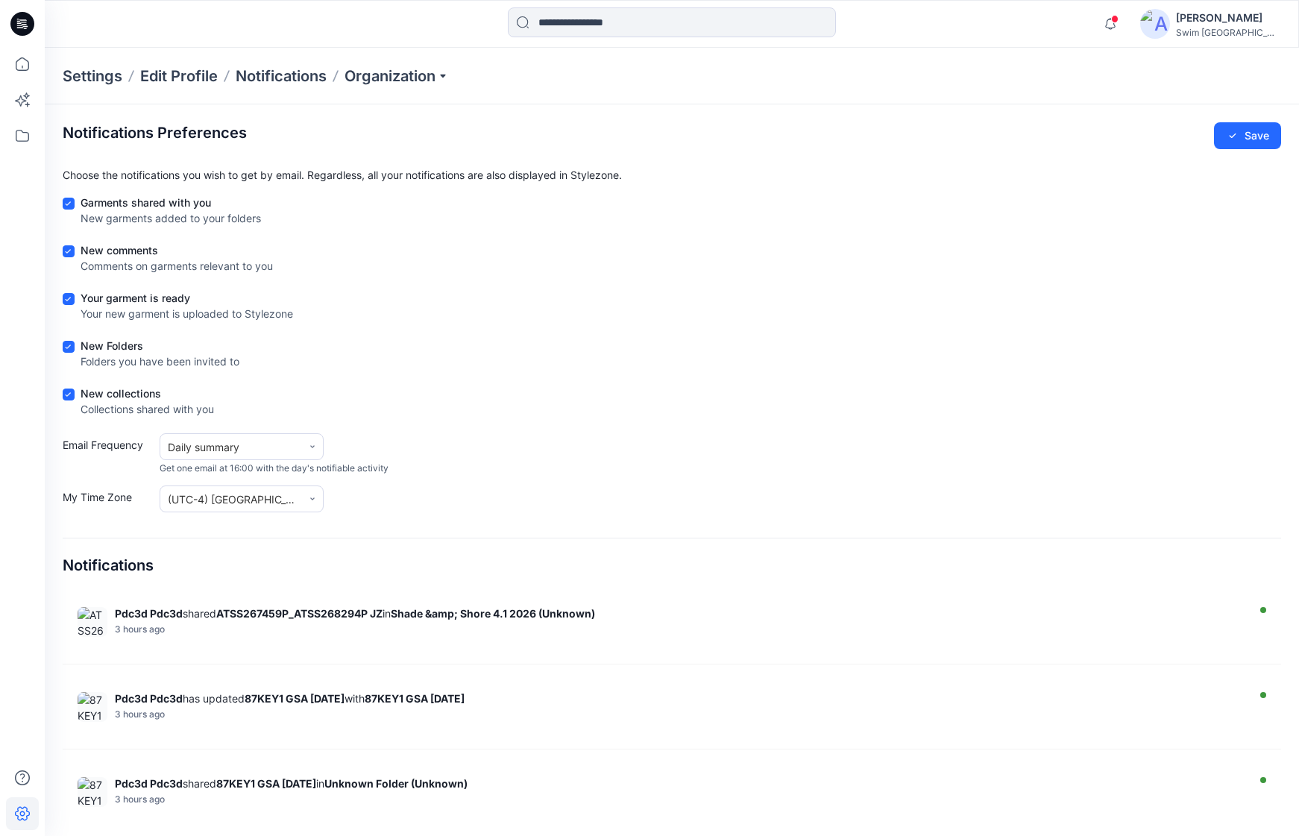
click at [1206, 25] on div "[PERSON_NAME]" at bounding box center [1228, 18] width 104 height 18
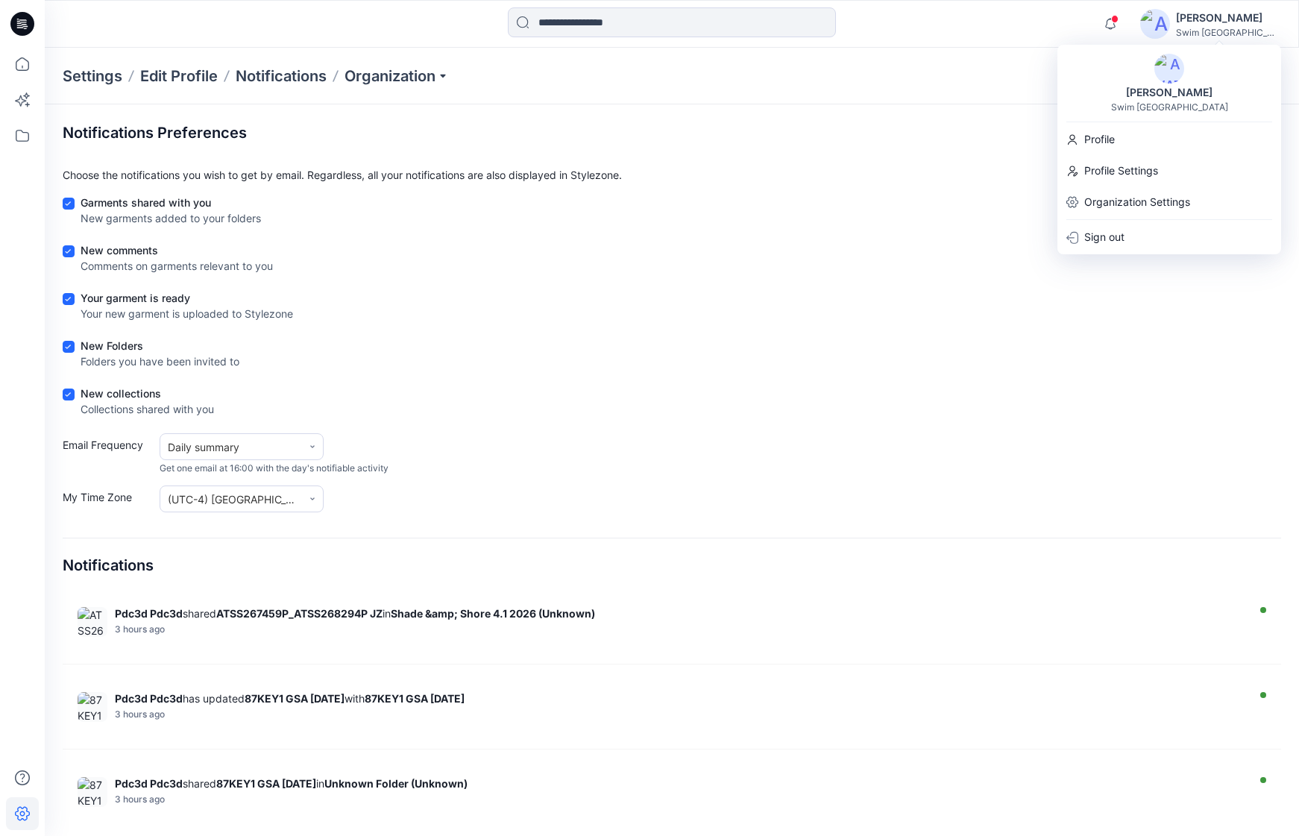
click at [949, 41] on div "Notifications Pdc3d Pdc3d shared ATSS267459P_ATSS268294P JZ in Shade &amp; Shor…" at bounding box center [672, 24] width 1254 height 48
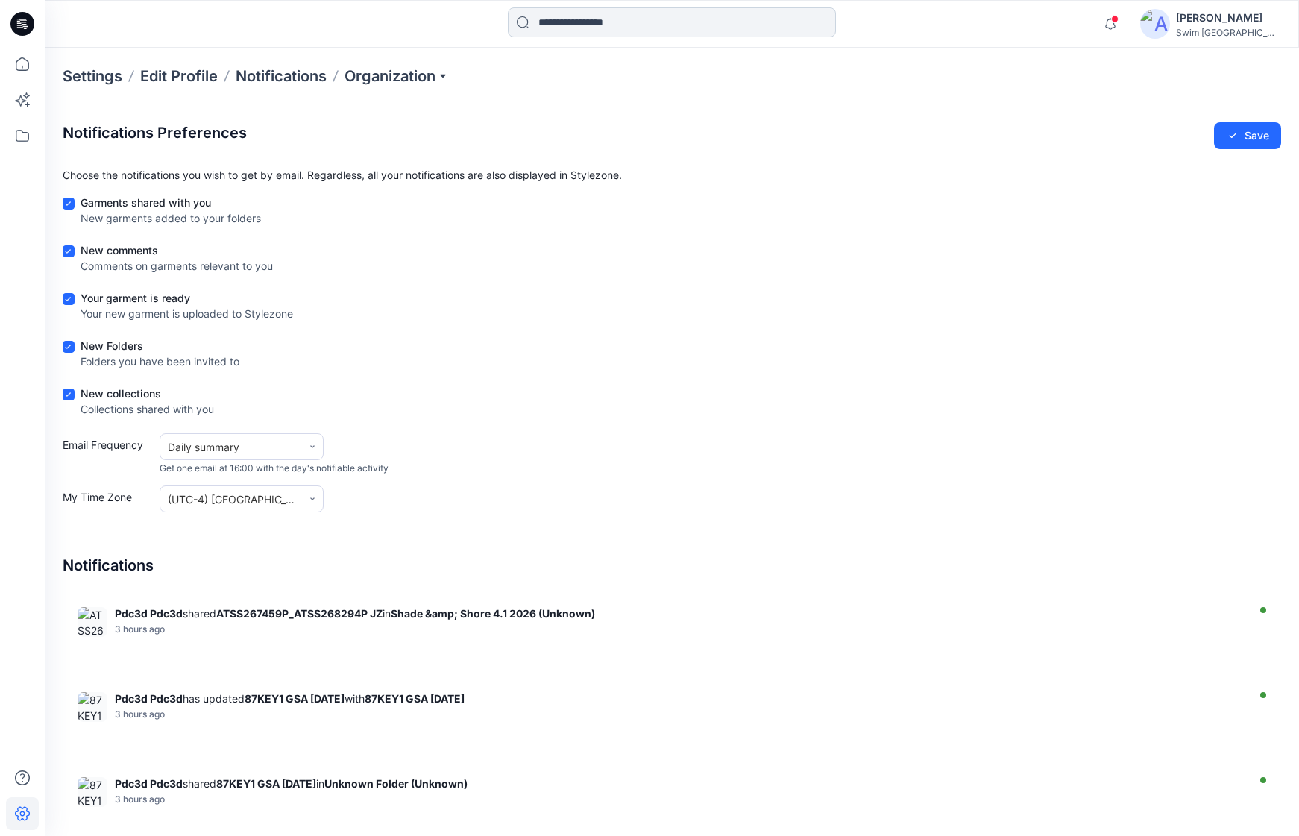
click at [593, 31] on input at bounding box center [672, 22] width 328 height 30
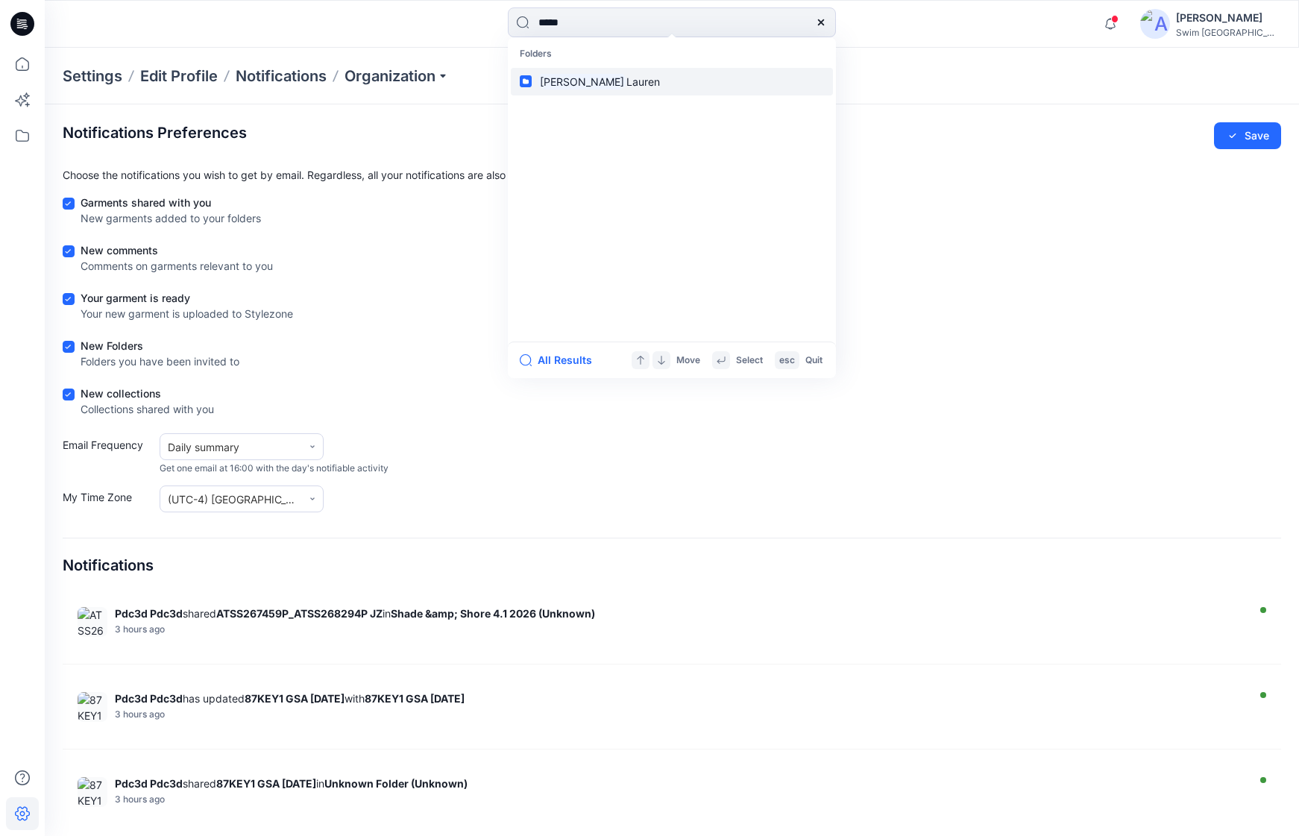
type input "*****"
click at [582, 88] on p "Ralph Lauren" at bounding box center [599, 82] width 122 height 16
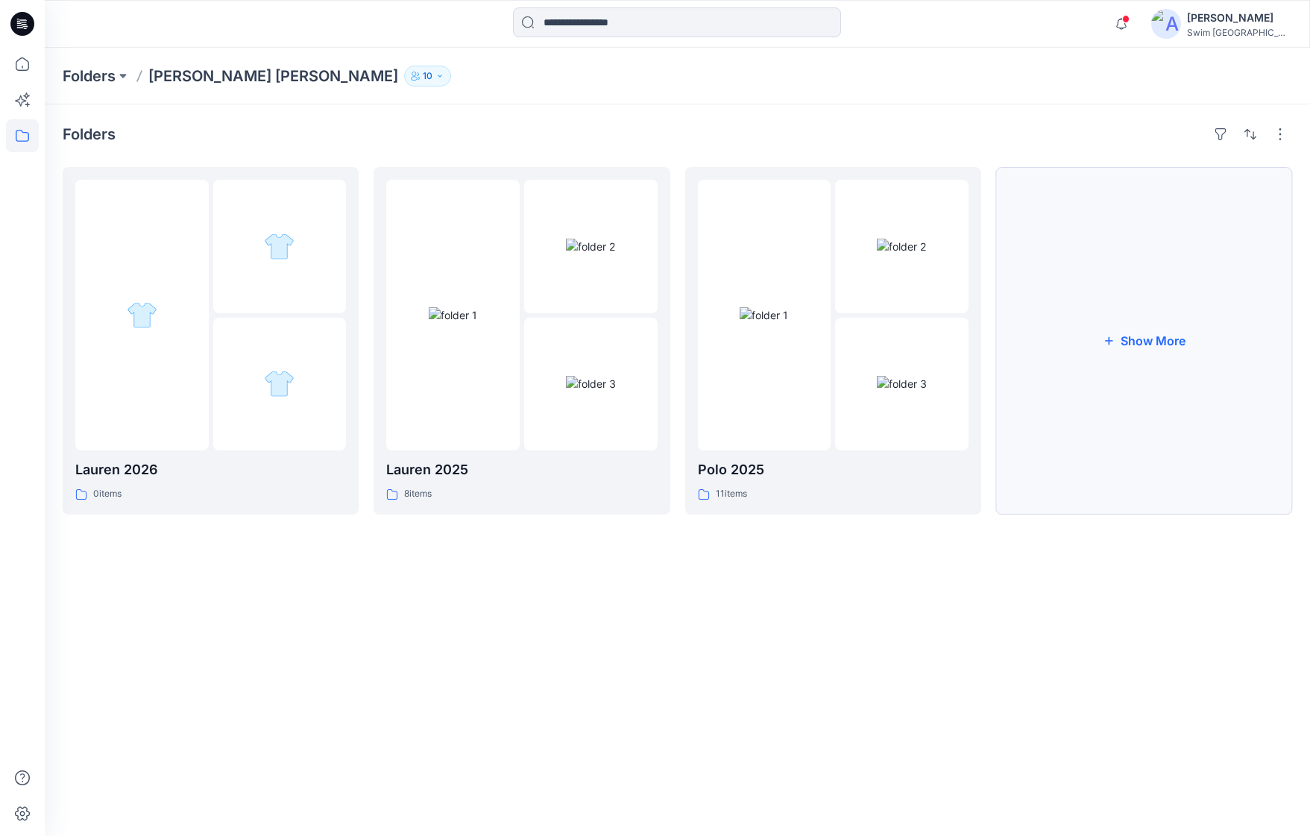
click at [1129, 377] on button "Show More" at bounding box center [1144, 340] width 296 height 347
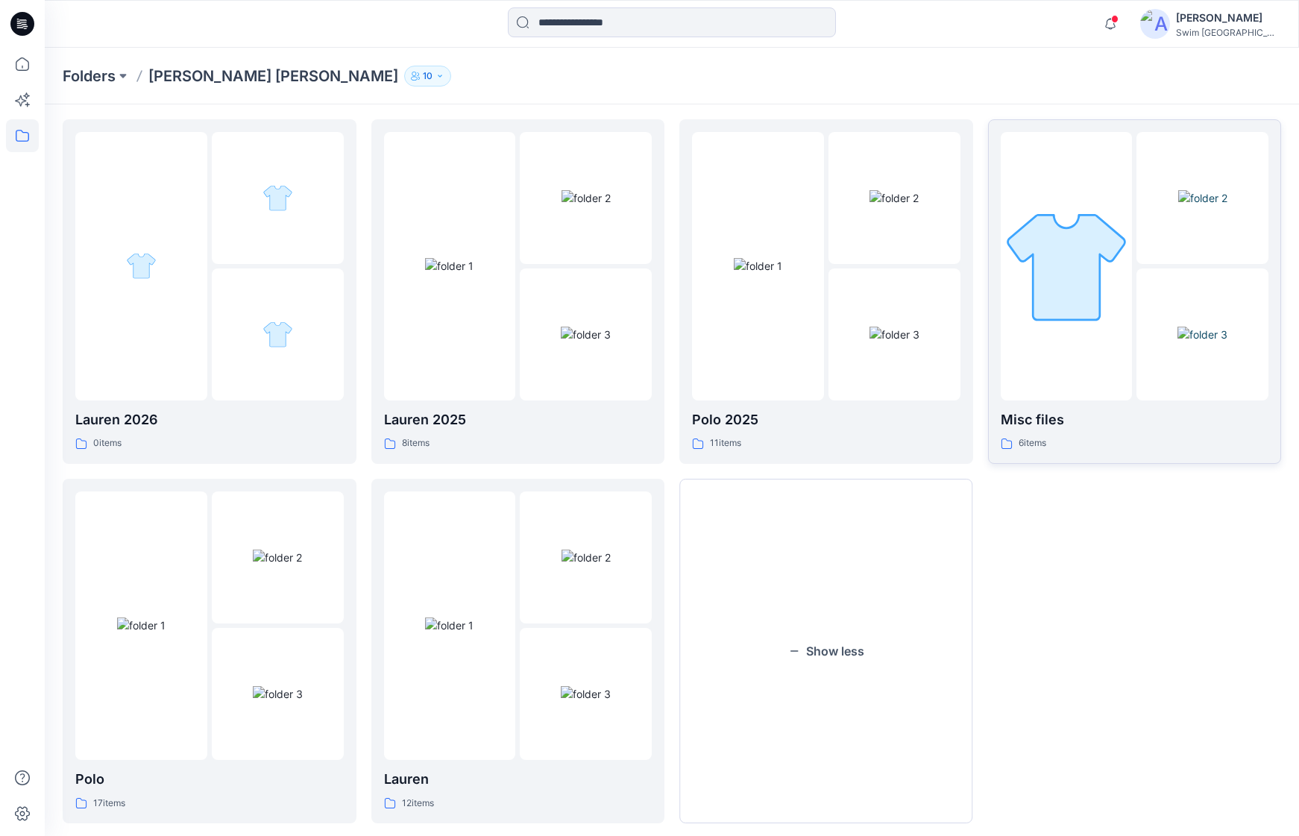
scroll to position [75, 0]
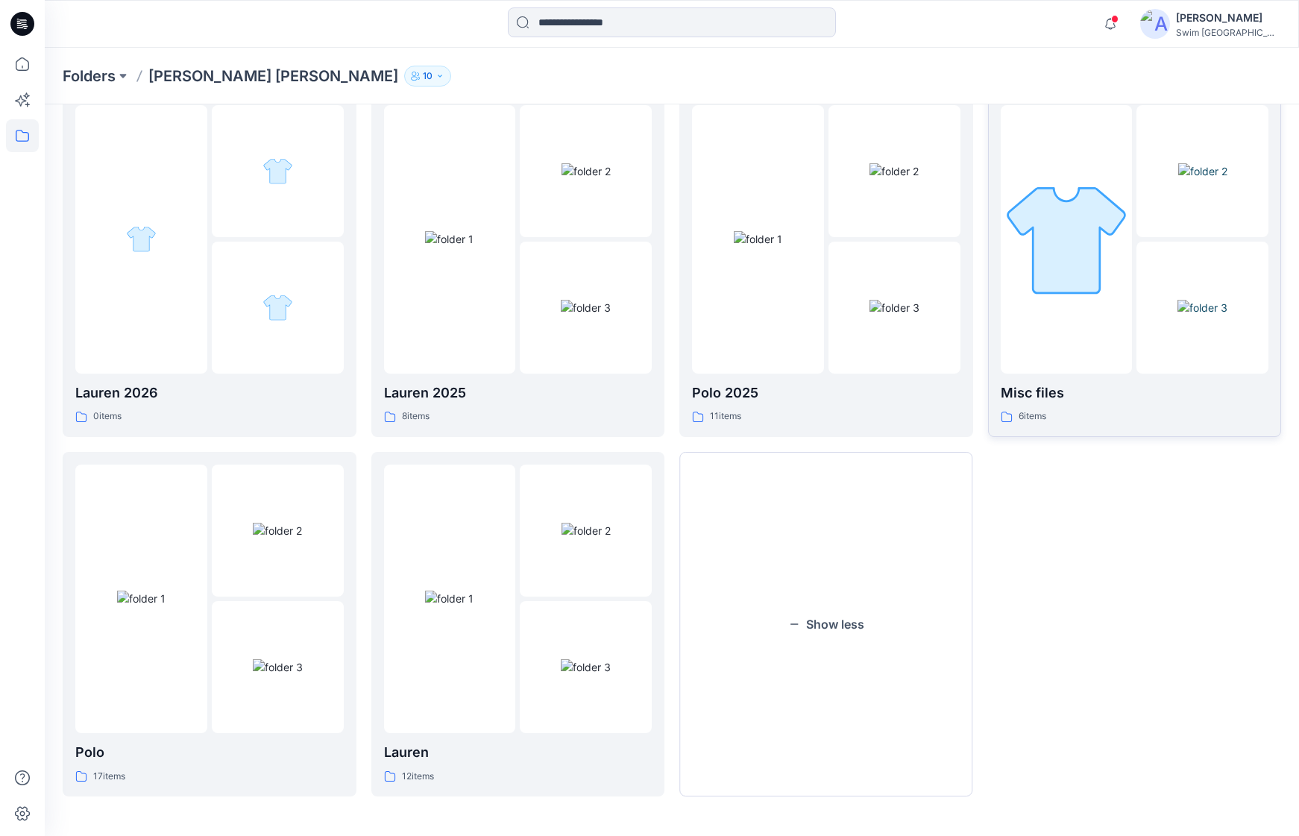
click at [1177, 315] on img at bounding box center [1202, 308] width 50 height 16
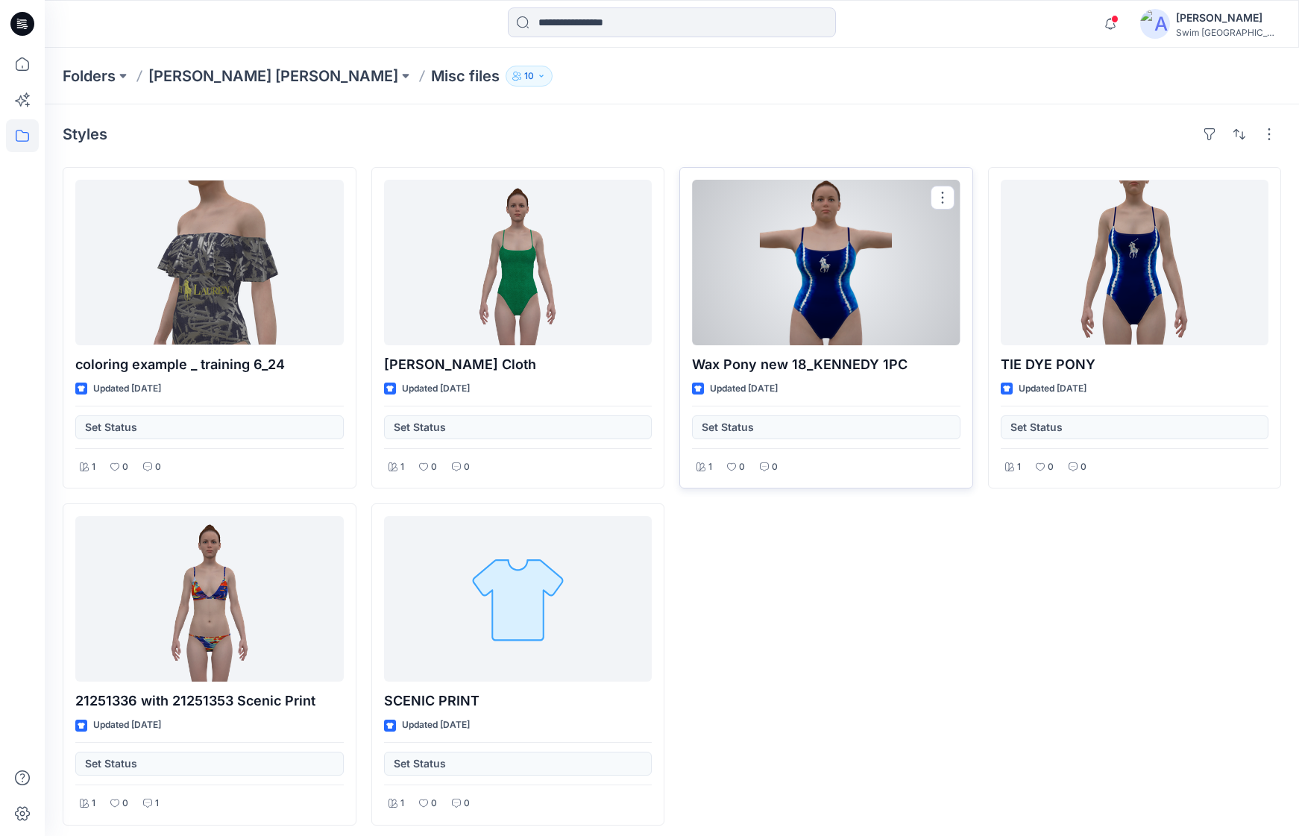
click at [810, 301] on div at bounding box center [826, 263] width 268 height 166
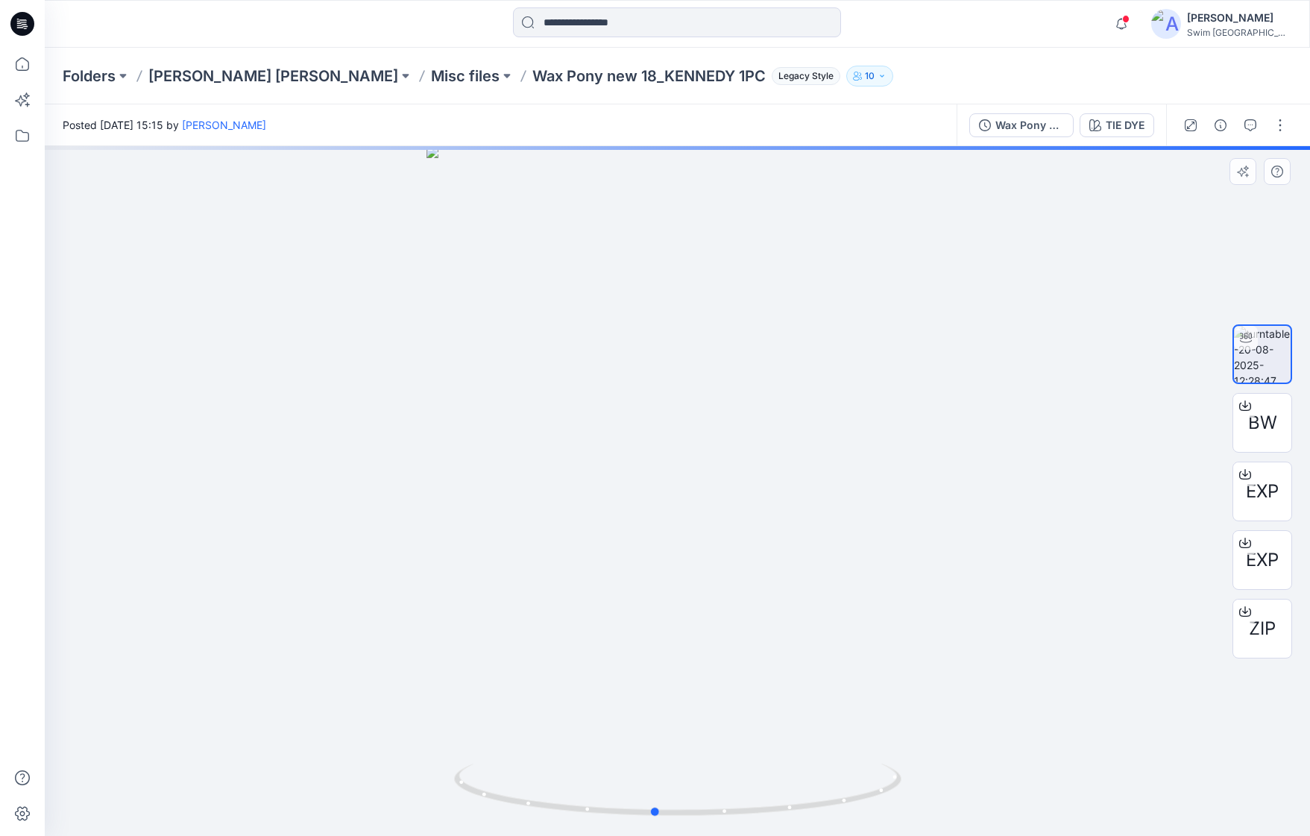
drag, startPoint x: 766, startPoint y: 435, endPoint x: 743, endPoint y: 432, distance: 23.3
click at [743, 432] on div at bounding box center [677, 491] width 1265 height 690
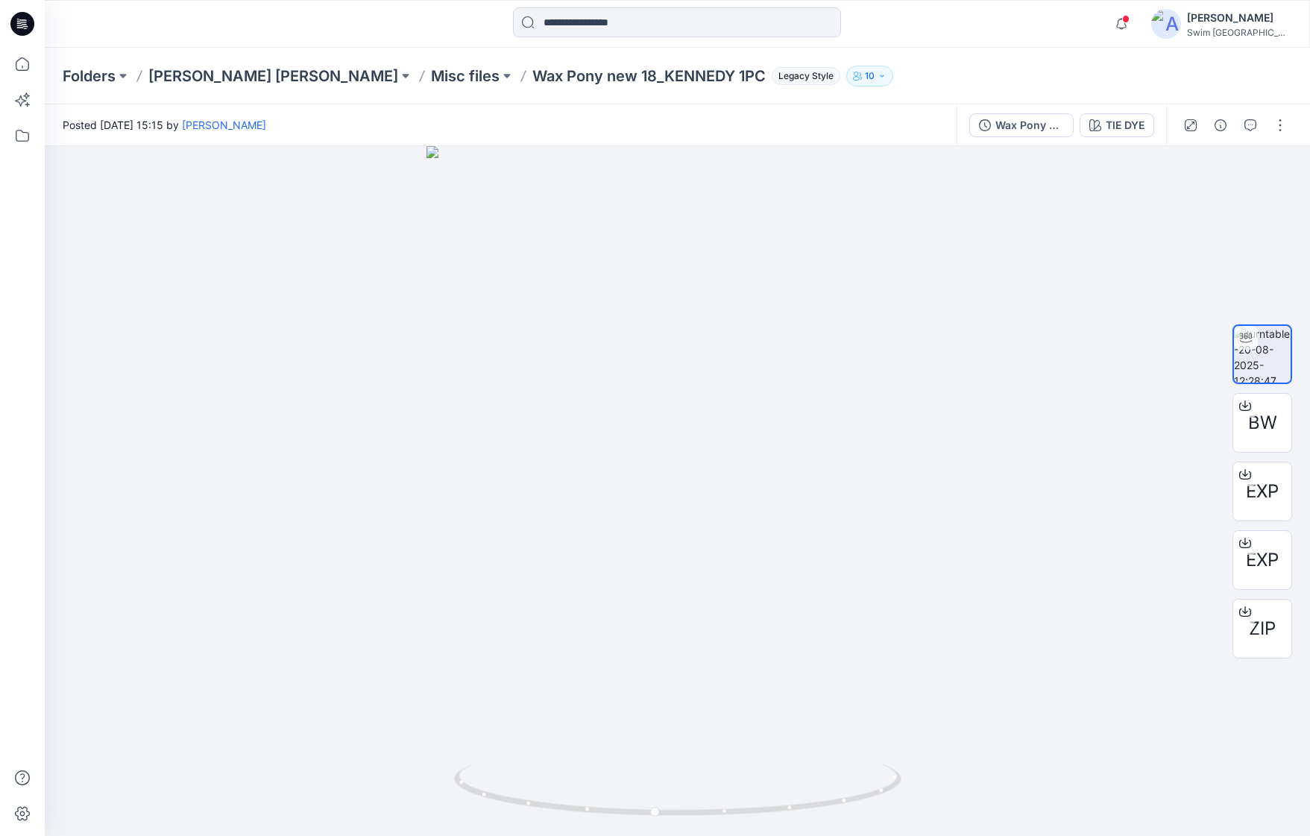
click at [532, 78] on p "Wax Pony new 18_KENNEDY 1PC" at bounding box center [648, 76] width 233 height 21
click at [1129, 19] on span at bounding box center [1125, 19] width 7 height 8
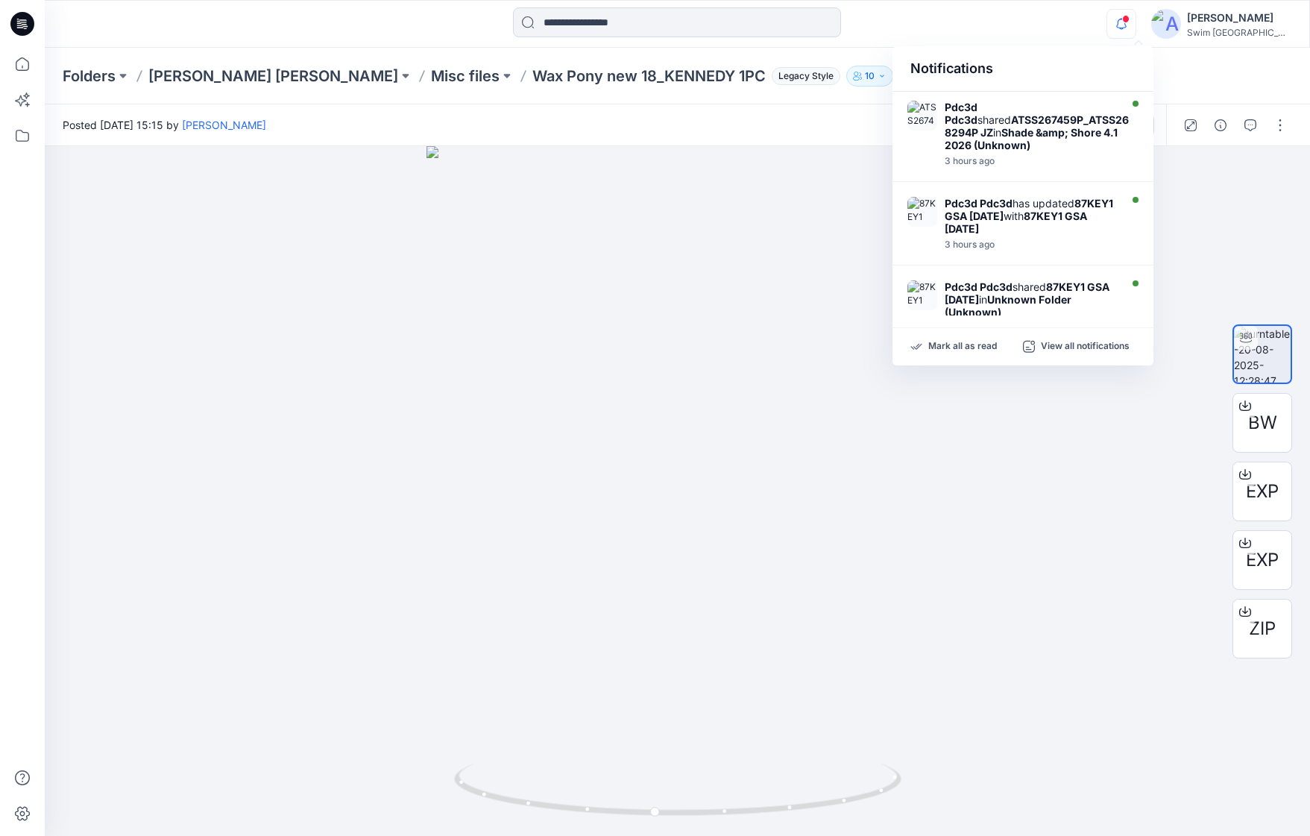
click at [1129, 19] on span at bounding box center [1125, 19] width 7 height 8
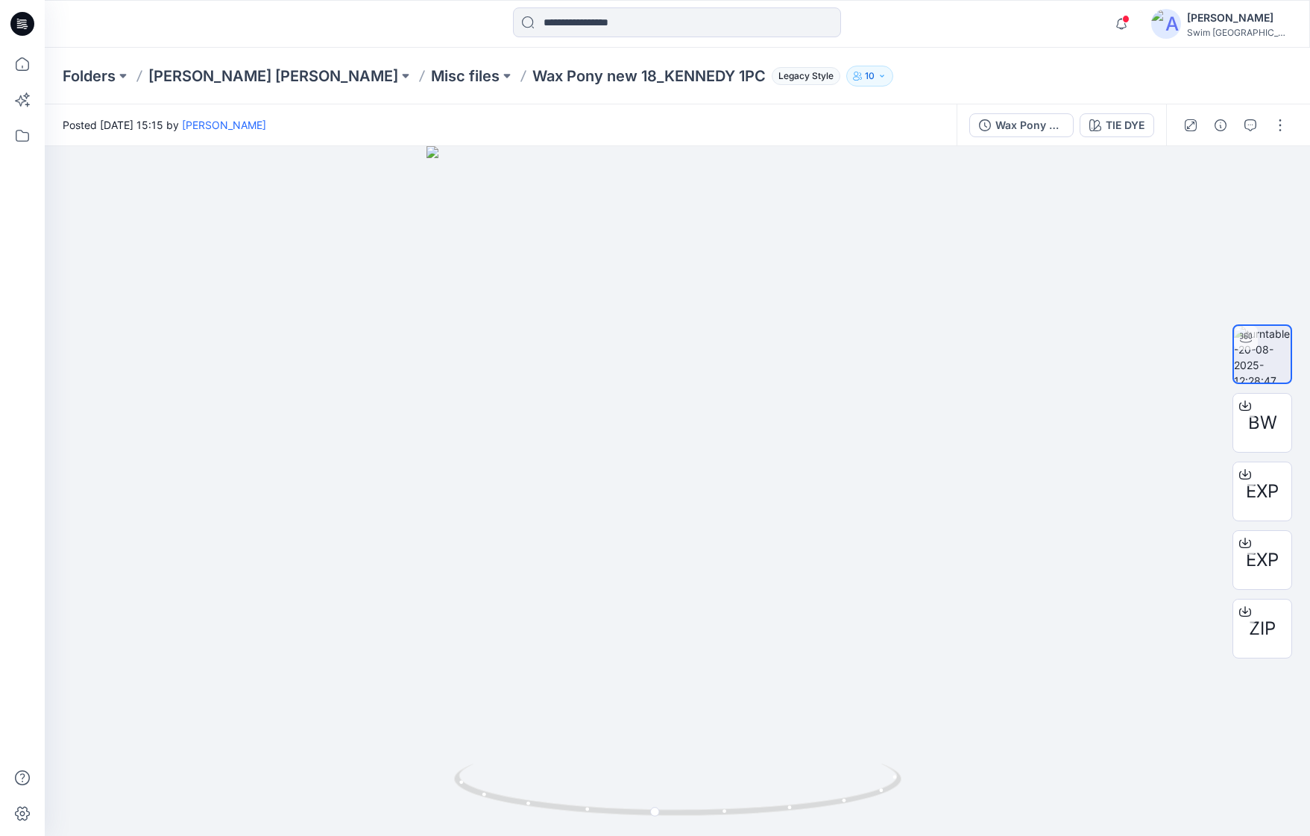
click at [19, 19] on icon at bounding box center [18, 19] width 2 height 1
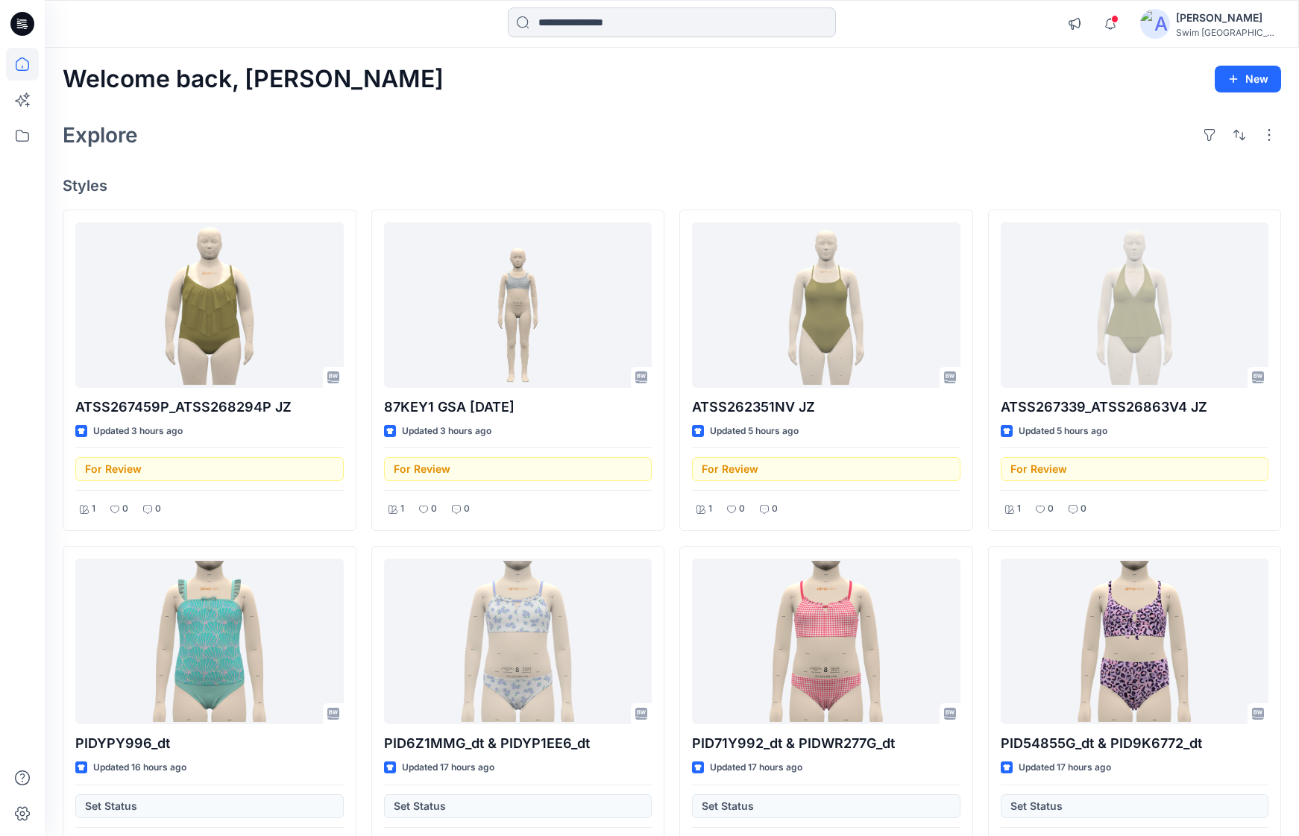
click at [643, 25] on input at bounding box center [672, 22] width 328 height 30
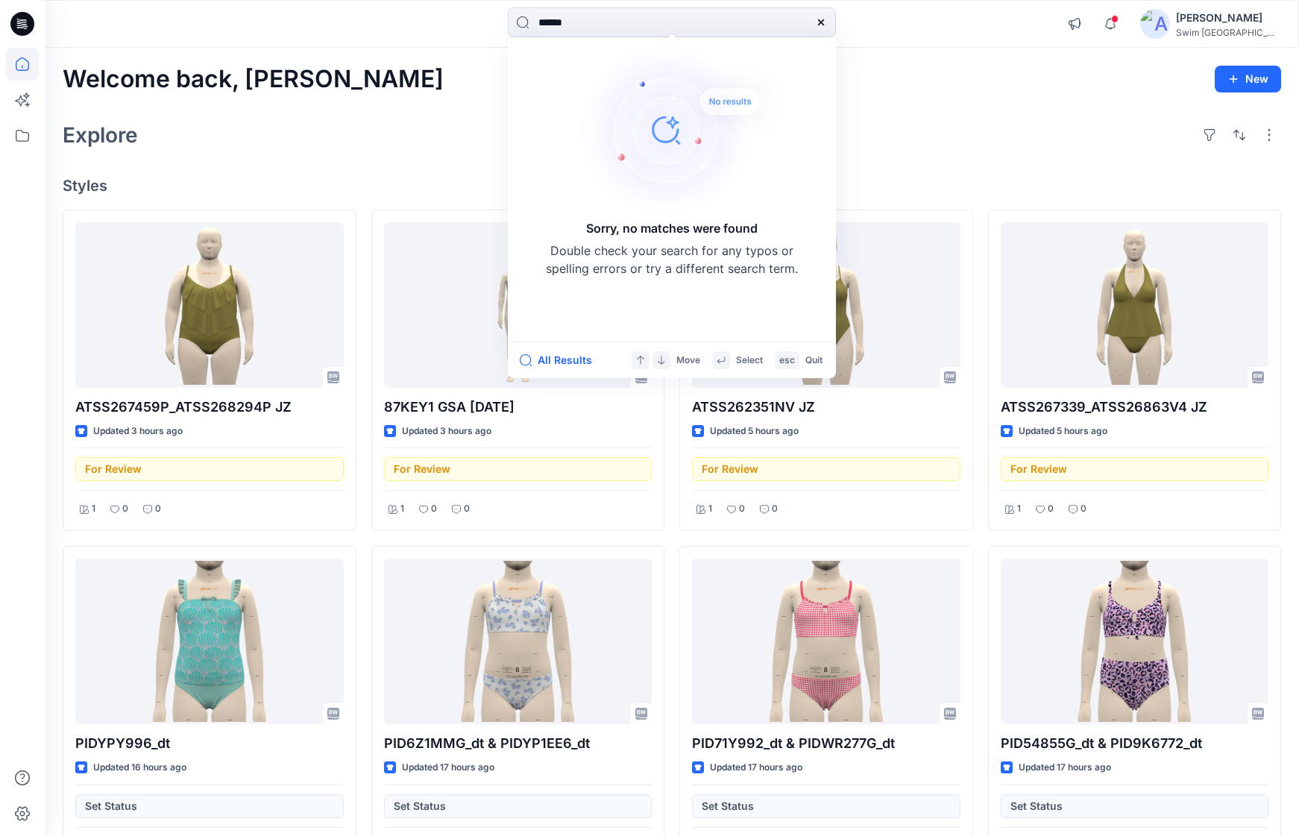
type input "******"
click at [1220, 15] on div "[PERSON_NAME]" at bounding box center [1228, 18] width 104 height 18
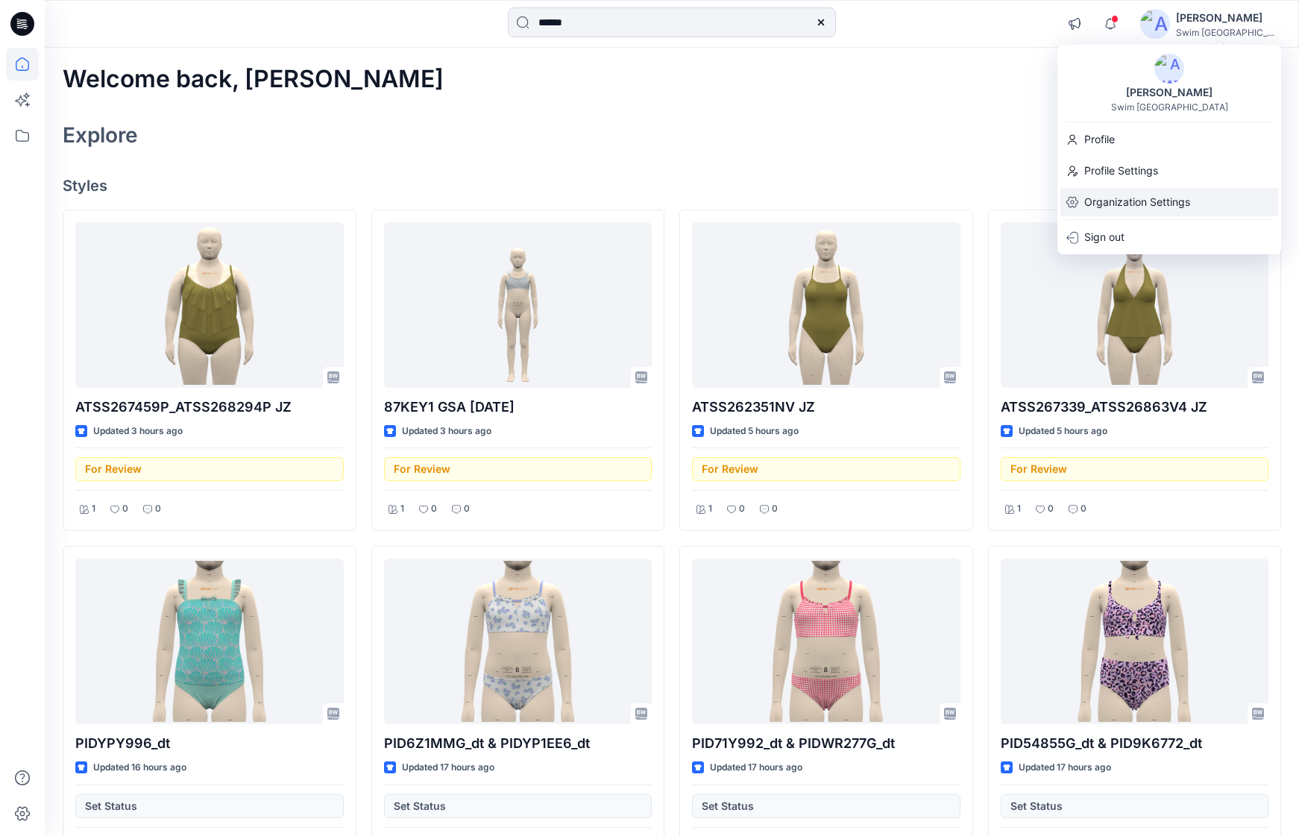
click at [1134, 207] on p "Organization Settings" at bounding box center [1137, 202] width 106 height 28
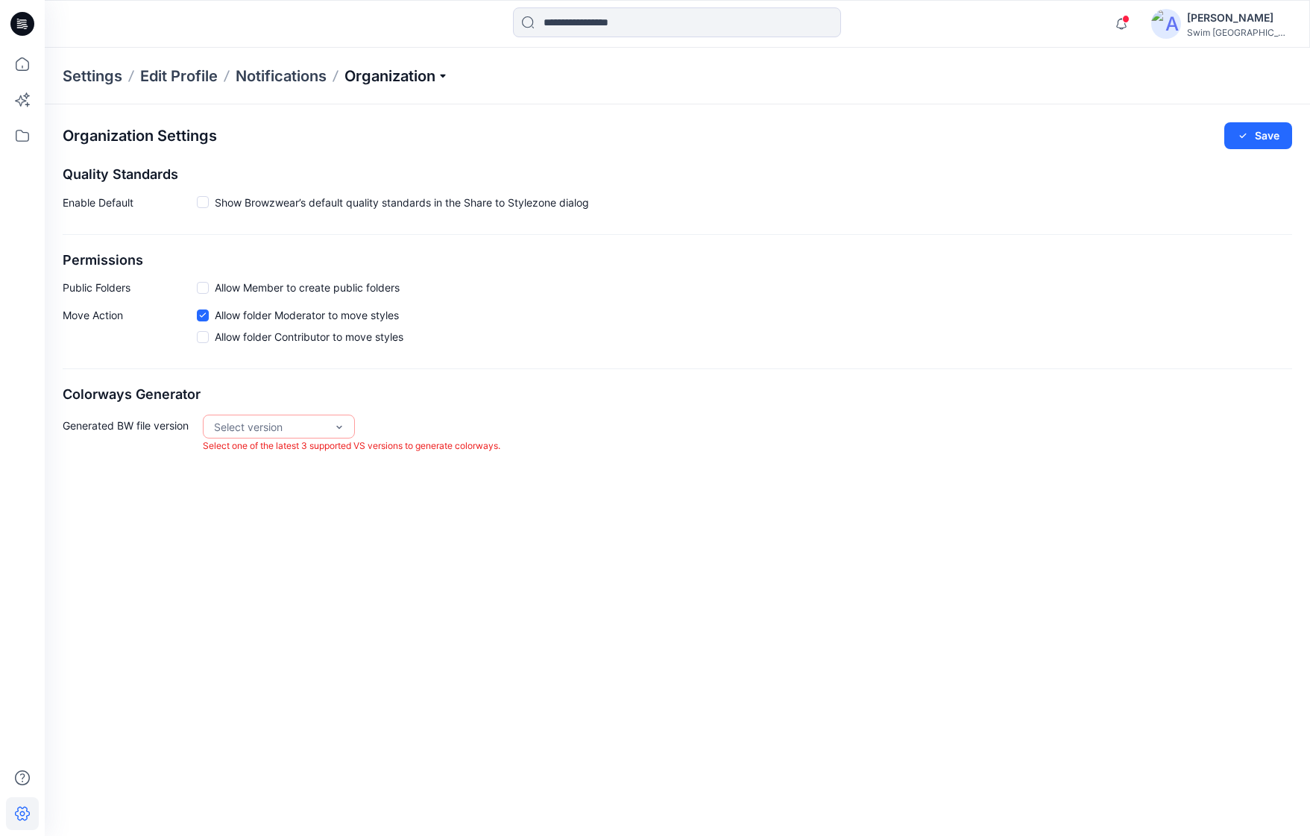
click at [432, 75] on p "Organization" at bounding box center [396, 76] width 104 height 21
click at [1181, 31] on img at bounding box center [1166, 24] width 30 height 30
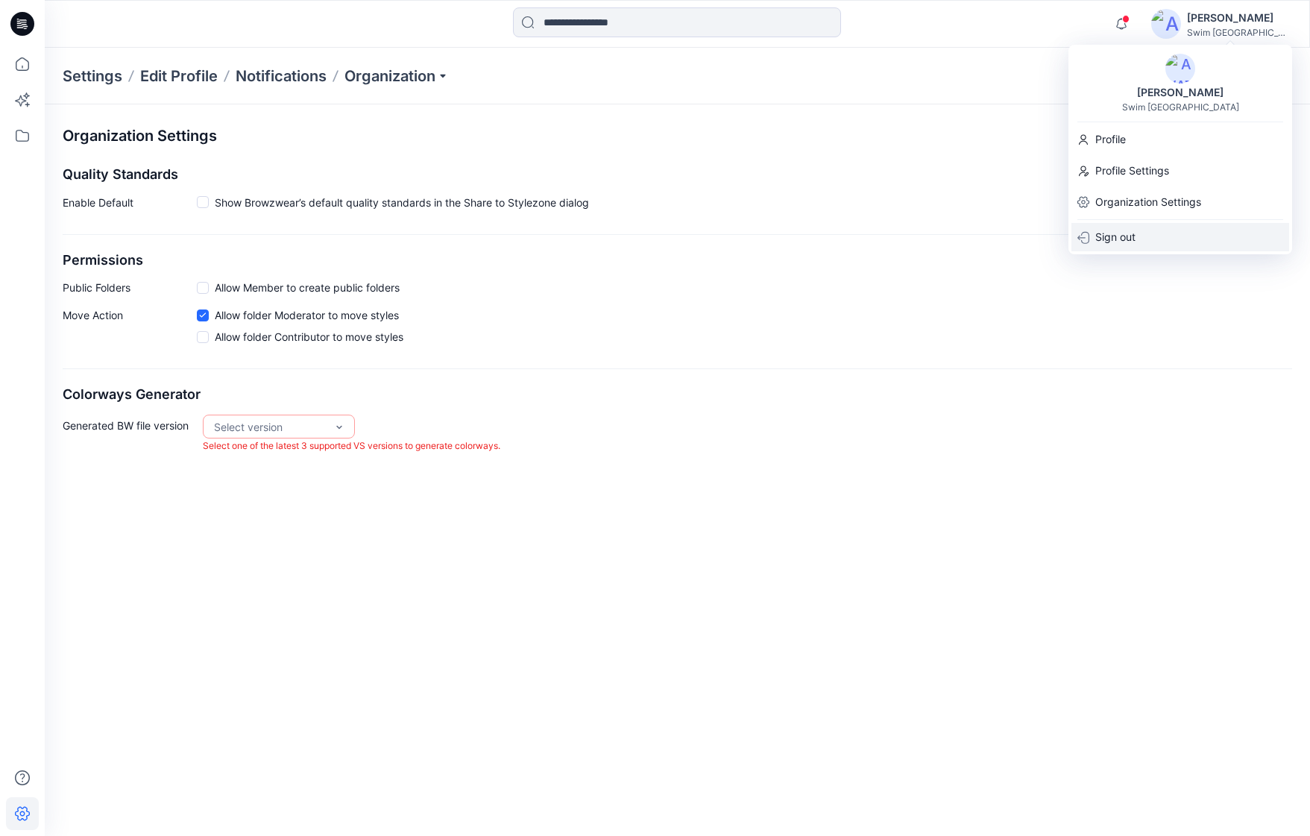
click at [1126, 248] on p "Sign out" at bounding box center [1115, 237] width 40 height 28
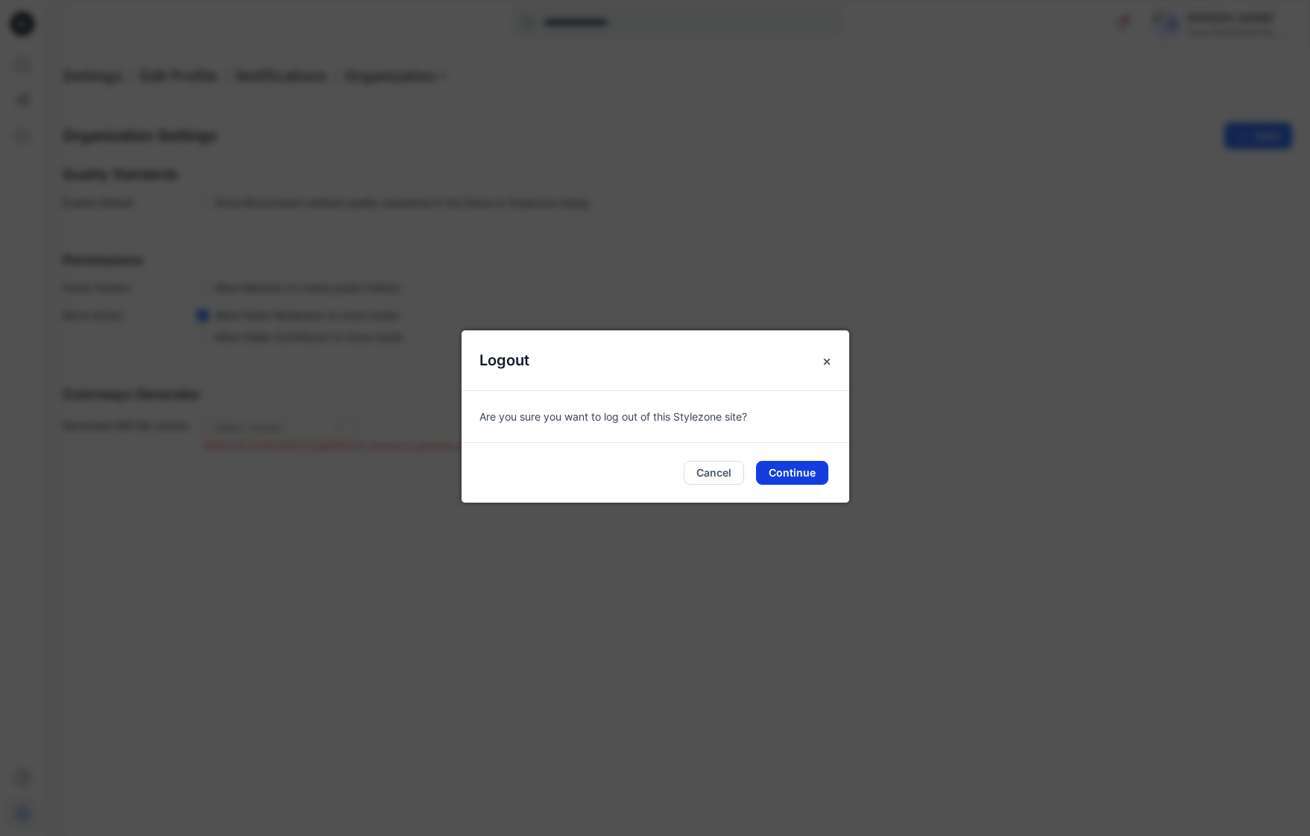
click at [771, 484] on button "Continue" at bounding box center [792, 473] width 72 height 24
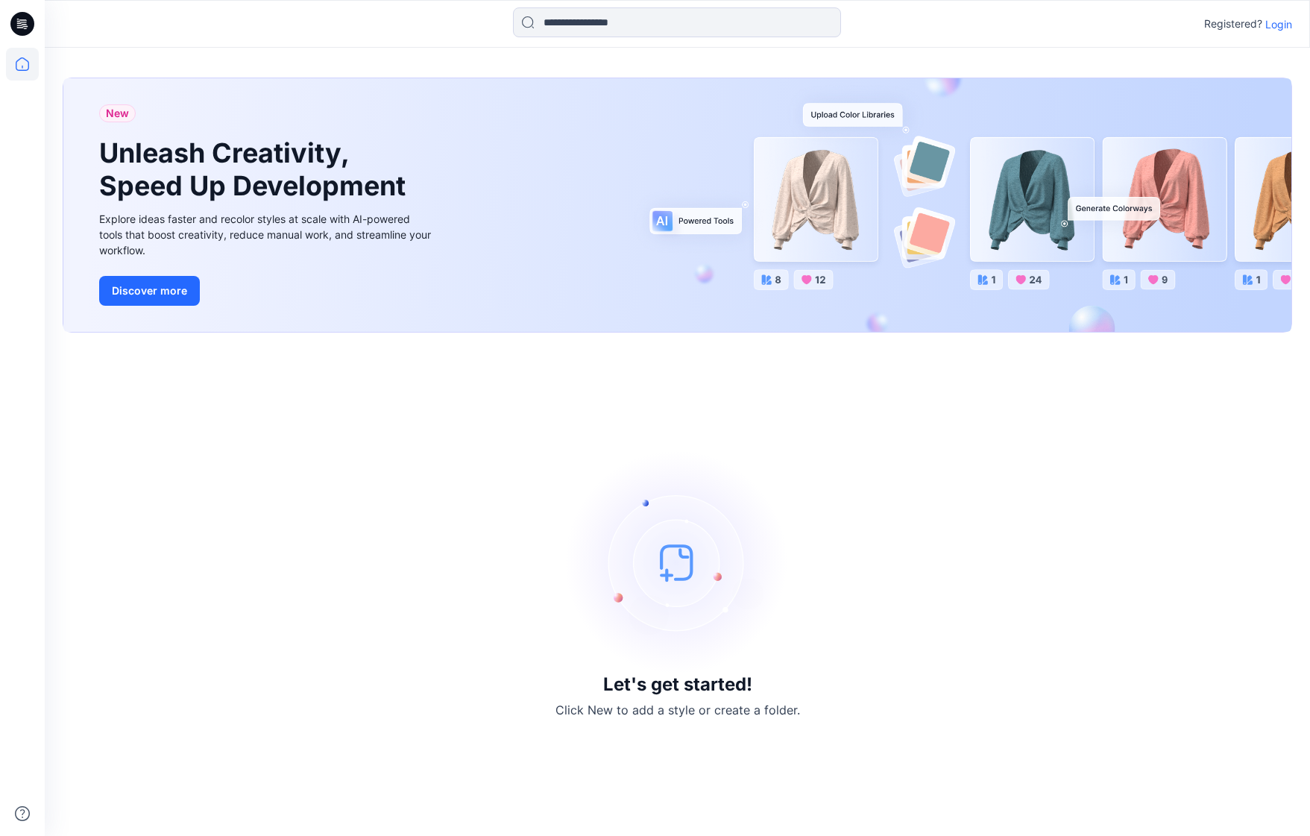
click at [1267, 31] on p "Login" at bounding box center [1278, 24] width 27 height 16
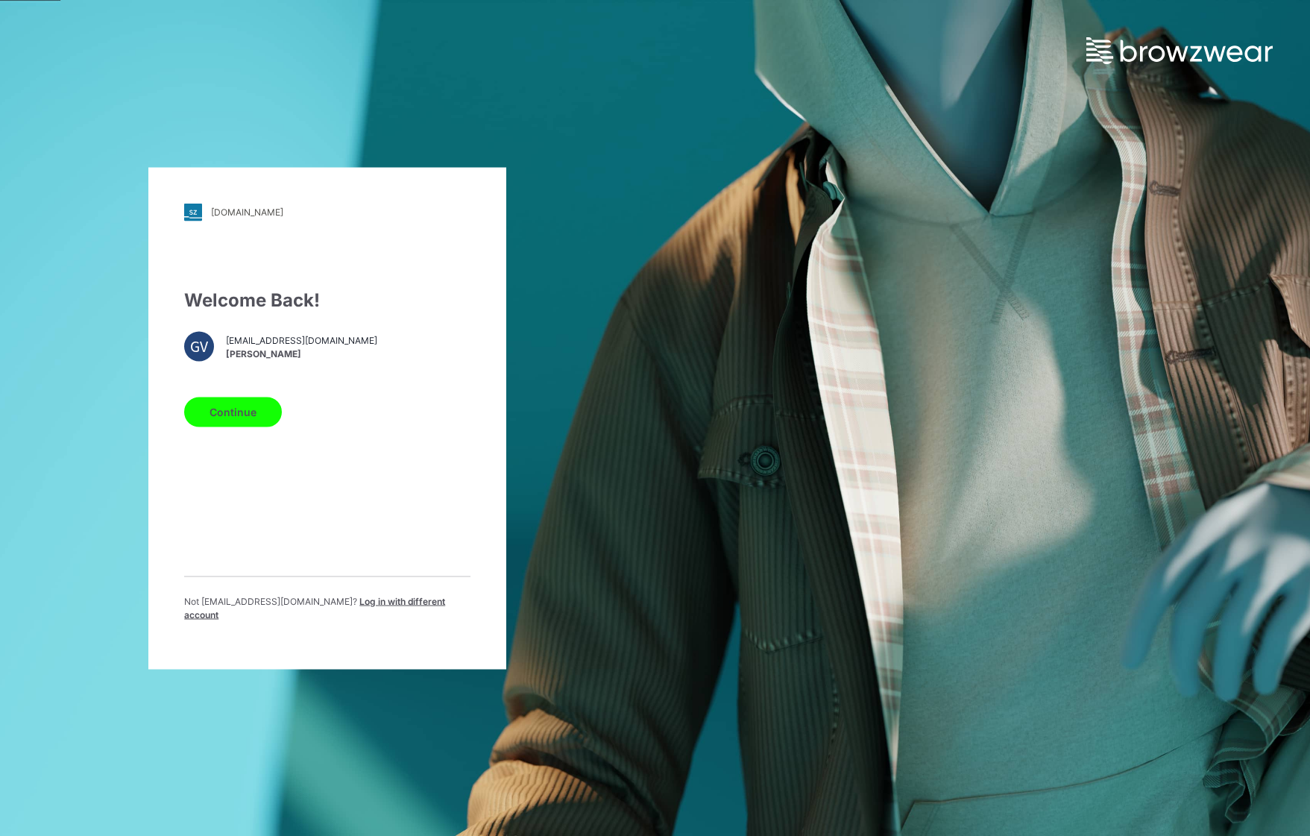
click at [365, 611] on span "Log in with different account" at bounding box center [314, 607] width 261 height 25
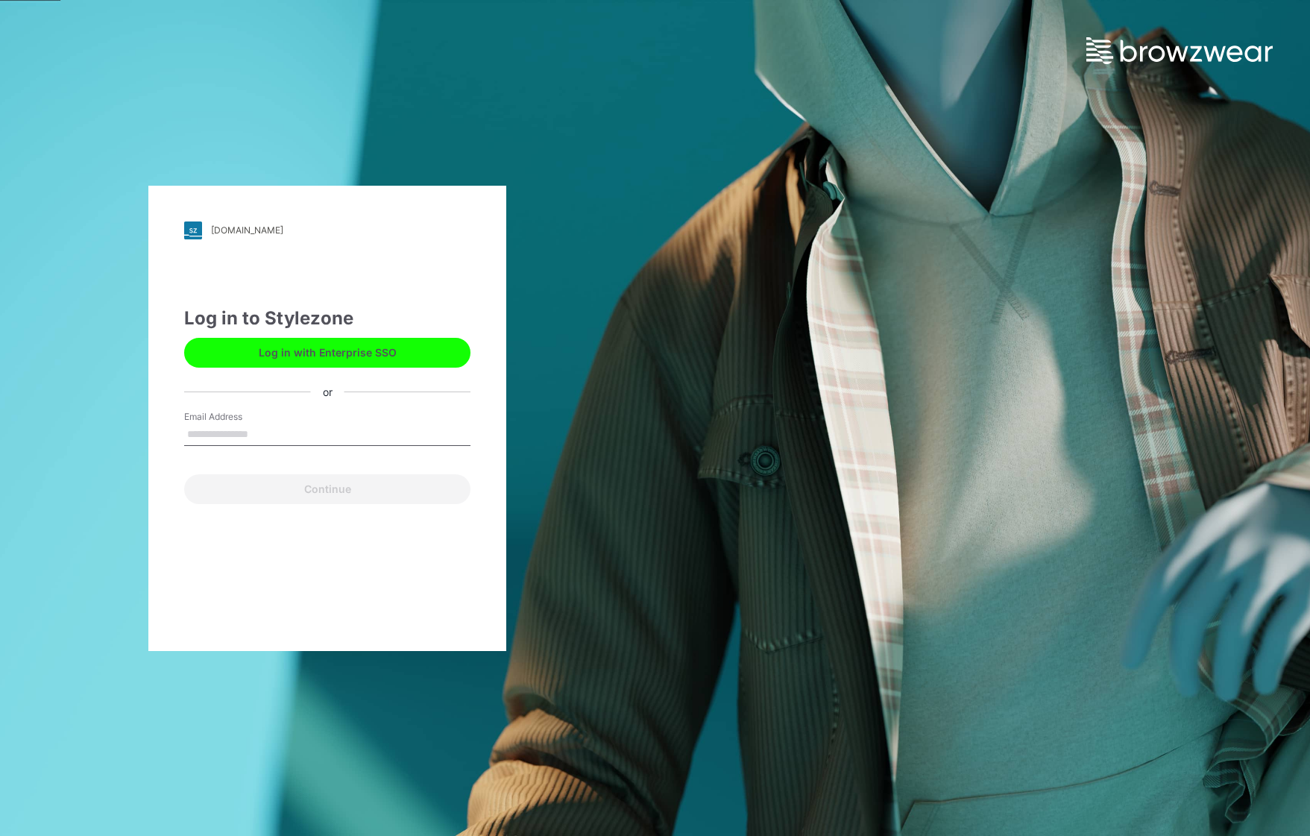
click at [299, 429] on input "Email Address" at bounding box center [327, 434] width 286 height 22
type input "**********"
click at [184, 474] on button "Continue" at bounding box center [327, 489] width 286 height 30
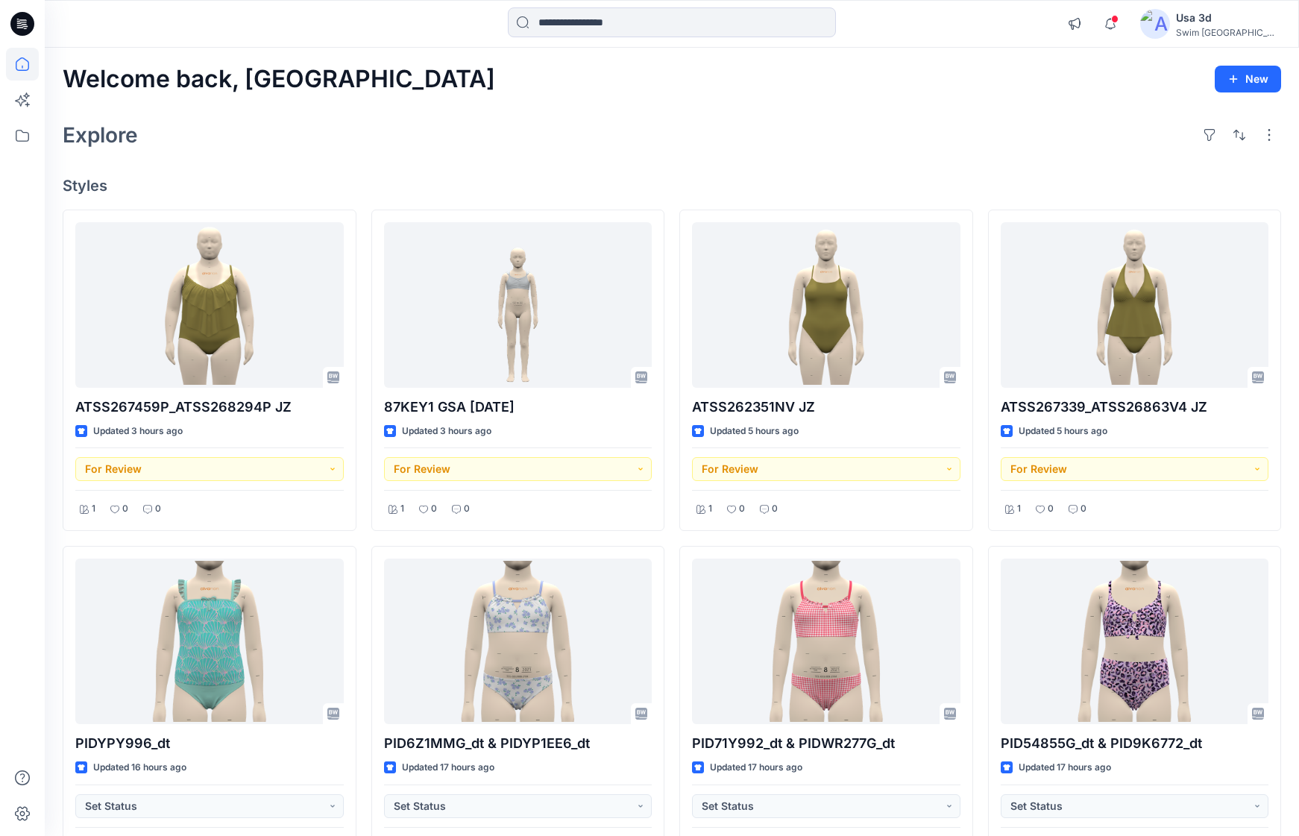
click at [1274, 27] on div "Swim [GEOGRAPHIC_DATA]" at bounding box center [1228, 32] width 104 height 11
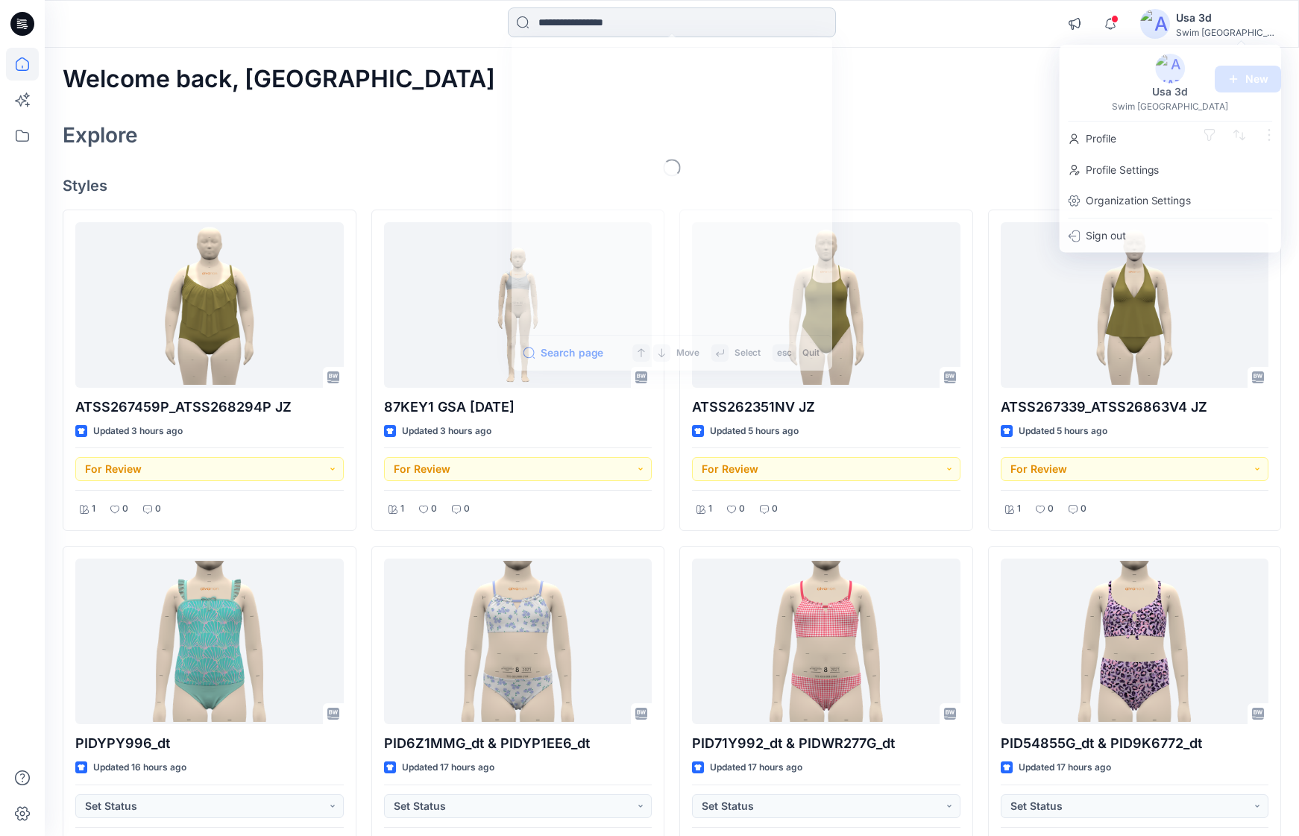
click at [634, 32] on input at bounding box center [672, 22] width 328 height 30
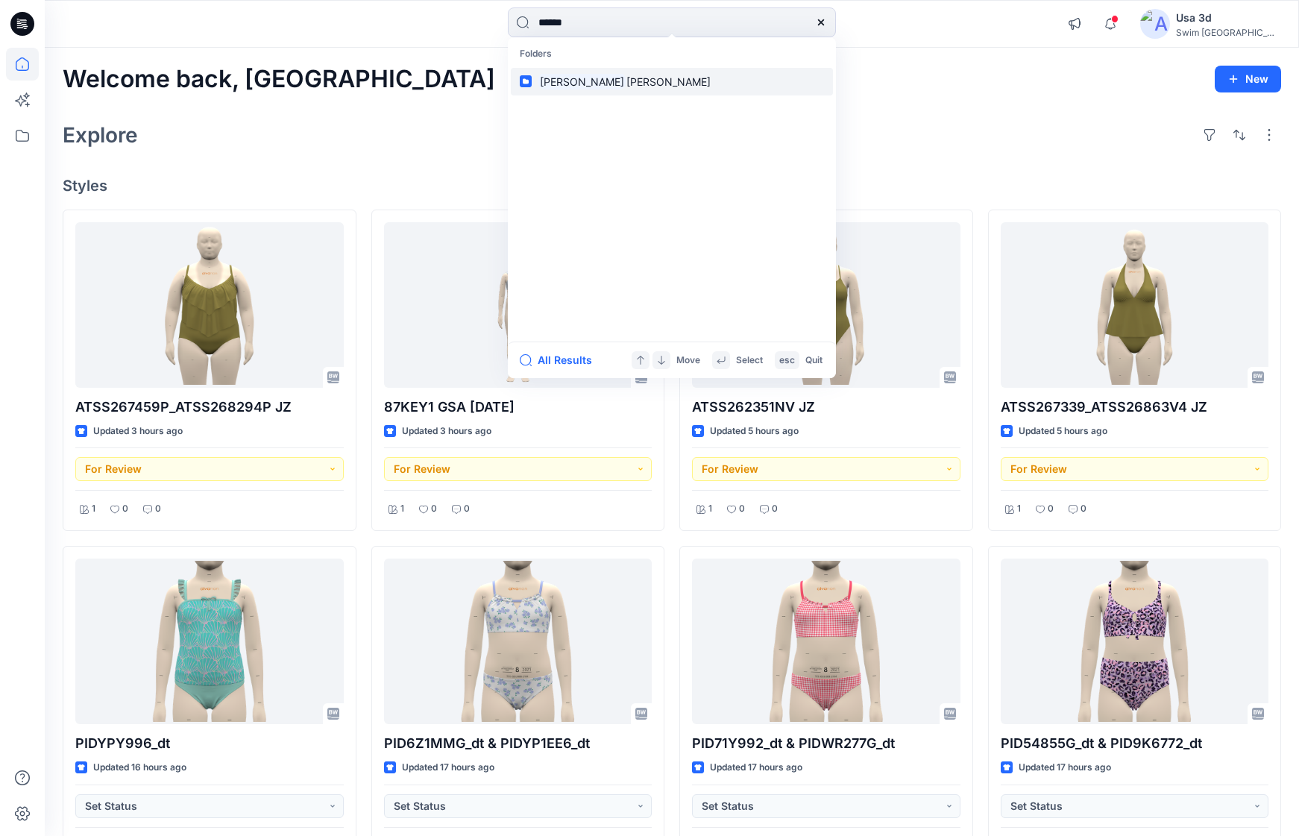
type input "******"
click at [626, 85] on span "[PERSON_NAME]" at bounding box center [668, 81] width 84 height 13
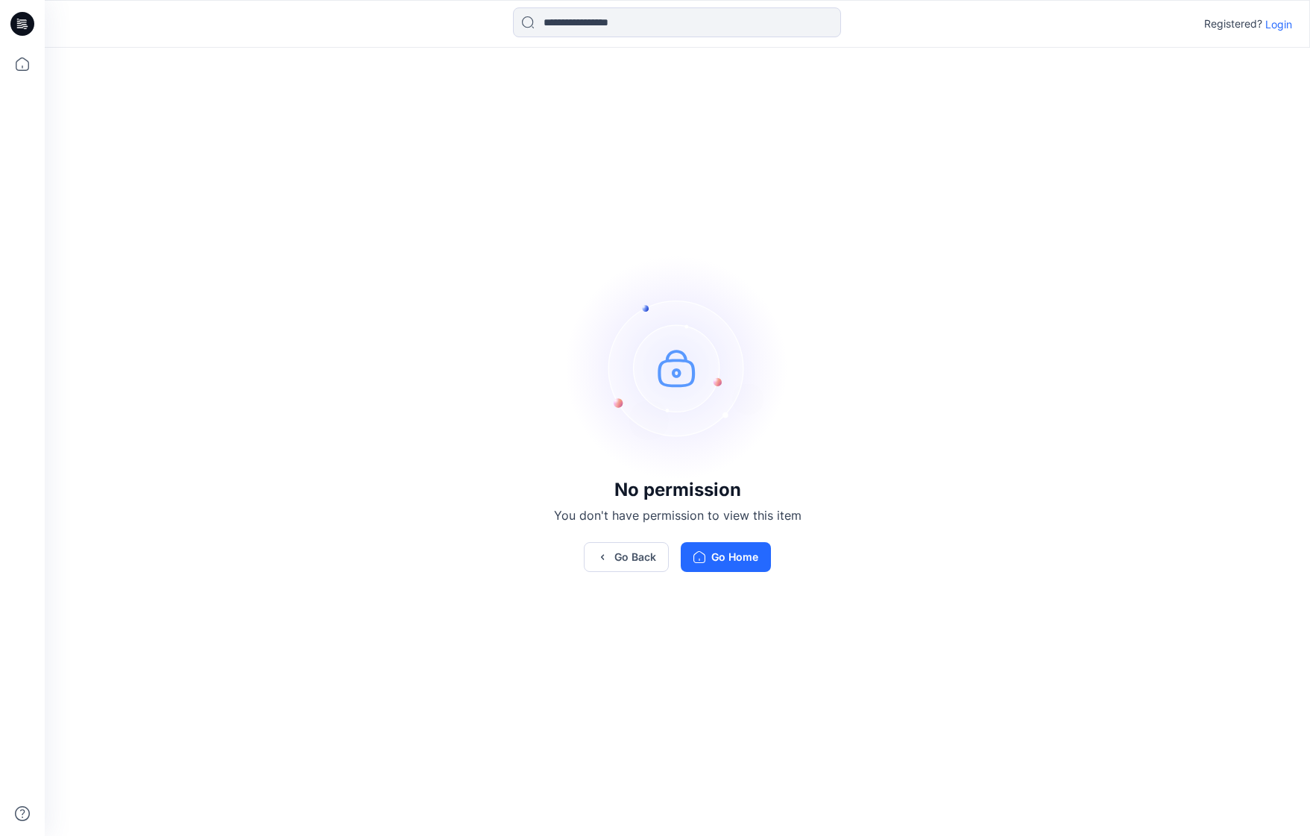
click at [1284, 34] on div "Registered? Login" at bounding box center [677, 23] width 1264 height 33
click at [1284, 28] on p "Login" at bounding box center [1278, 24] width 27 height 16
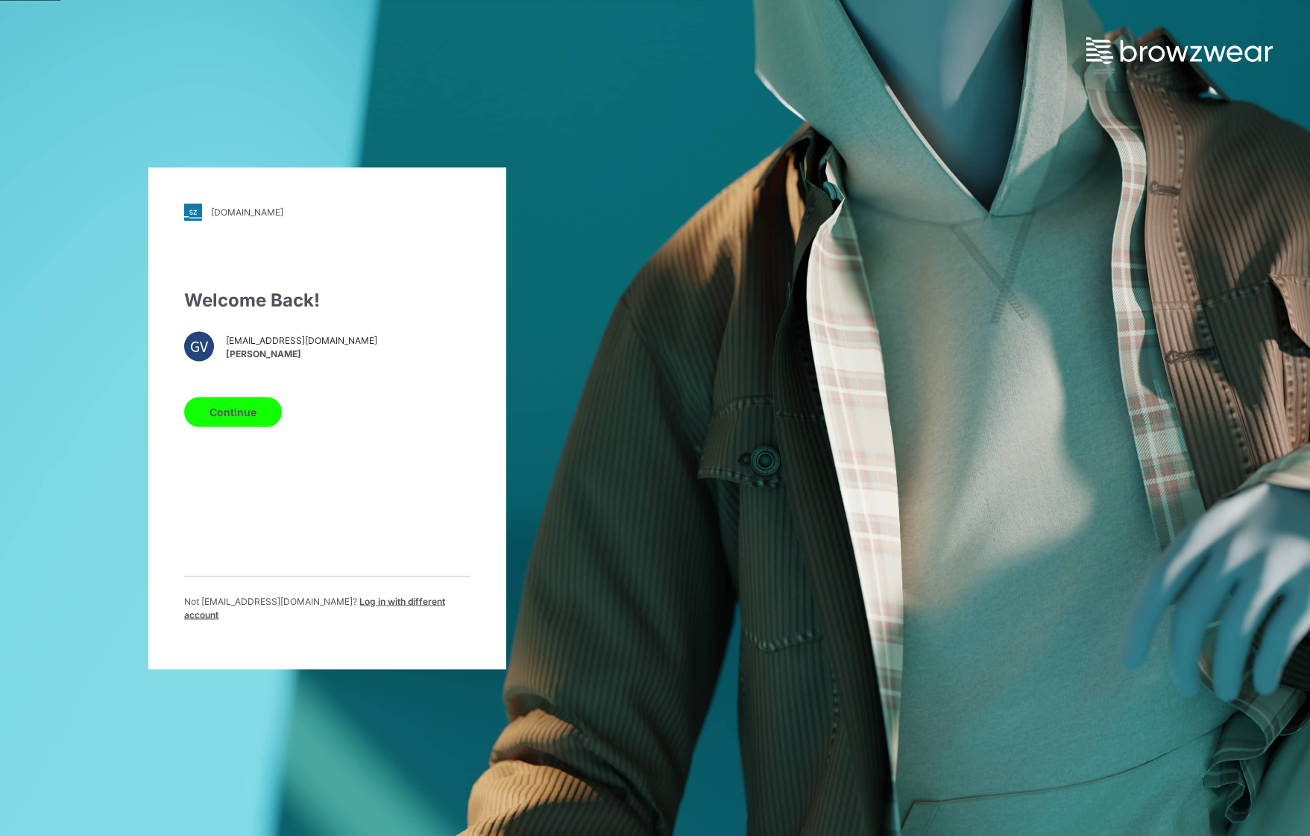
click at [255, 420] on button "Continue" at bounding box center [233, 412] width 98 height 30
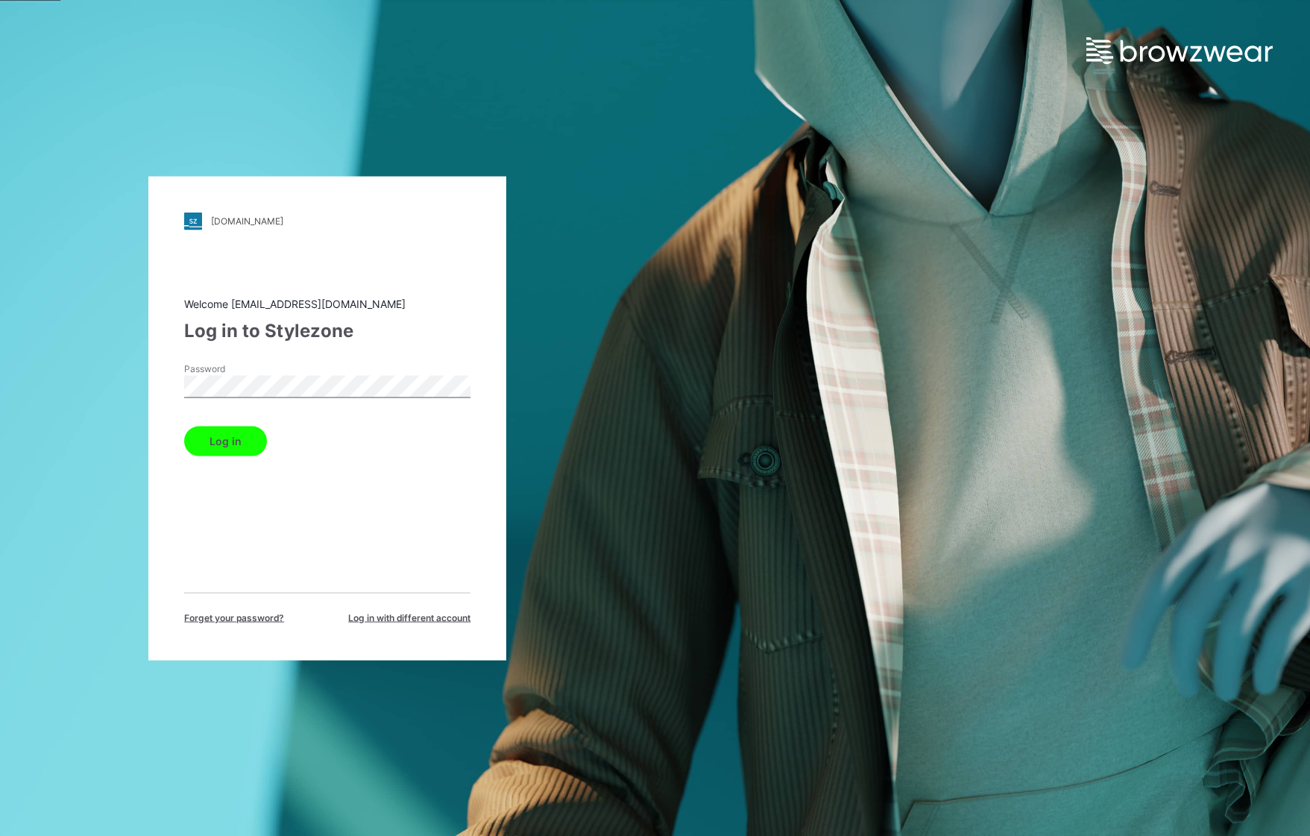
click at [220, 445] on button "Log in" at bounding box center [225, 441] width 83 height 30
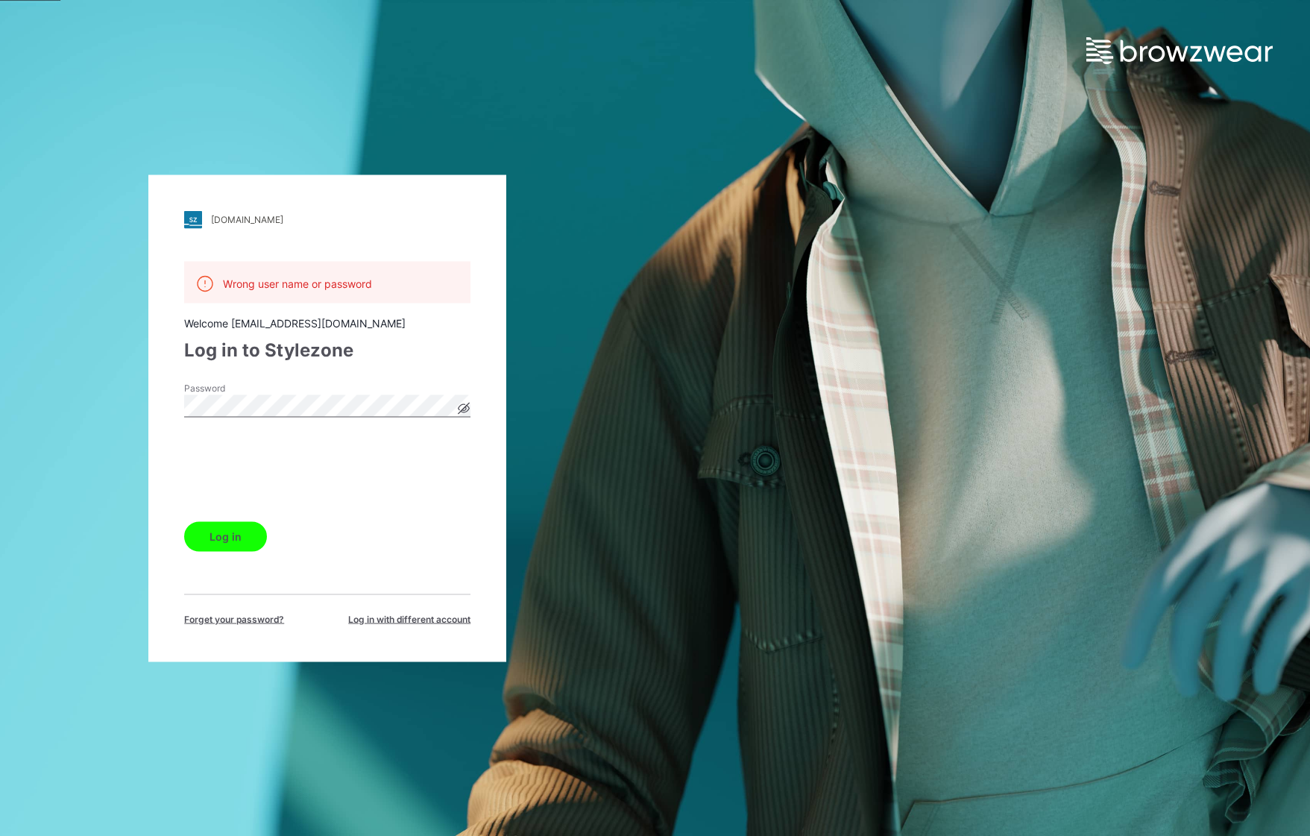
click at [229, 543] on button "Log in" at bounding box center [225, 536] width 83 height 30
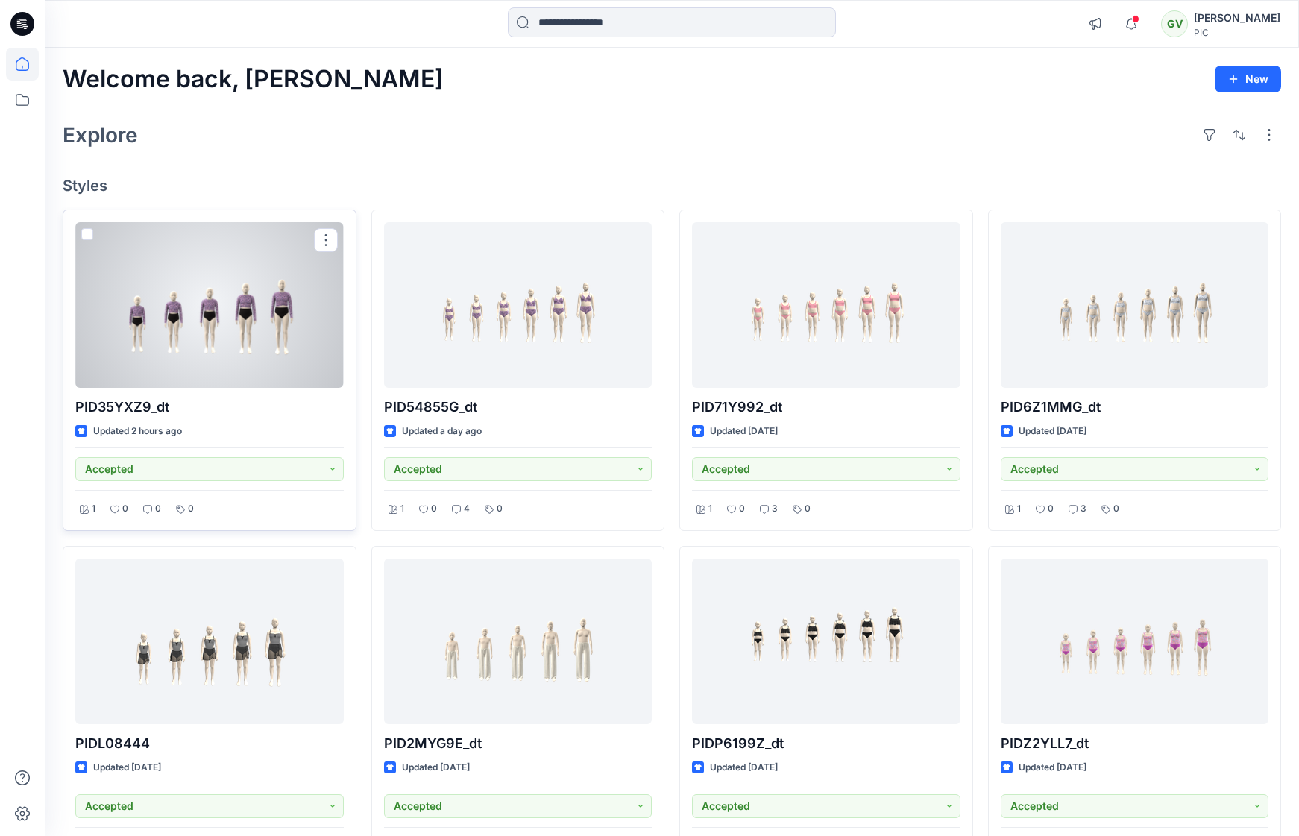
click at [244, 340] on div at bounding box center [209, 305] width 268 height 166
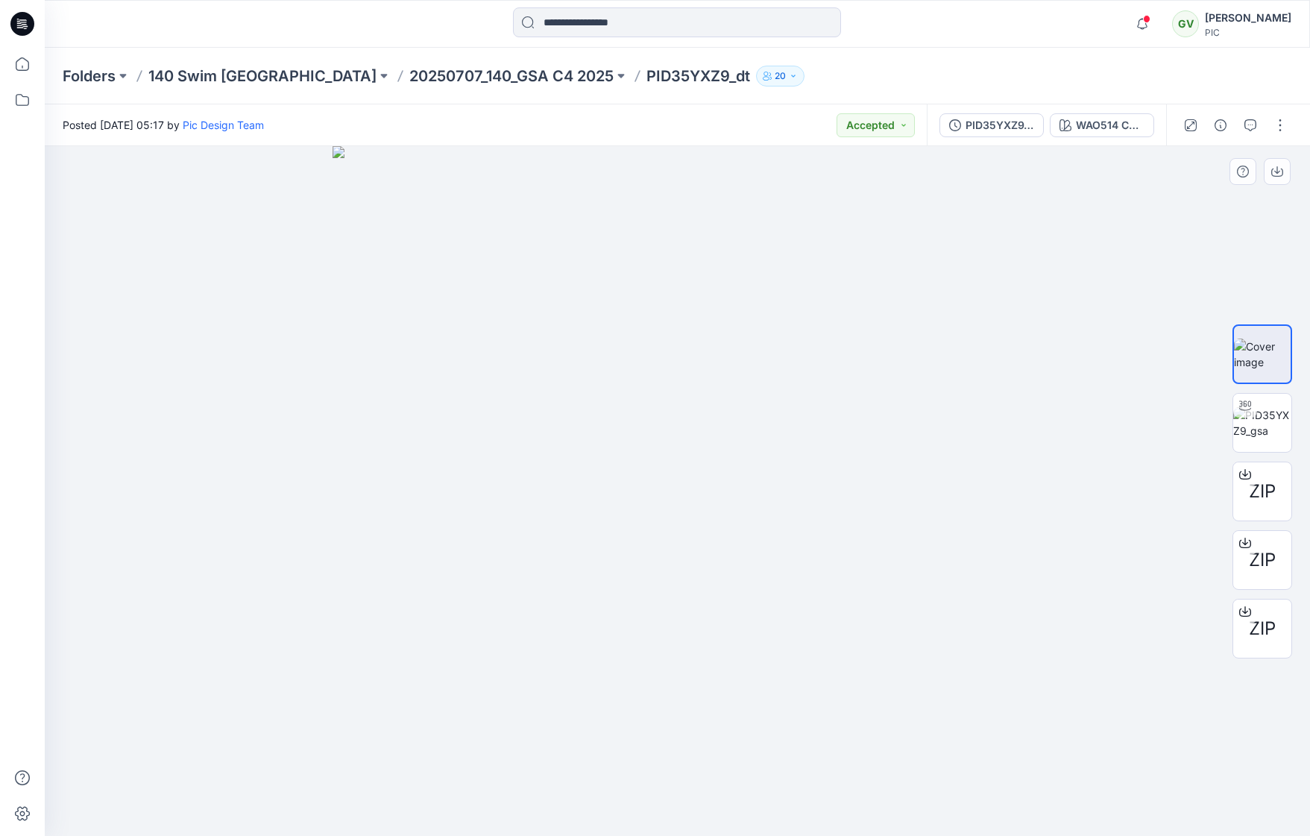
drag, startPoint x: 696, startPoint y: 529, endPoint x: 650, endPoint y: 530, distance: 46.2
click at [650, 530] on img at bounding box center [677, 491] width 690 height 690
drag, startPoint x: 908, startPoint y: 288, endPoint x: 581, endPoint y: 724, distance: 544.8
drag, startPoint x: 896, startPoint y: 407, endPoint x: 770, endPoint y: 507, distance: 160.8
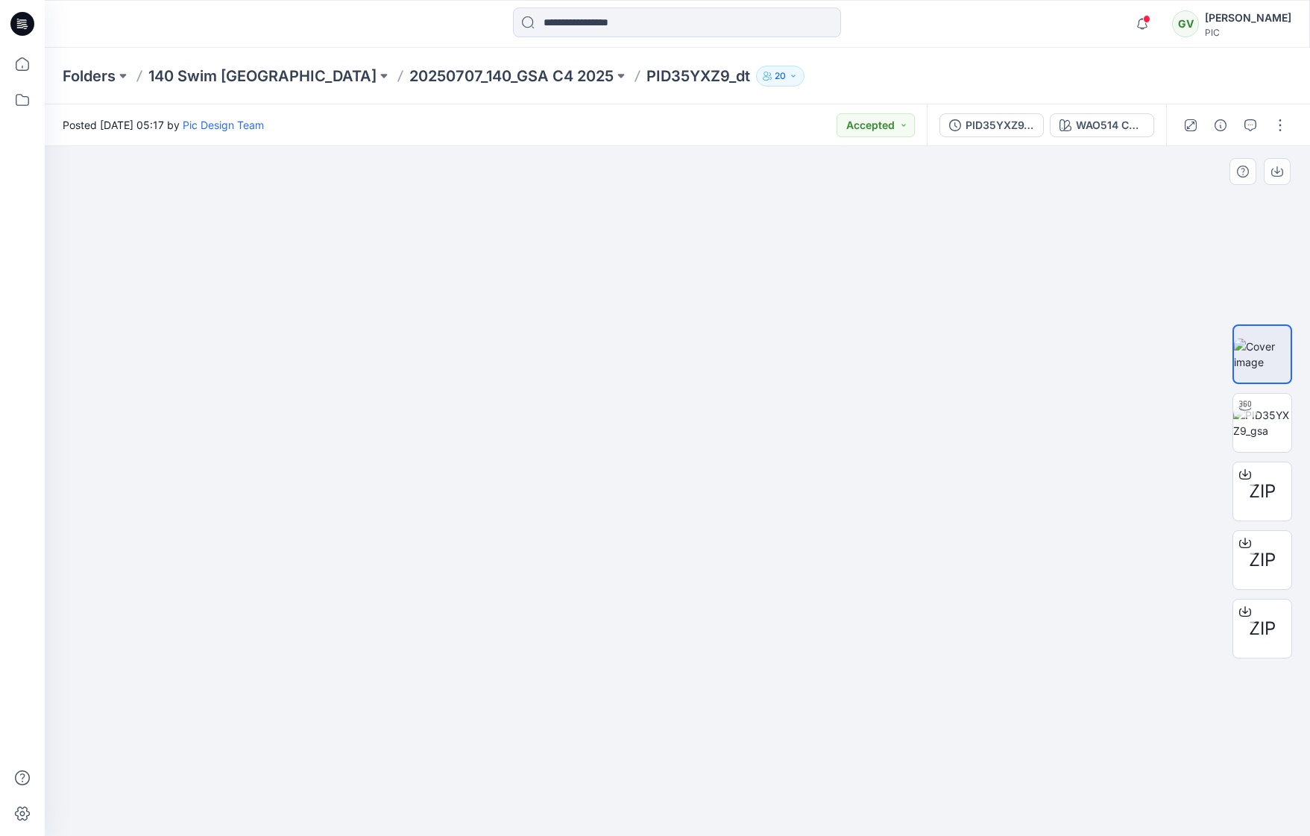
click at [770, 507] on img at bounding box center [281, 80] width 2055 height 1512
click at [150, 473] on div at bounding box center [677, 491] width 1265 height 690
drag, startPoint x: 244, startPoint y: 485, endPoint x: 506, endPoint y: 491, distance: 262.5
click at [506, 491] on img at bounding box center [877, 83] width 2055 height 1506
drag, startPoint x: 673, startPoint y: 470, endPoint x: 417, endPoint y: 476, distance: 256.5
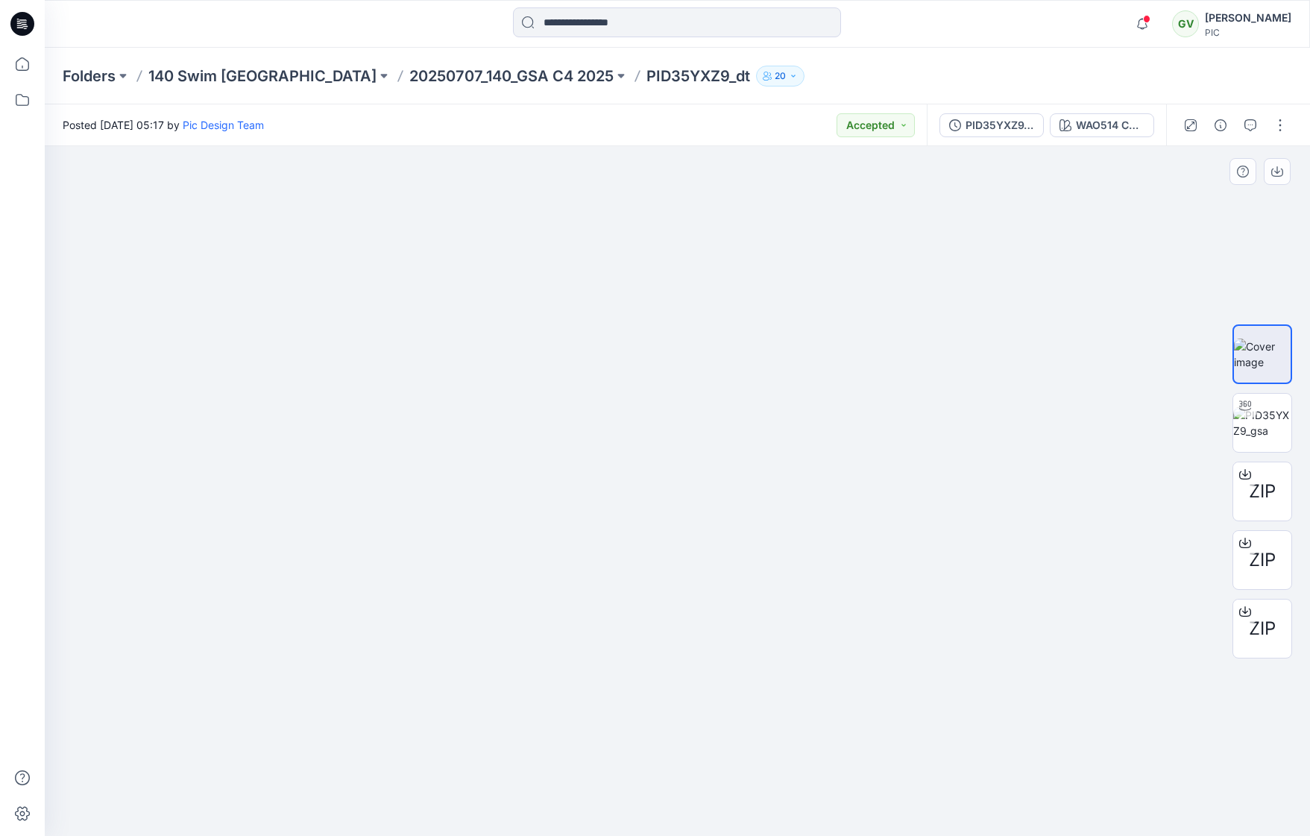
click at [417, 476] on img at bounding box center [375, 81] width 2055 height 1507
click at [1254, 438] on img at bounding box center [1262, 422] width 58 height 31
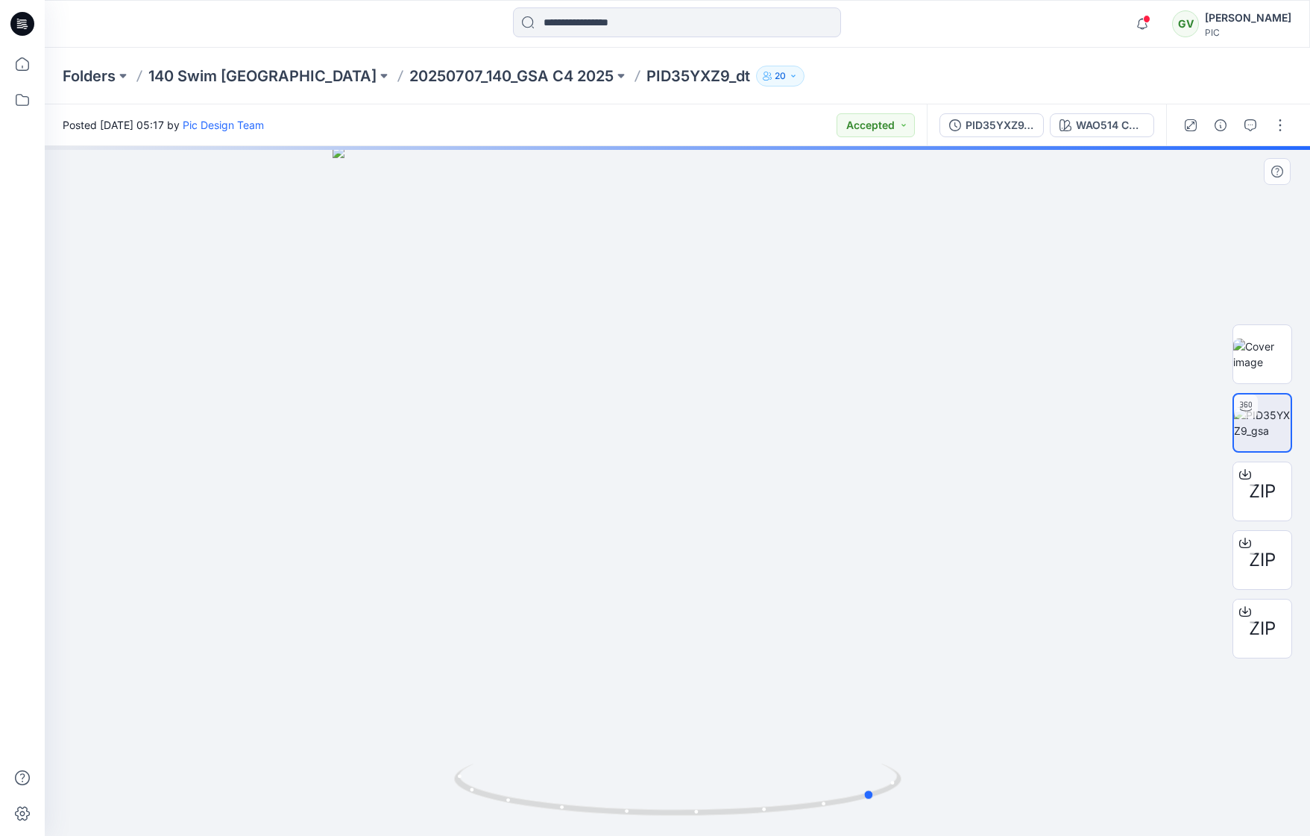
drag, startPoint x: 837, startPoint y: 514, endPoint x: 693, endPoint y: 523, distance: 144.9
click at [693, 523] on div at bounding box center [677, 491] width 1265 height 690
drag, startPoint x: 792, startPoint y: 530, endPoint x: 820, endPoint y: 528, distance: 27.7
click at [820, 528] on div at bounding box center [677, 491] width 1265 height 690
drag, startPoint x: 871, startPoint y: 451, endPoint x: 693, endPoint y: 452, distance: 177.4
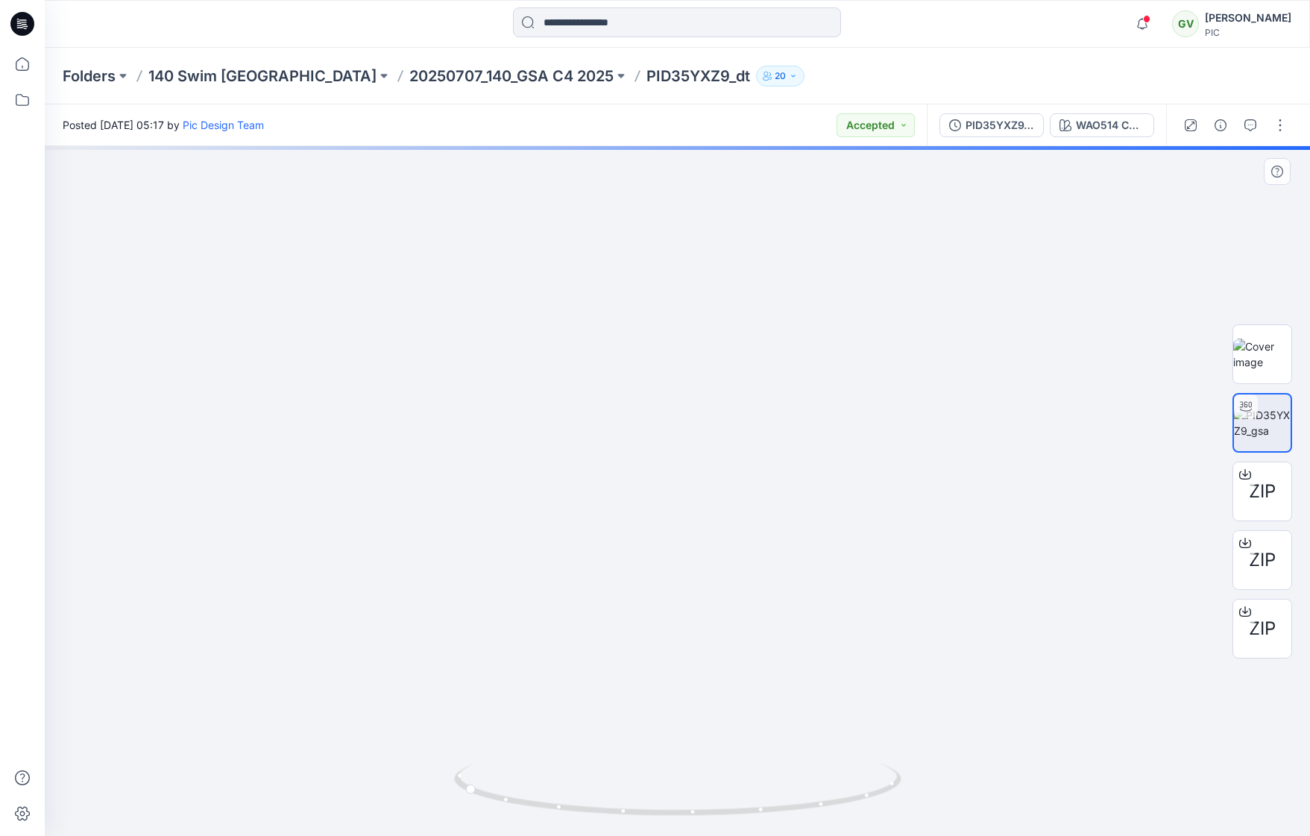
click at [693, 452] on img at bounding box center [376, 105] width 2234 height 1461
drag, startPoint x: 456, startPoint y: 432, endPoint x: 447, endPoint y: 435, distance: 9.2
click at [447, 435] on img at bounding box center [193, 101] width 2234 height 1469
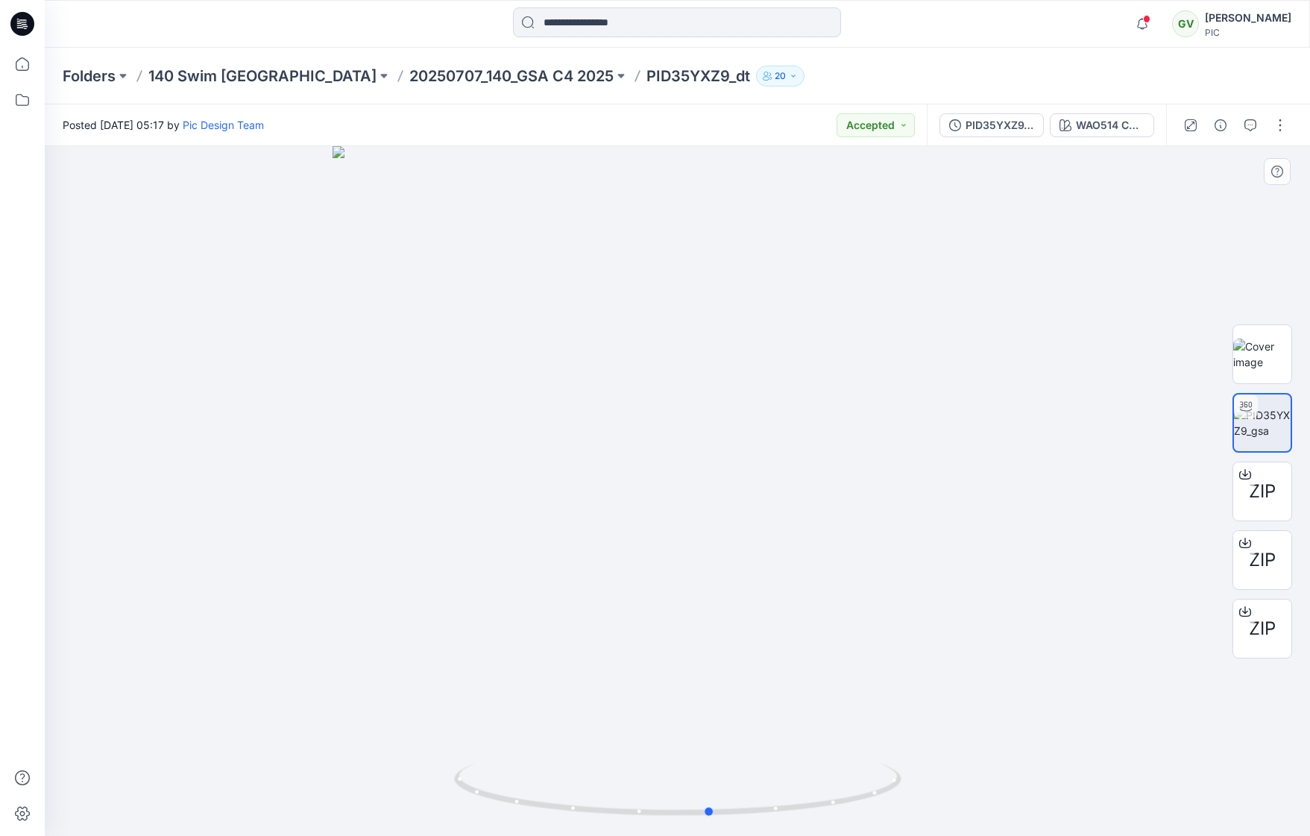
drag, startPoint x: 668, startPoint y: 507, endPoint x: 876, endPoint y: 523, distance: 208.6
click at [876, 523] on div at bounding box center [677, 491] width 1265 height 690
